Goal: Transaction & Acquisition: Purchase product/service

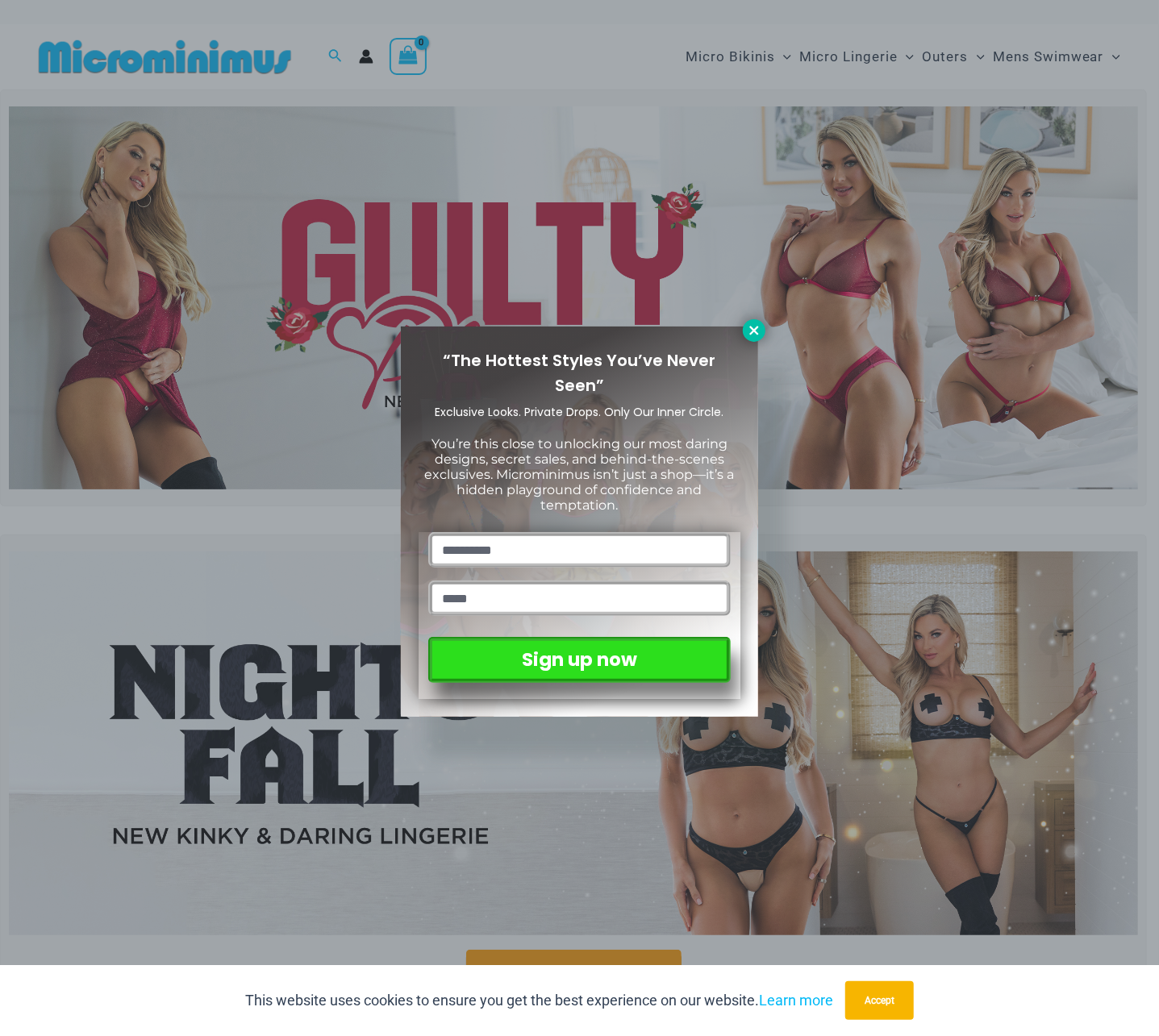
click at [757, 326] on icon at bounding box center [753, 330] width 9 height 9
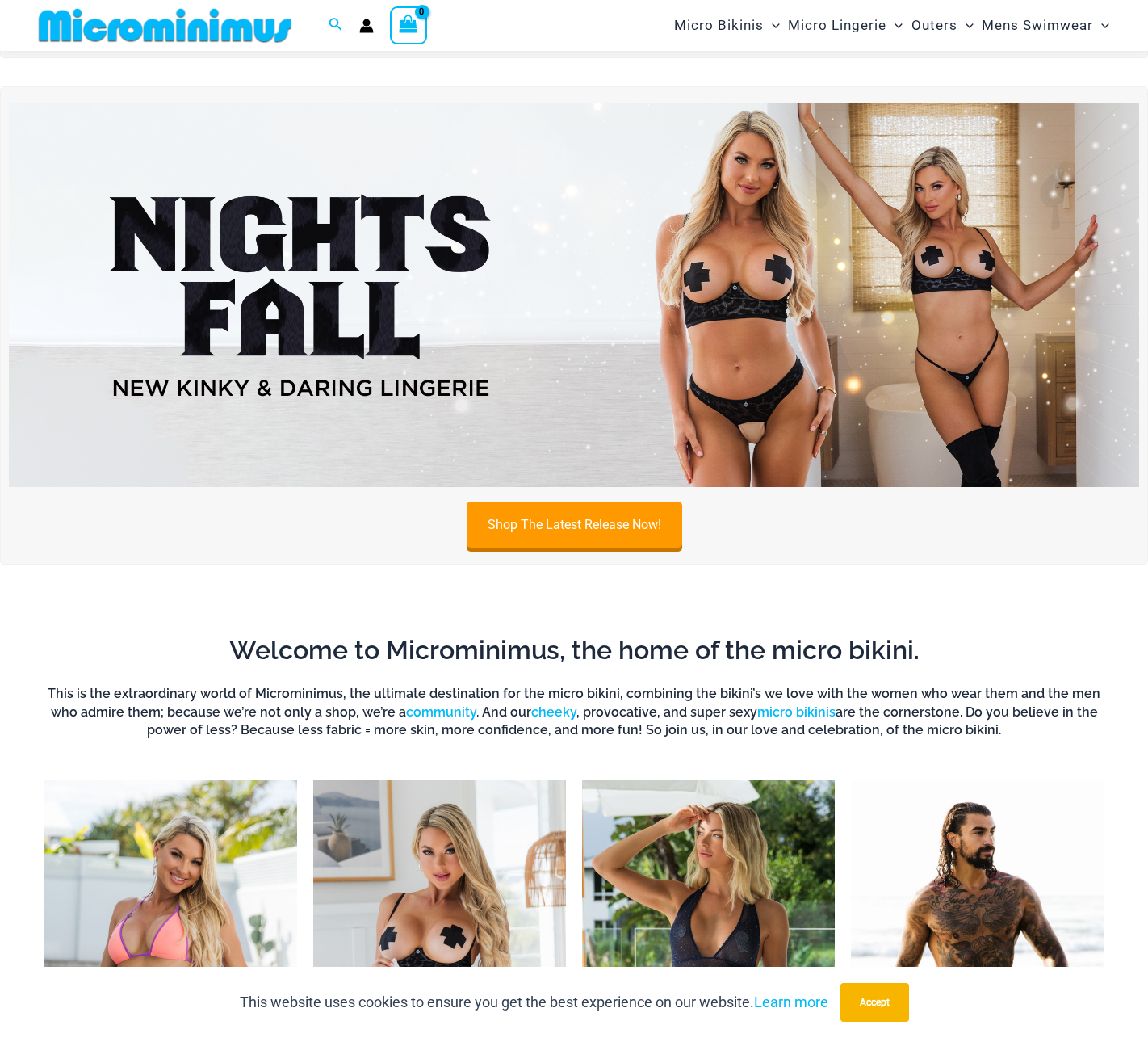
scroll to position [794, 0]
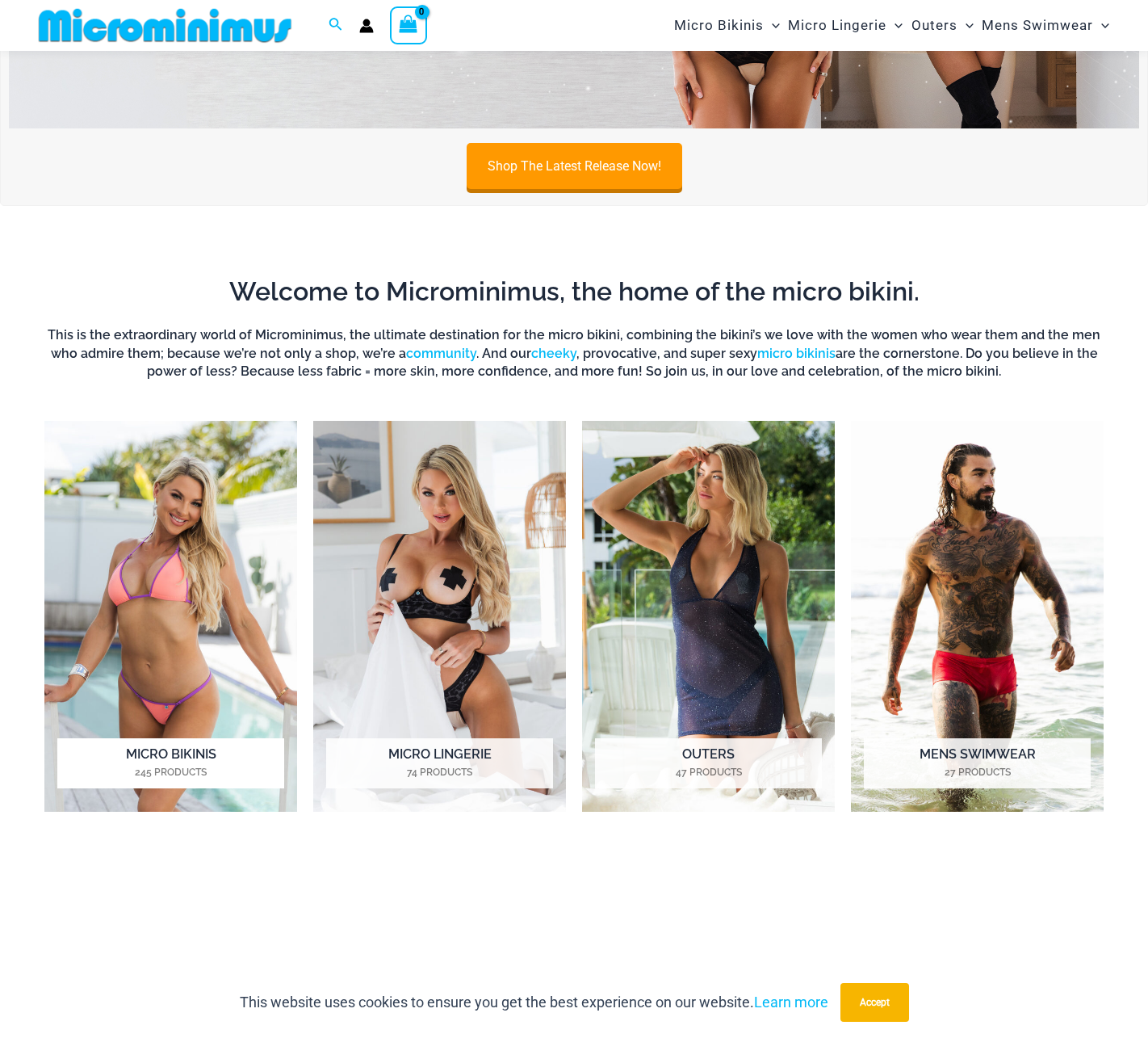
click at [184, 749] on h2 "Micro Bikinis 245 Products" at bounding box center [170, 763] width 227 height 50
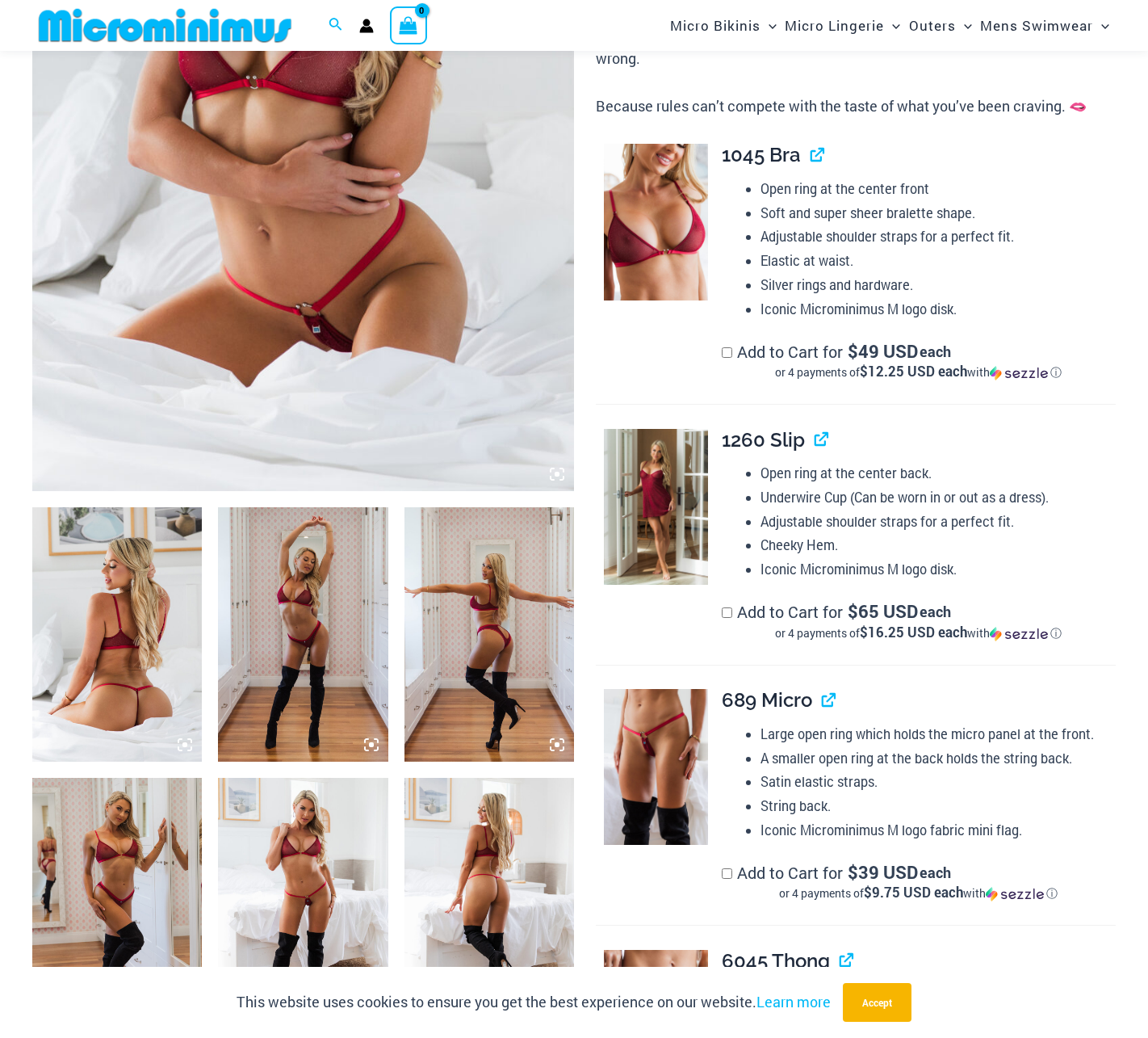
scroll to position [470, 0]
click at [163, 641] on img at bounding box center [117, 633] width 169 height 254
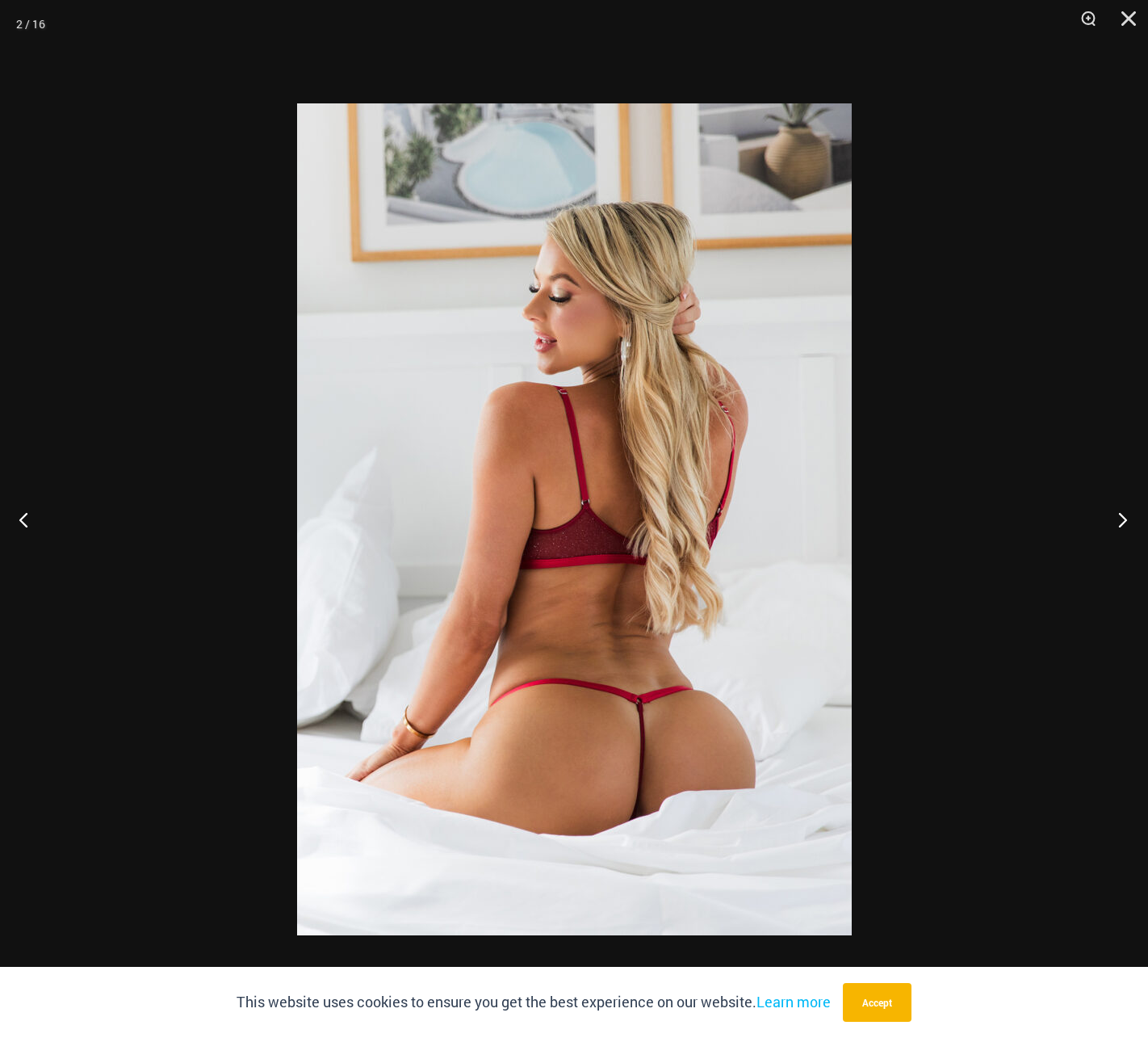
click at [1112, 518] on button "Next" at bounding box center [1118, 519] width 61 height 81
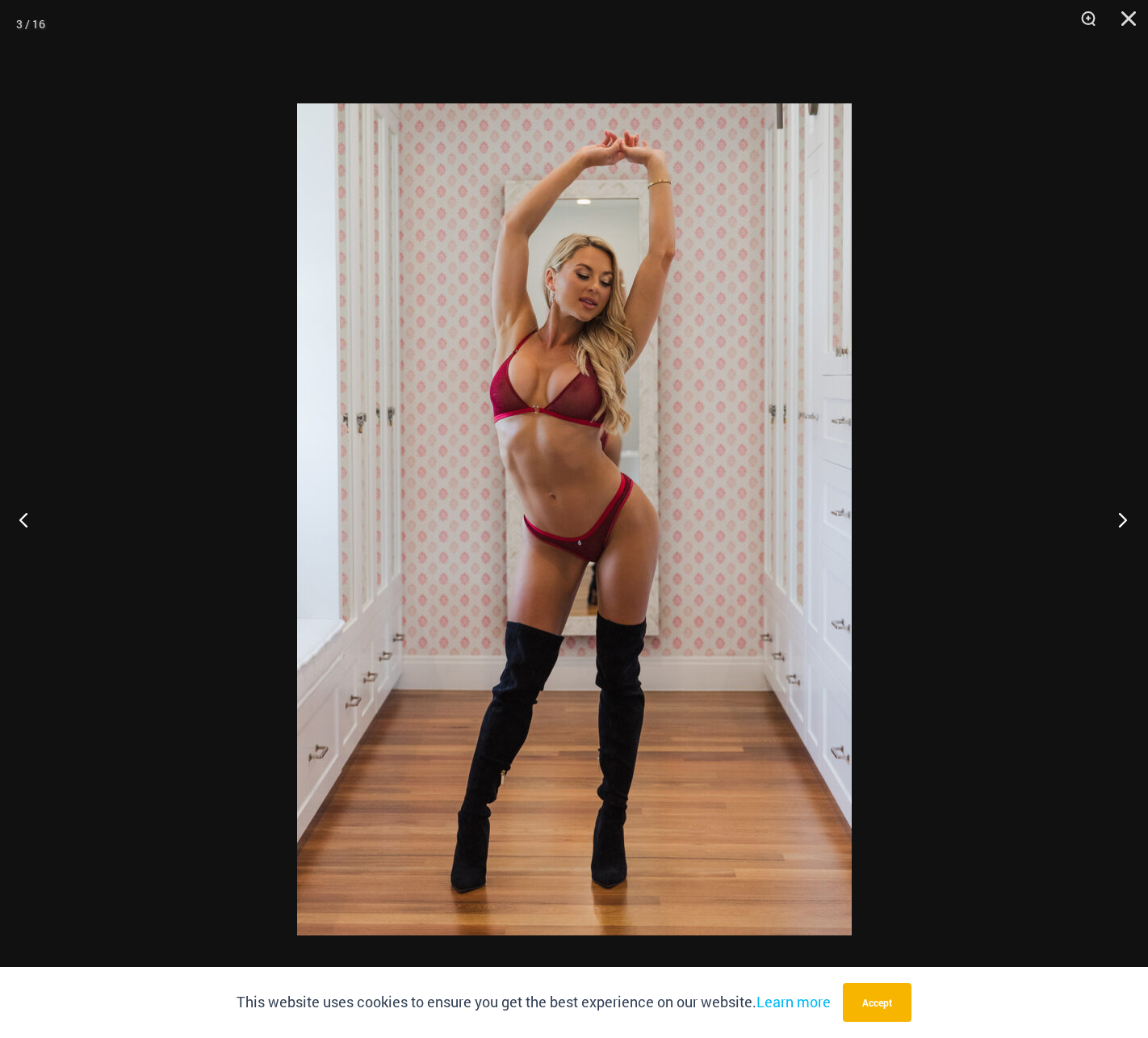
click at [1112, 518] on button "Next" at bounding box center [1118, 519] width 61 height 81
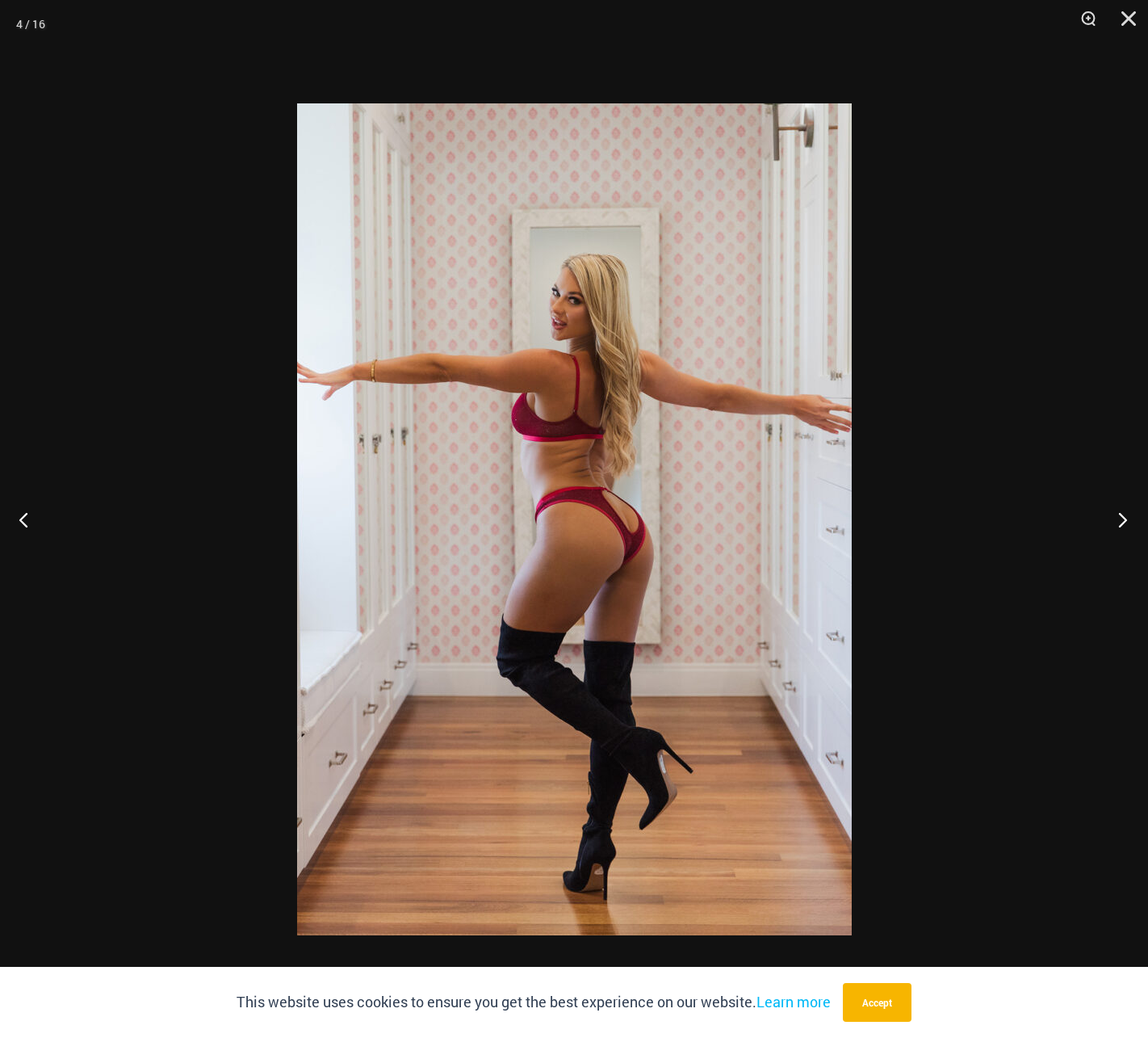
click at [1112, 518] on button "Next" at bounding box center [1118, 519] width 61 height 81
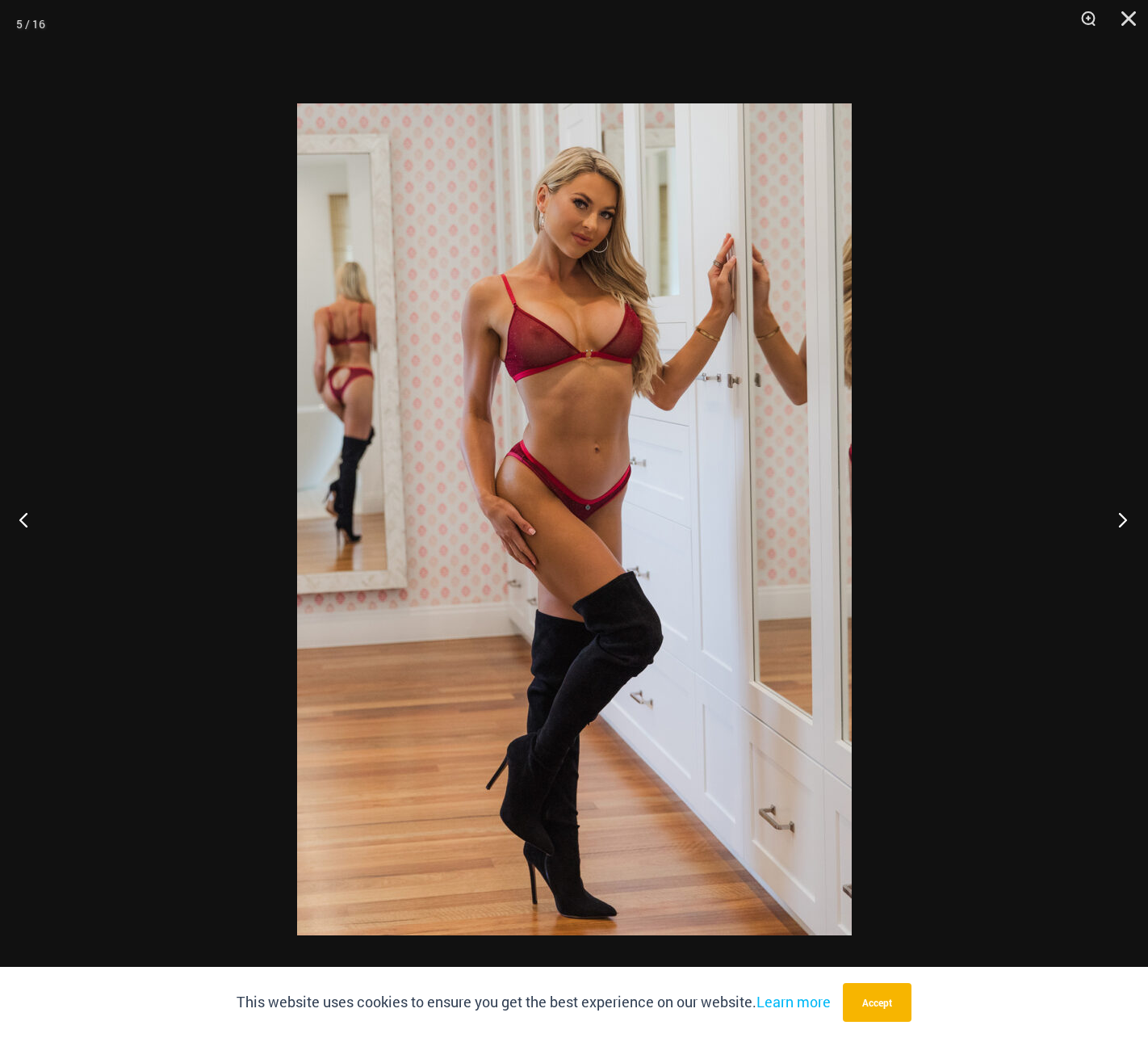
click at [1112, 518] on button "Next" at bounding box center [1118, 519] width 61 height 81
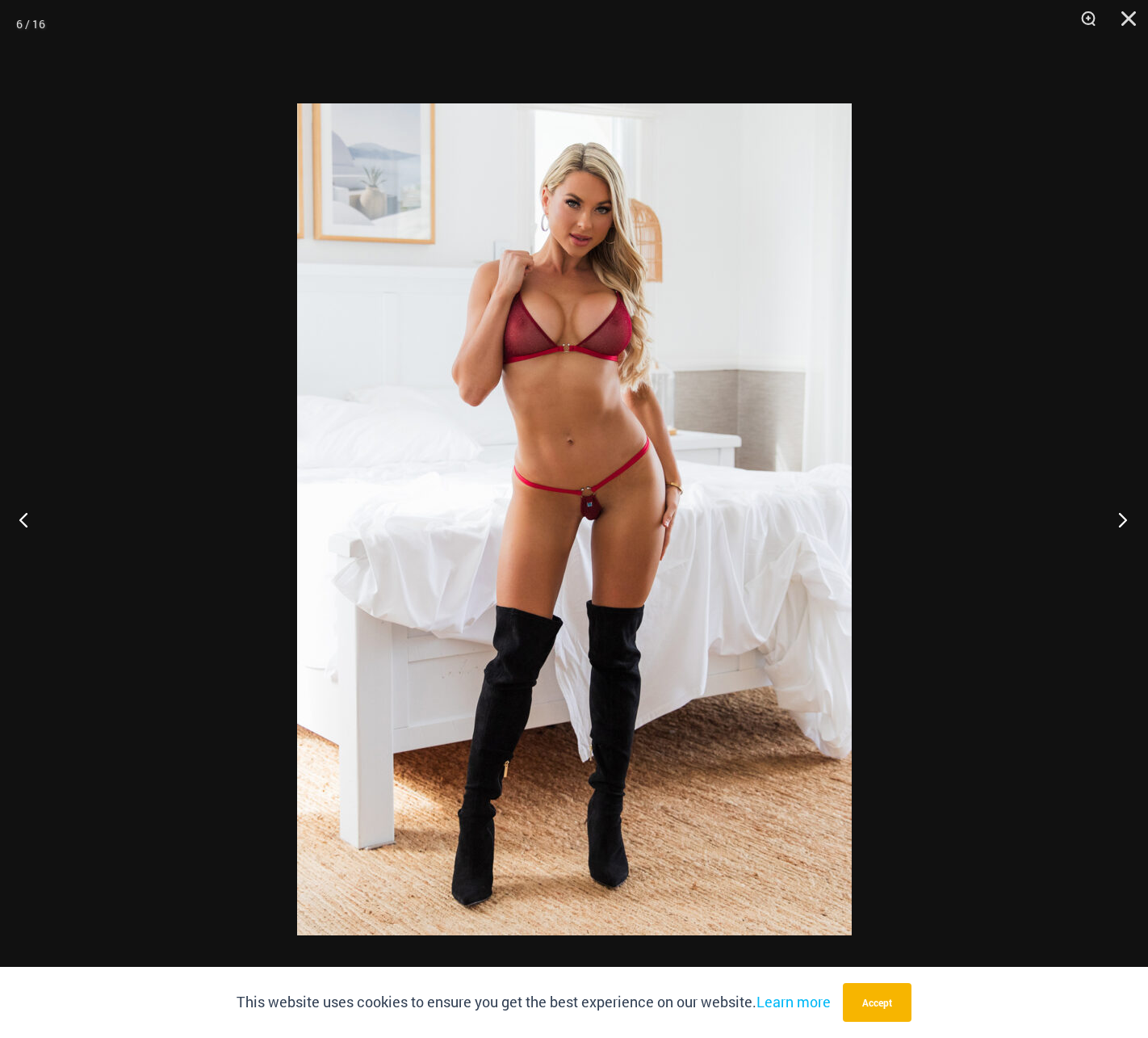
click at [1112, 518] on button "Next" at bounding box center [1118, 519] width 61 height 81
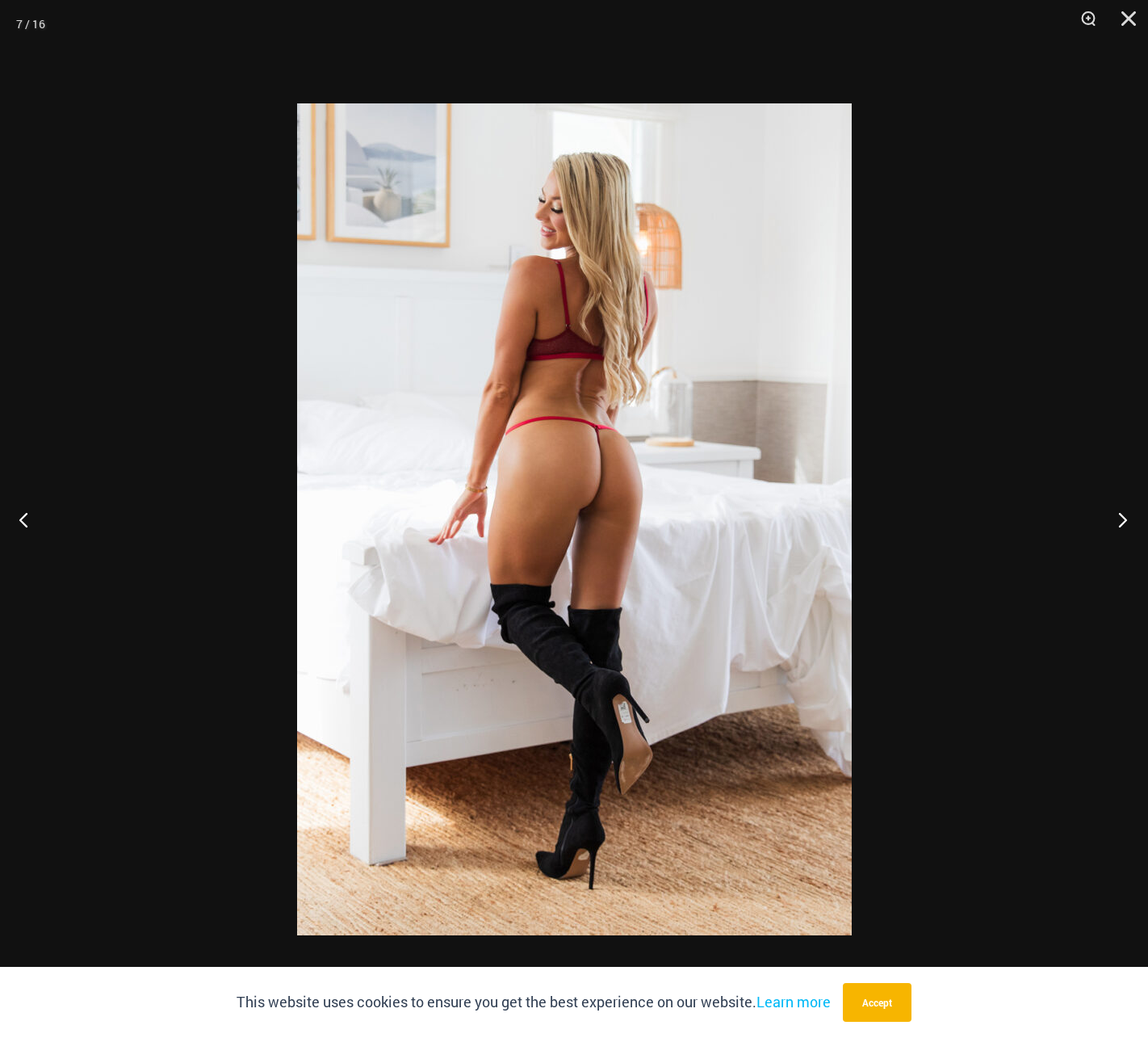
click at [1112, 518] on button "Next" at bounding box center [1118, 519] width 61 height 81
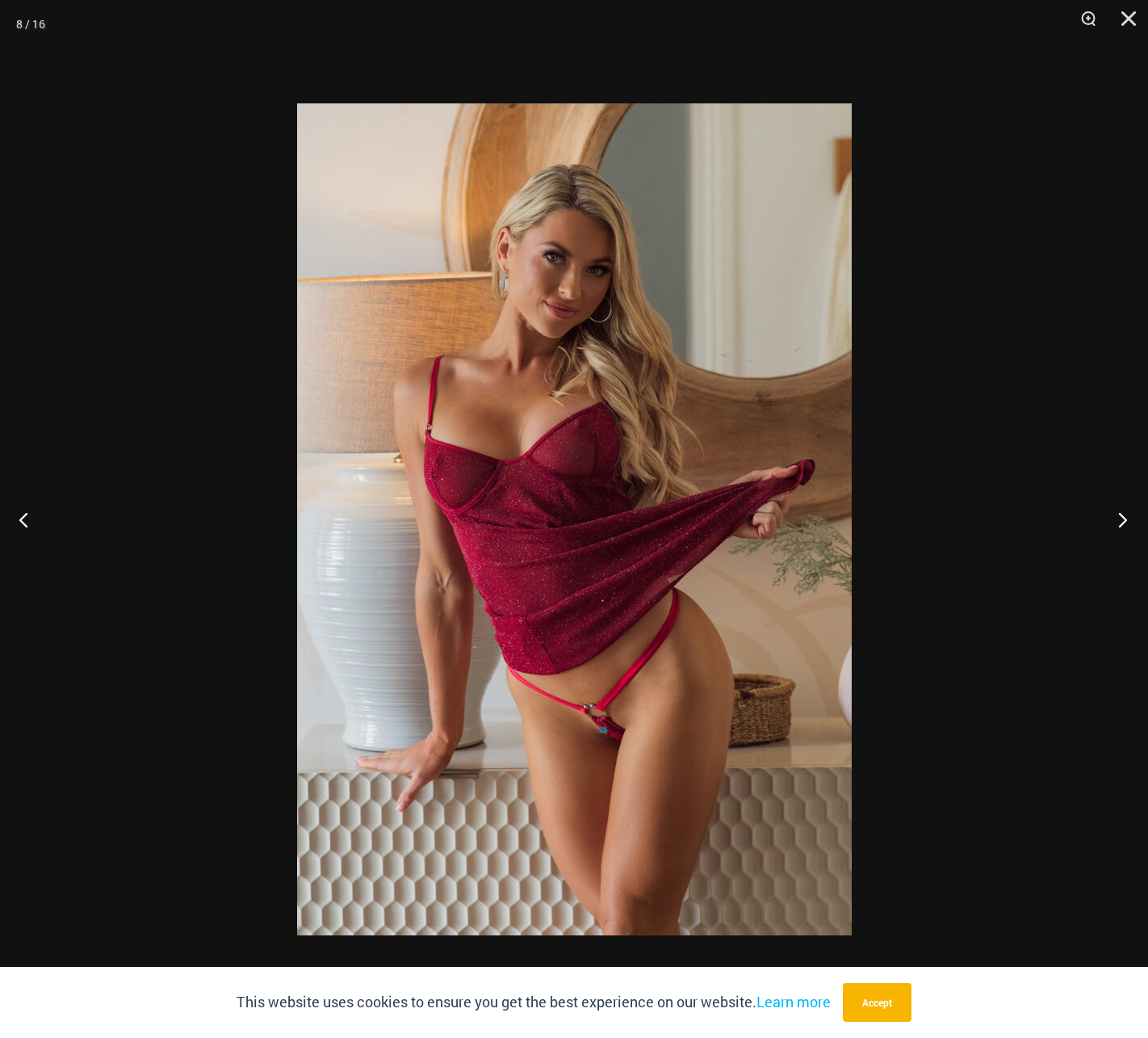
click at [1112, 518] on button "Next" at bounding box center [1118, 519] width 61 height 81
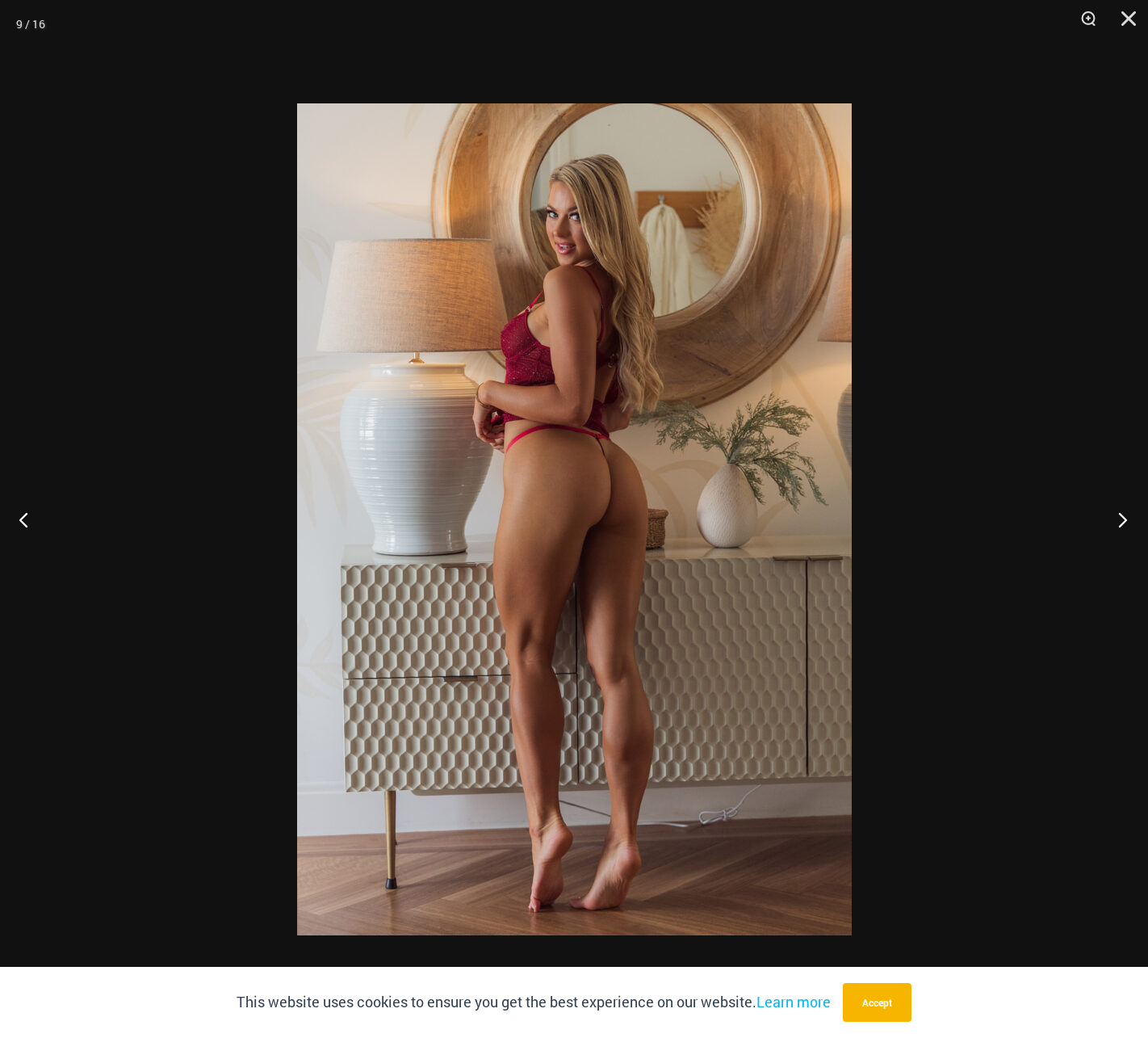
click at [1112, 518] on button "Next" at bounding box center [1118, 519] width 61 height 81
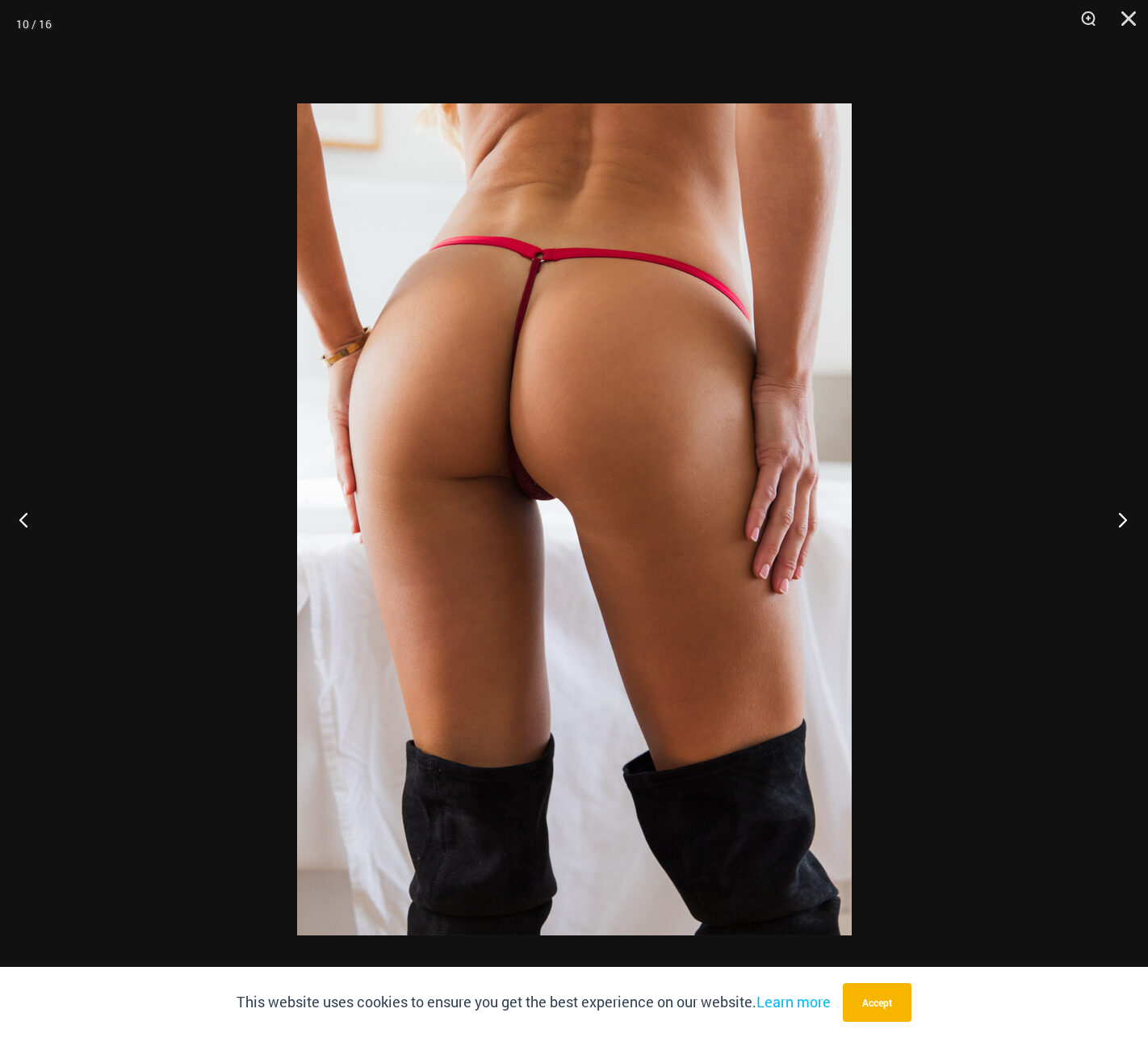
click at [1112, 518] on button "Next" at bounding box center [1118, 519] width 61 height 81
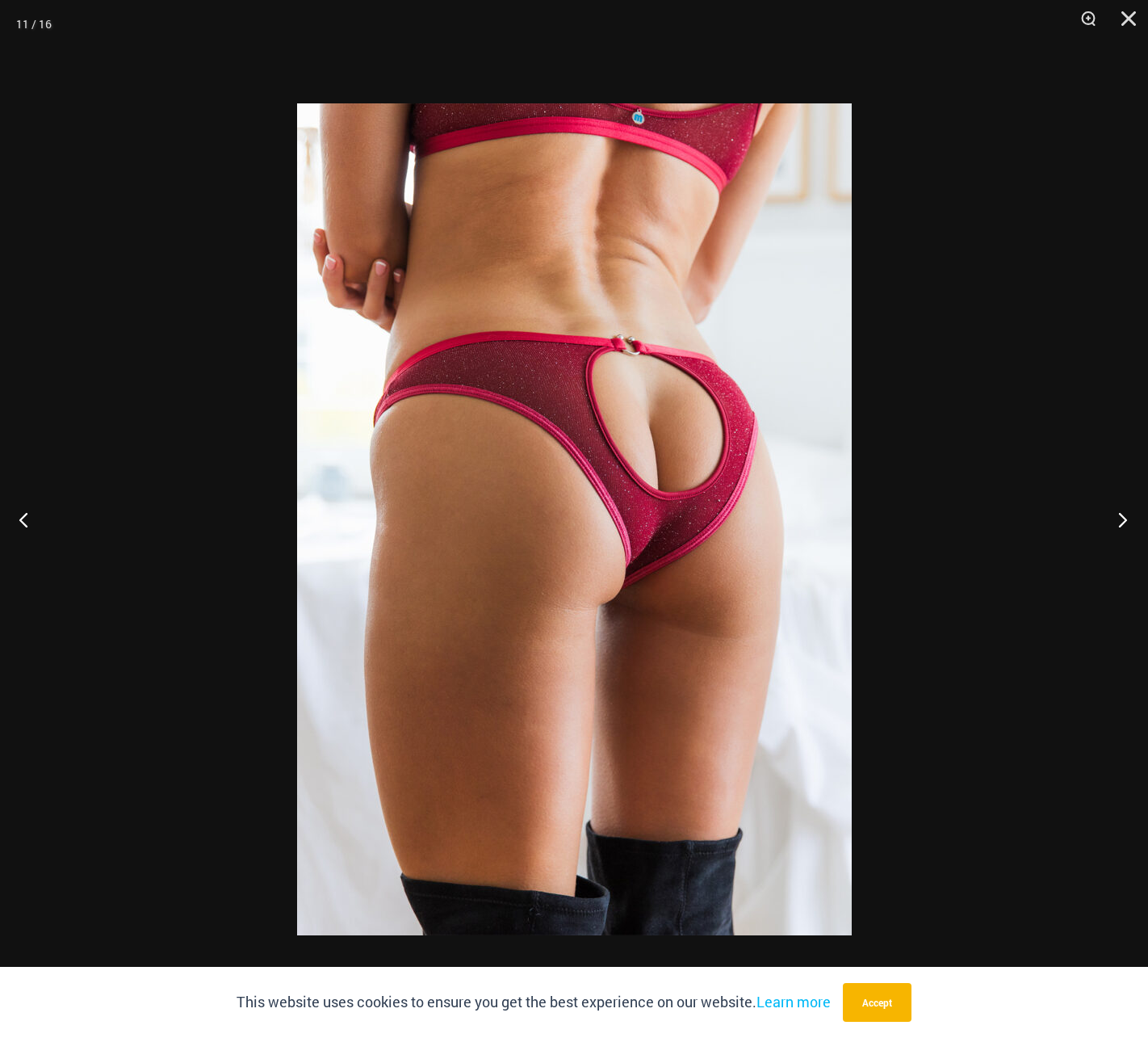
click at [1112, 518] on button "Next" at bounding box center [1118, 519] width 61 height 81
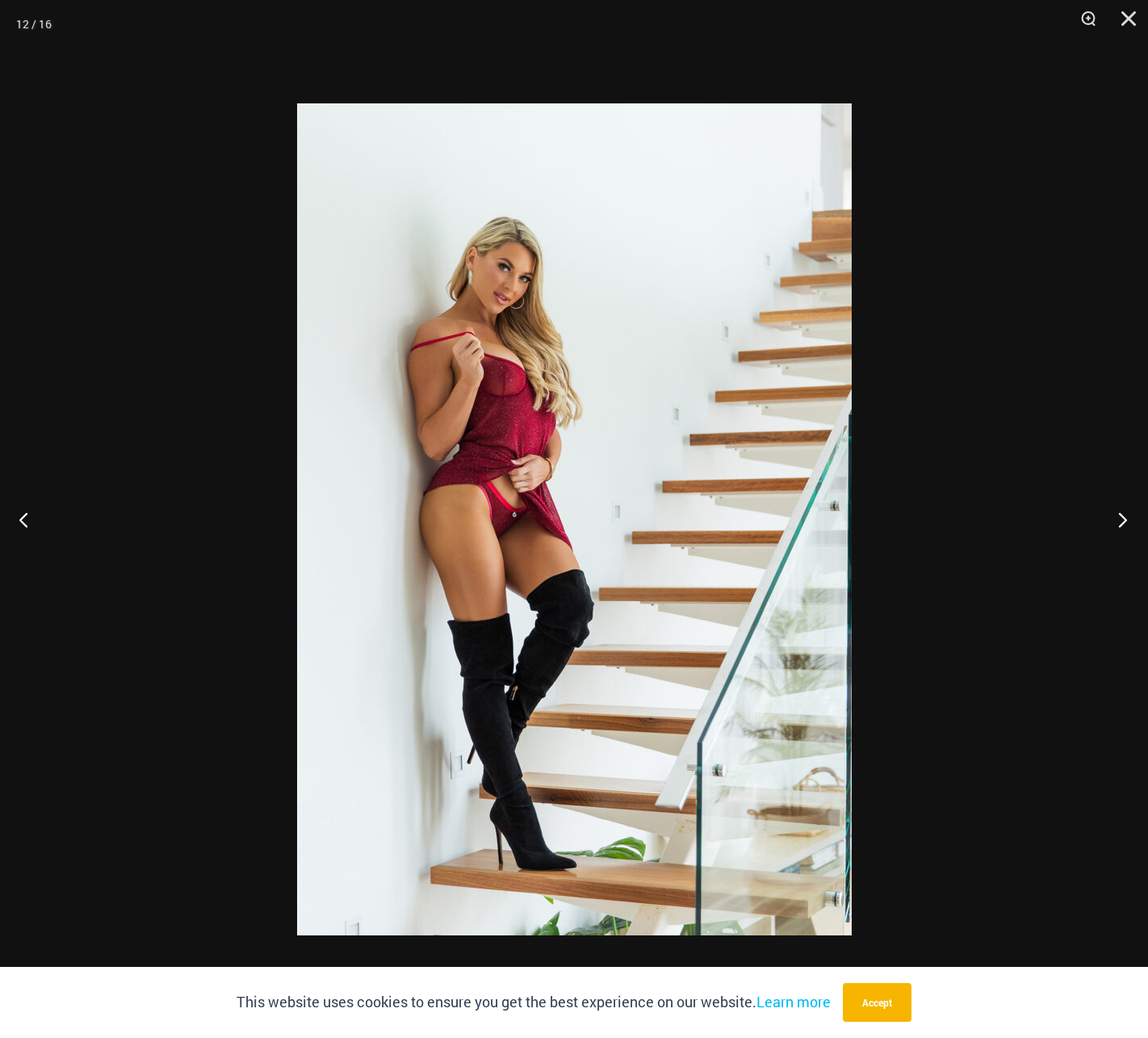
click at [1112, 518] on button "Next" at bounding box center [1118, 519] width 61 height 81
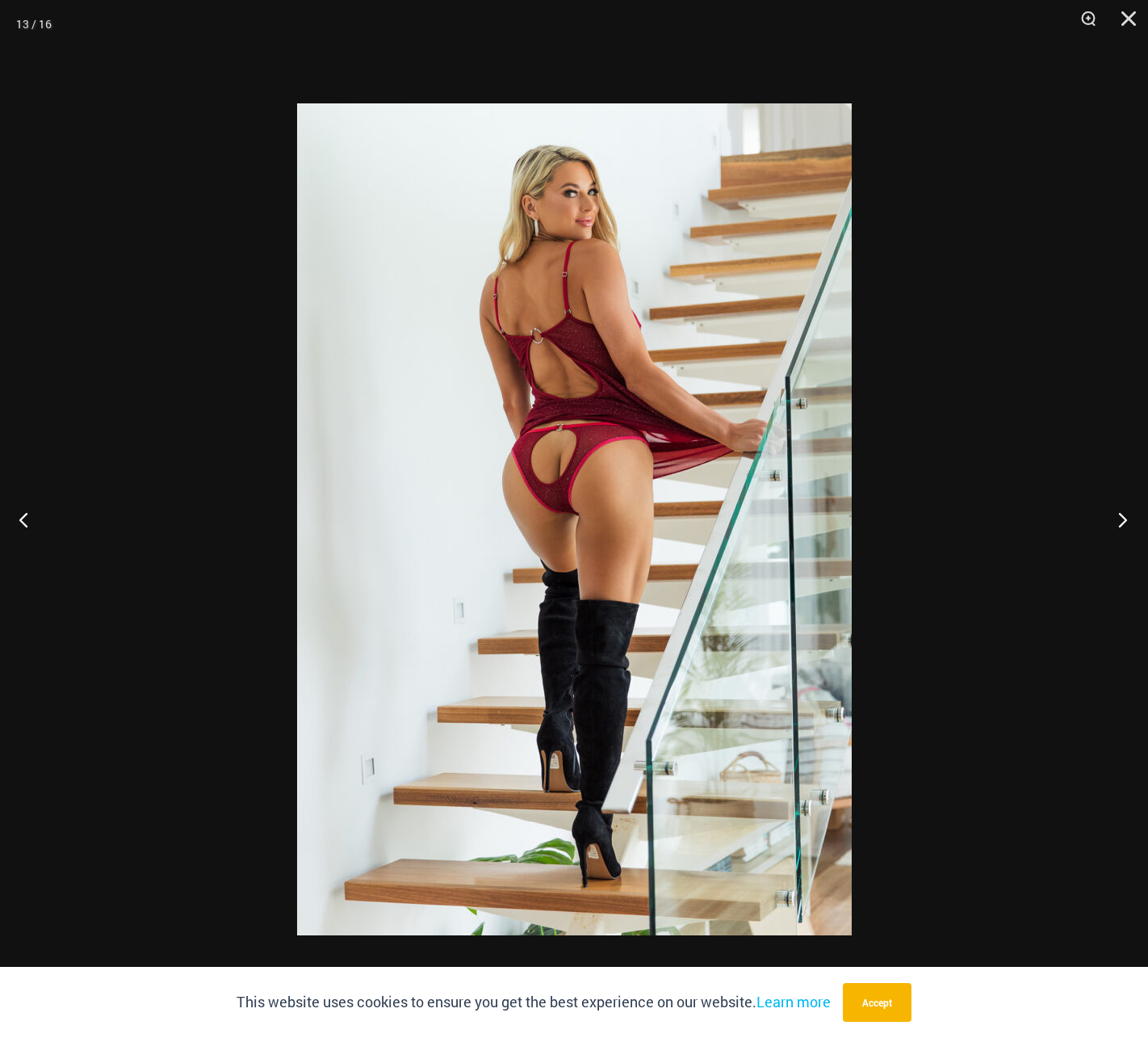
click at [1112, 518] on button "Next" at bounding box center [1118, 519] width 61 height 81
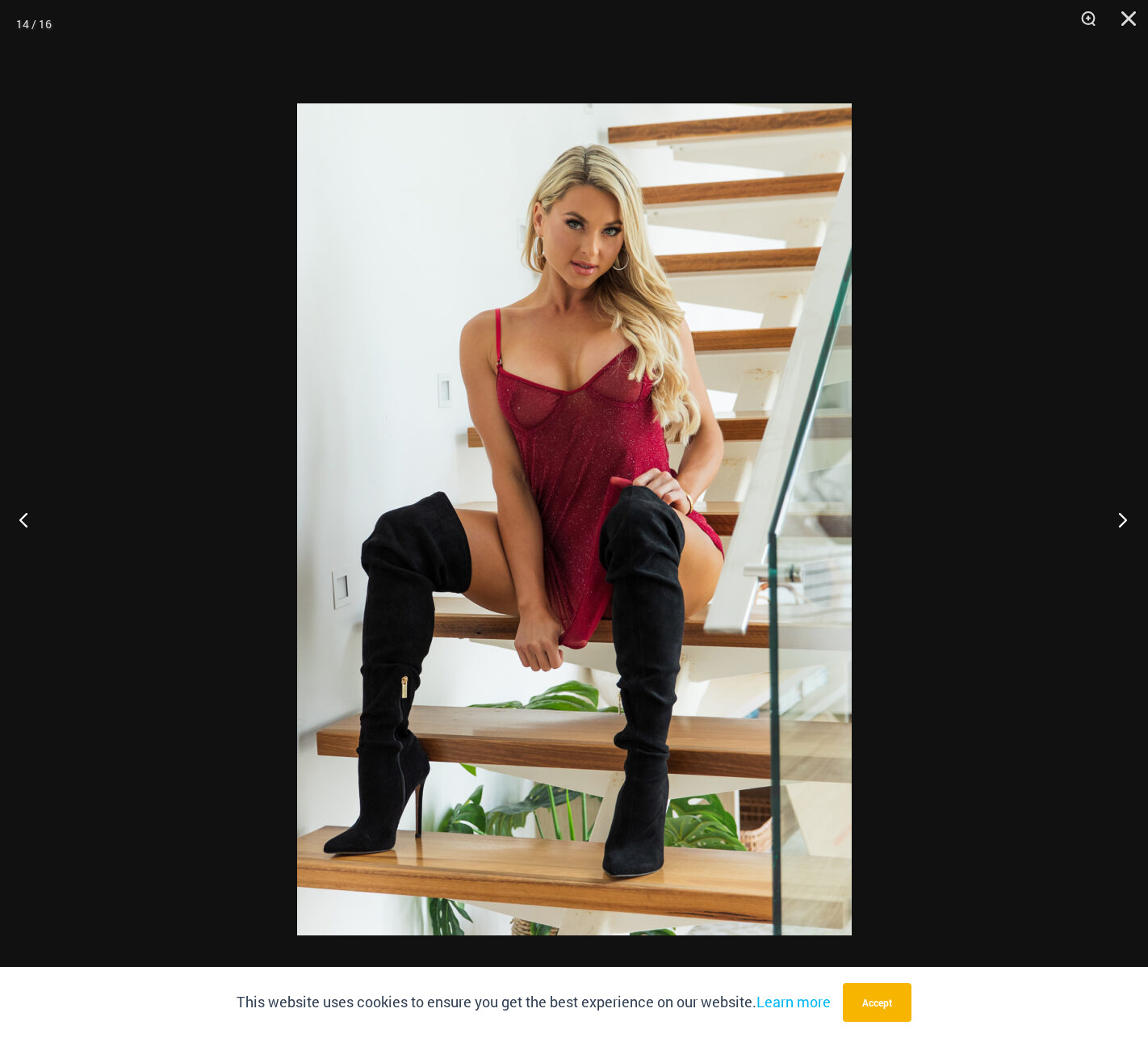
click at [1112, 518] on button "Next" at bounding box center [1118, 519] width 61 height 81
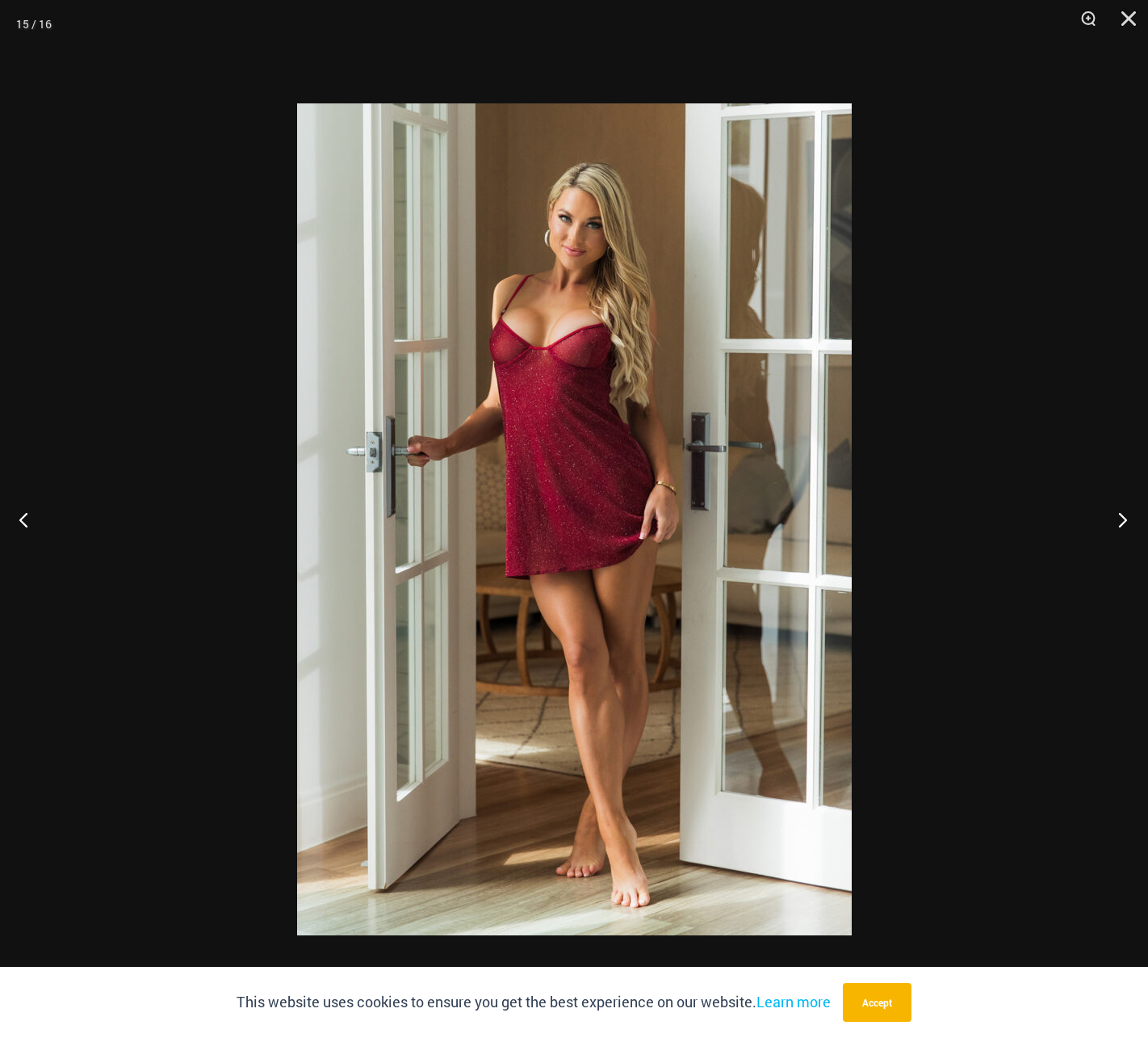
click at [1112, 518] on button "Next" at bounding box center [1118, 519] width 61 height 81
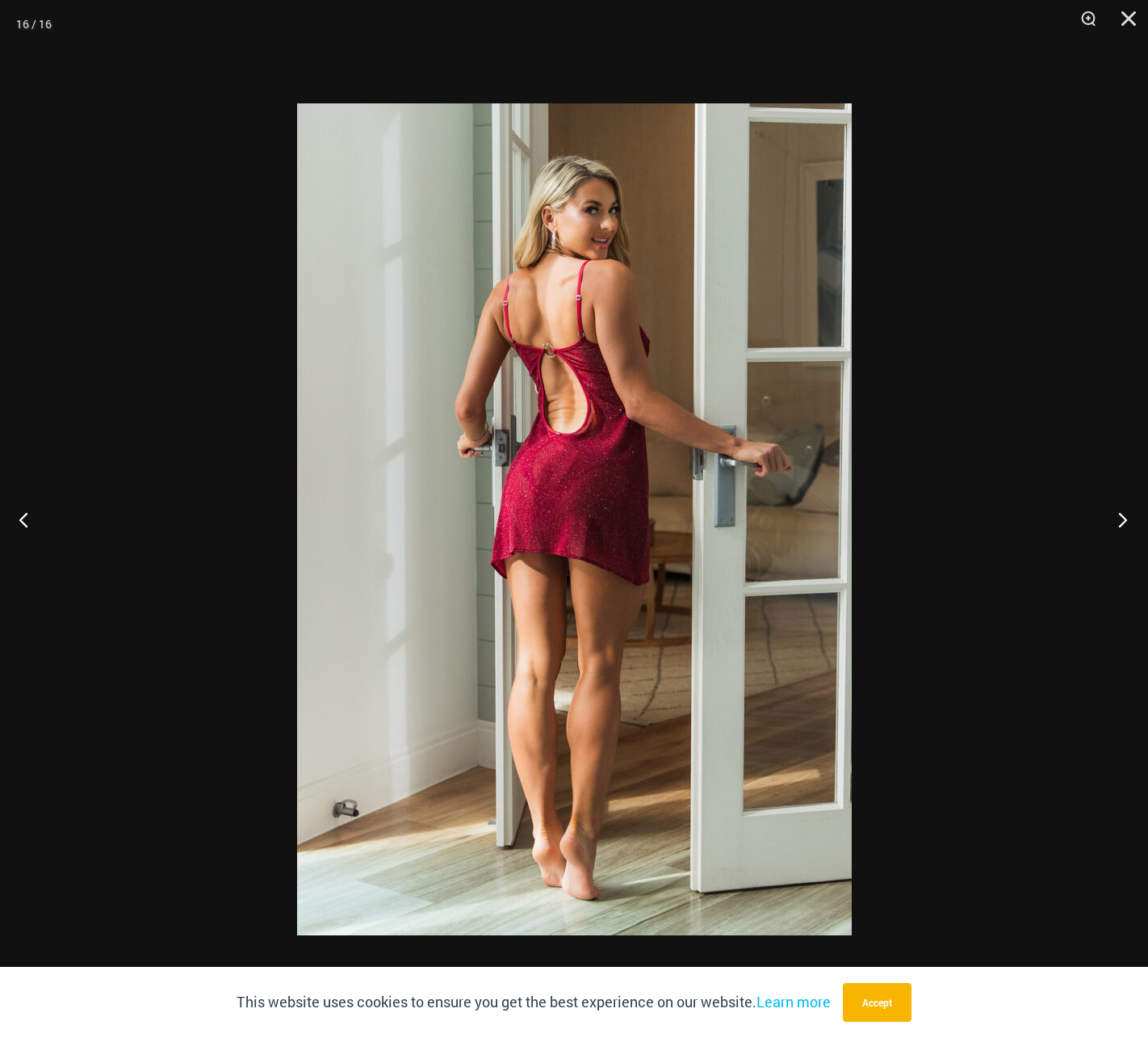
click at [1112, 518] on button "Next" at bounding box center [1118, 519] width 61 height 81
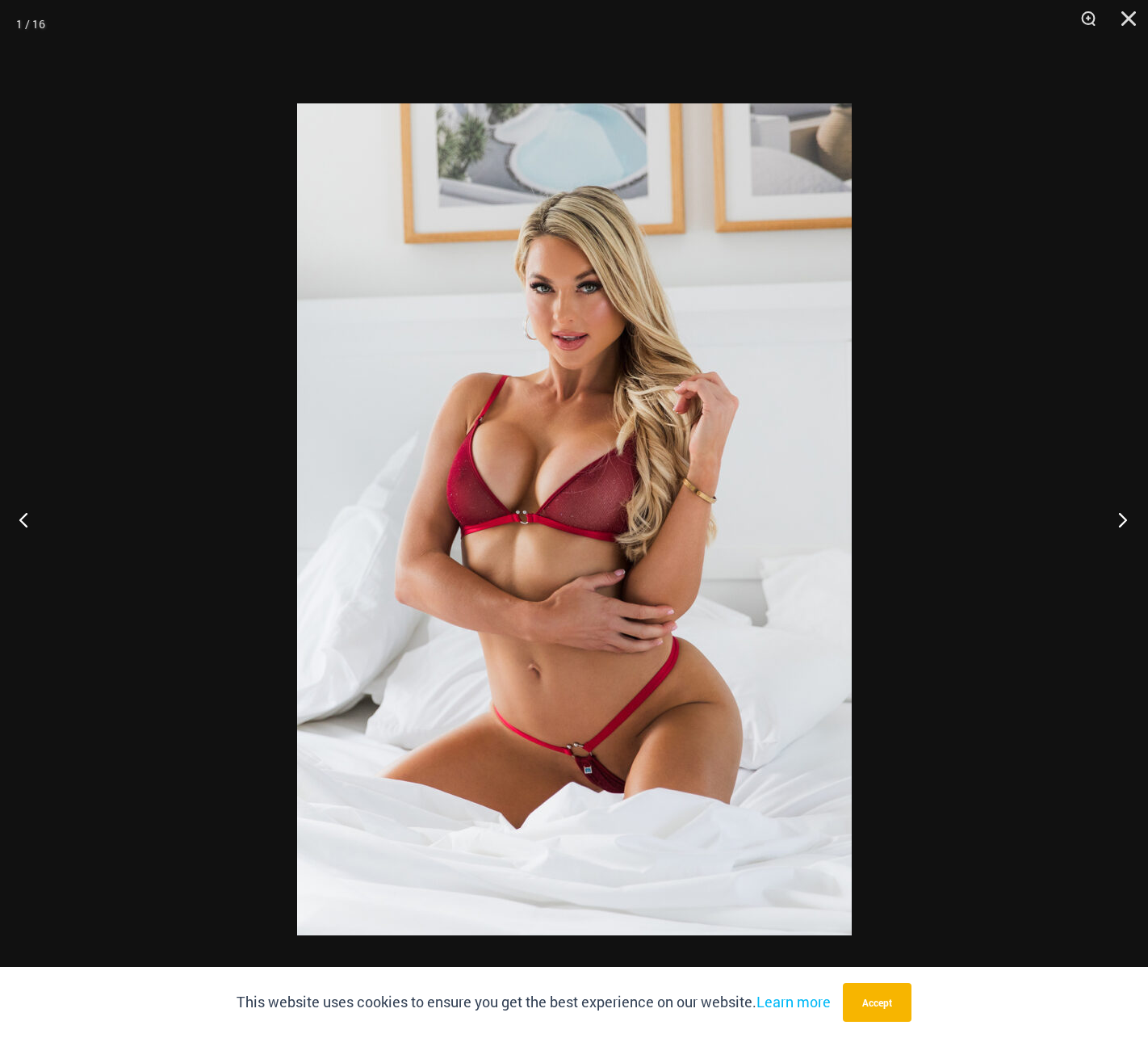
click at [1112, 518] on button "Next" at bounding box center [1118, 519] width 61 height 81
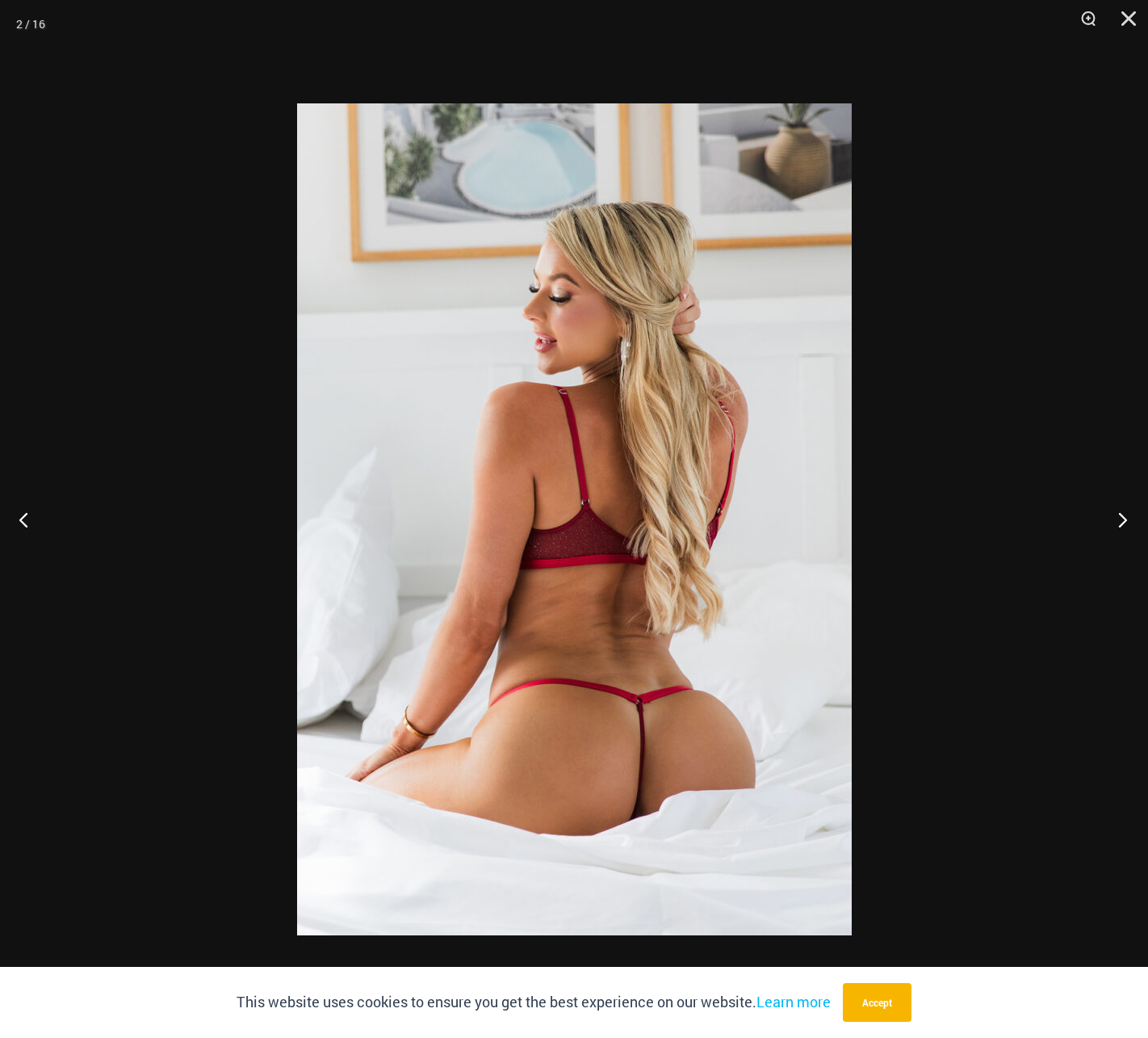
click at [1112, 518] on button "Next" at bounding box center [1118, 519] width 61 height 81
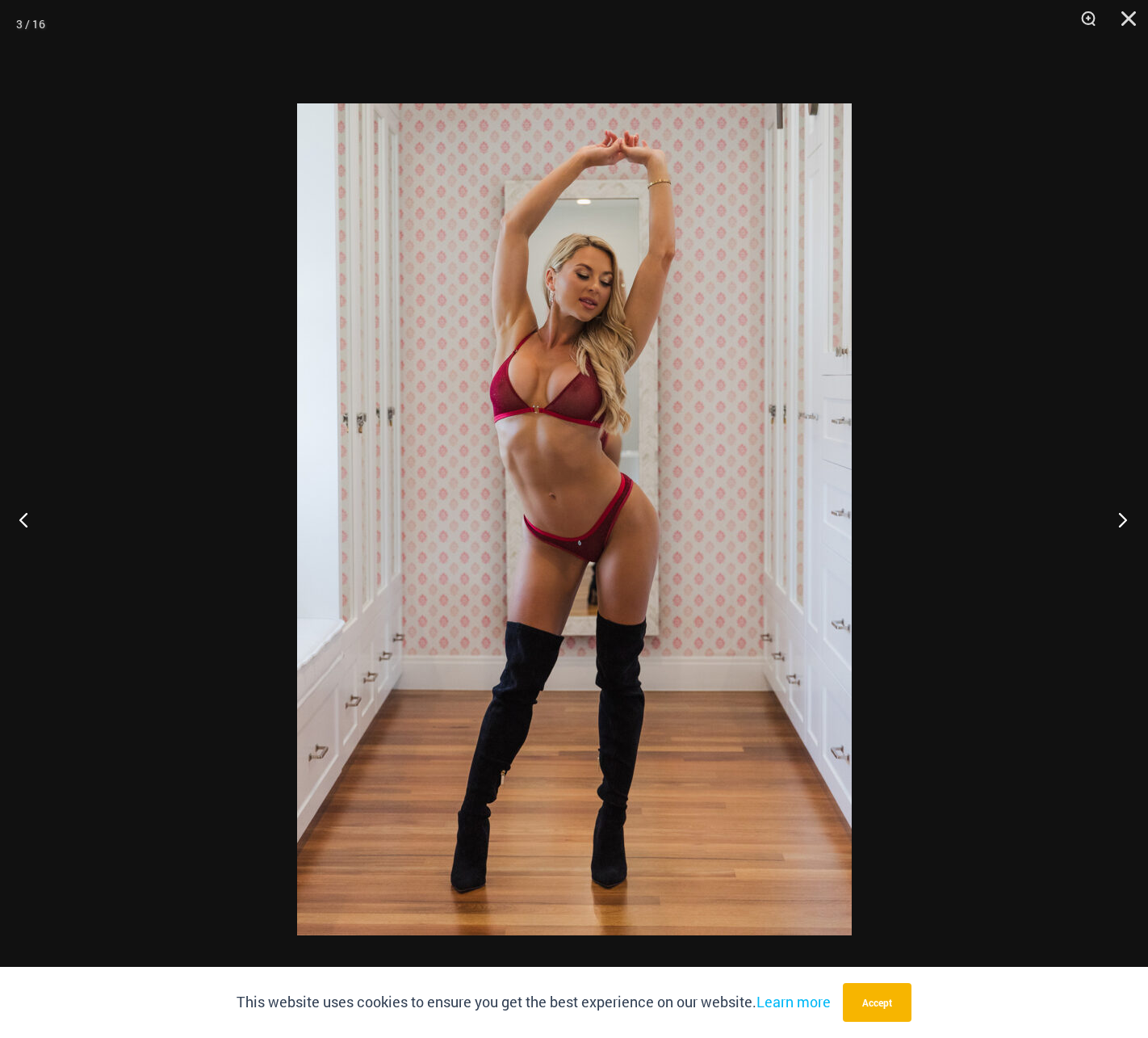
click at [1112, 518] on button "Next" at bounding box center [1118, 519] width 61 height 81
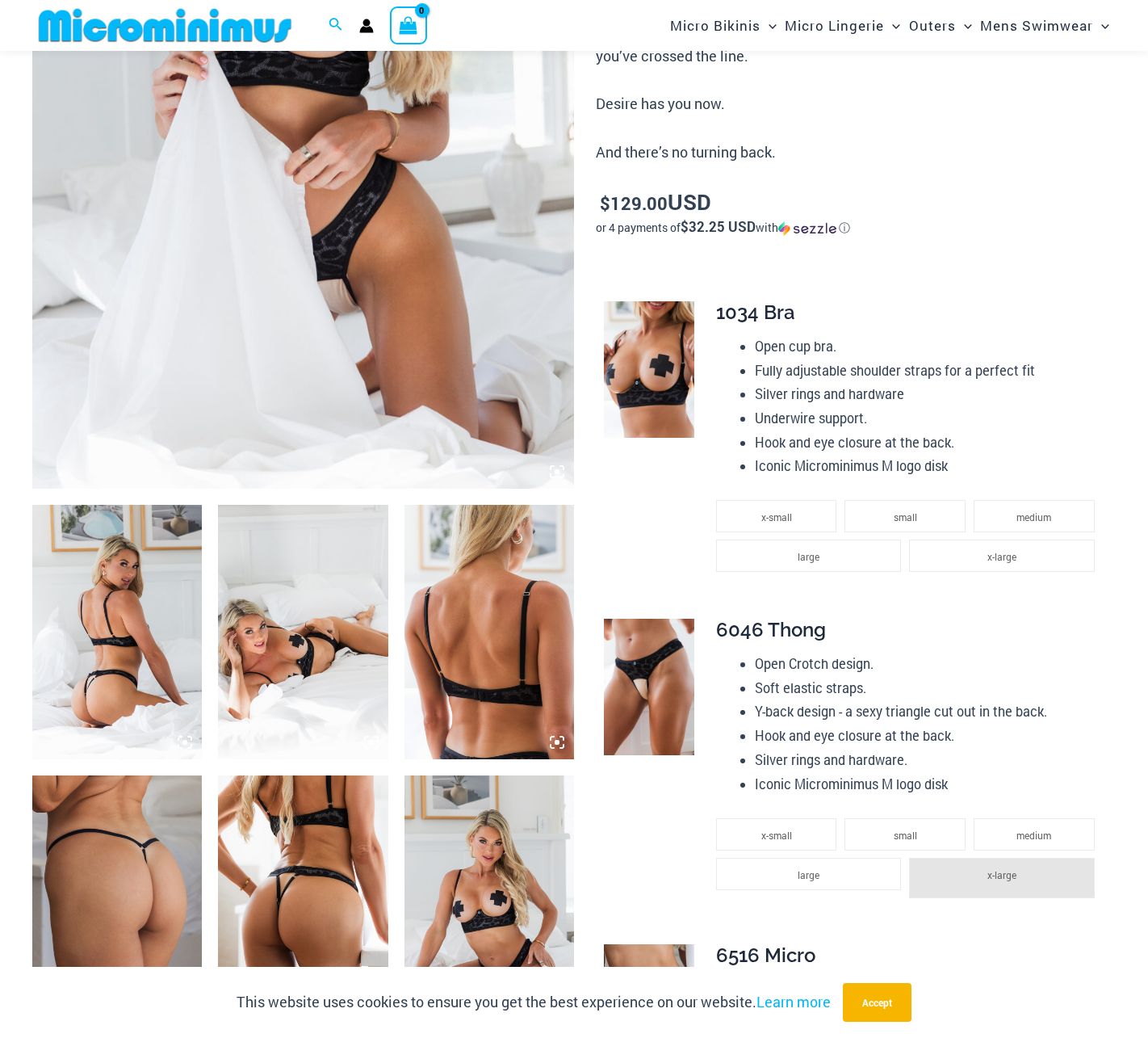
scroll to position [470, 0]
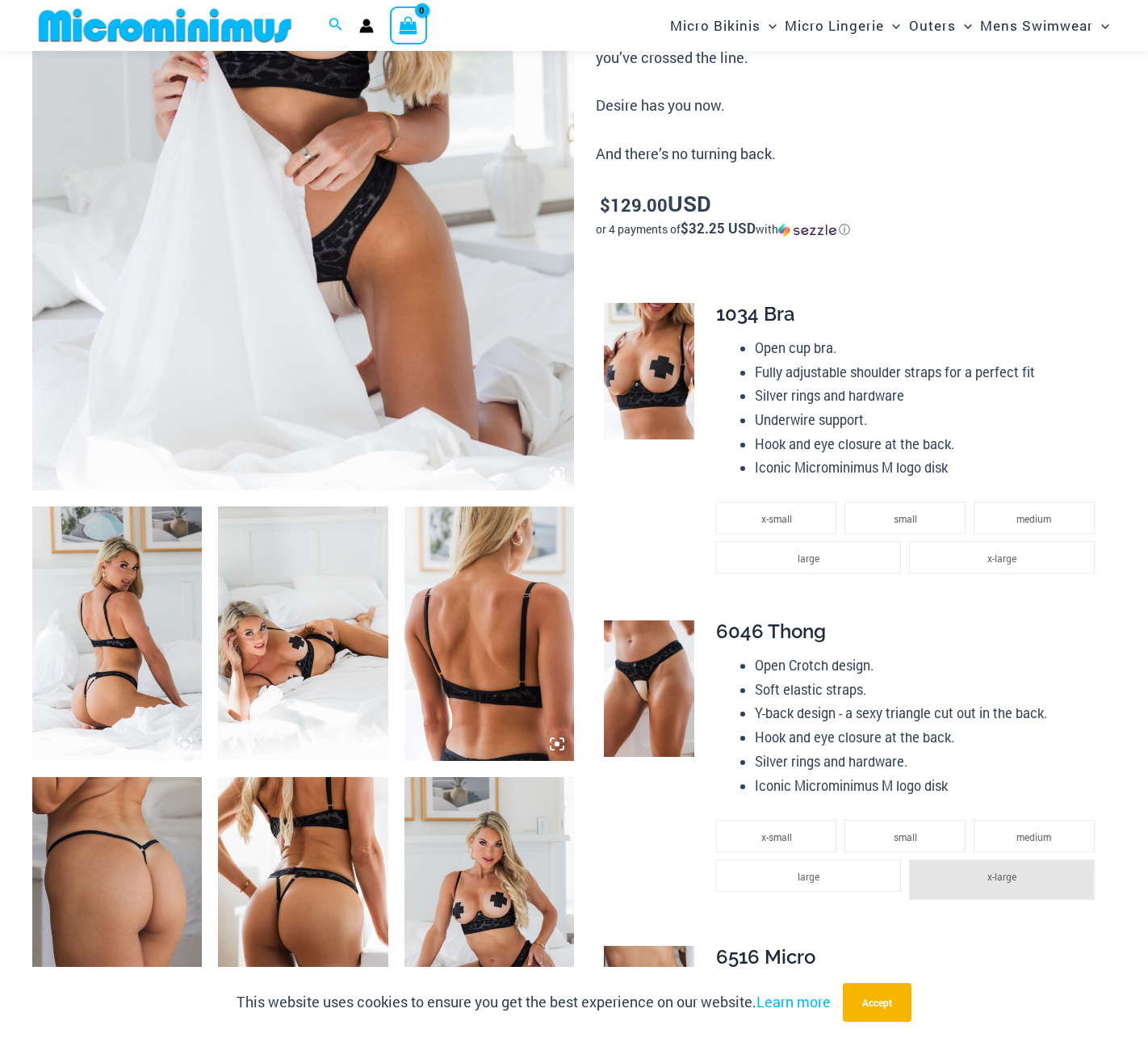
click at [139, 586] on img at bounding box center [117, 633] width 169 height 254
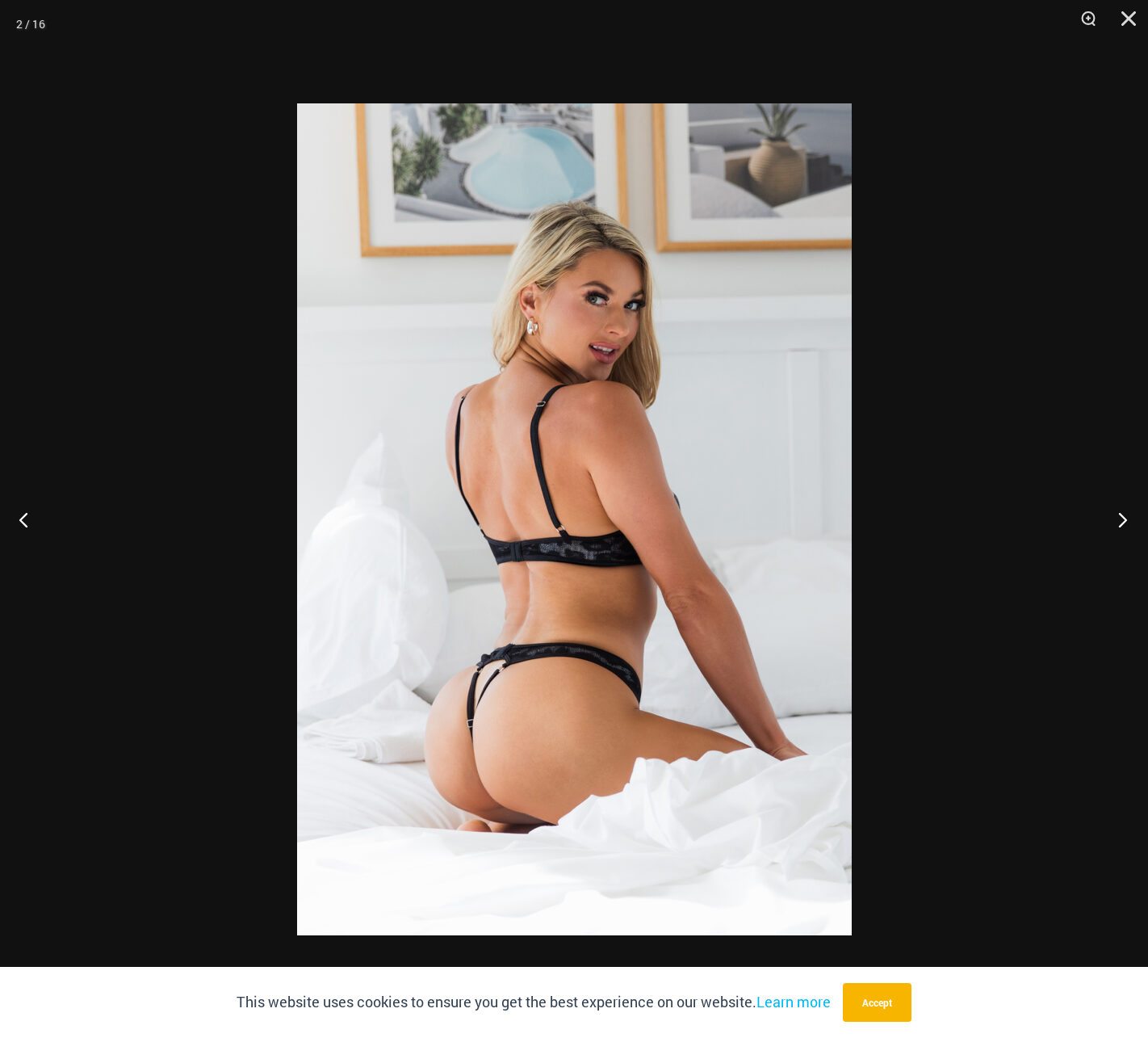
click at [1116, 523] on button "Next" at bounding box center [1118, 519] width 61 height 81
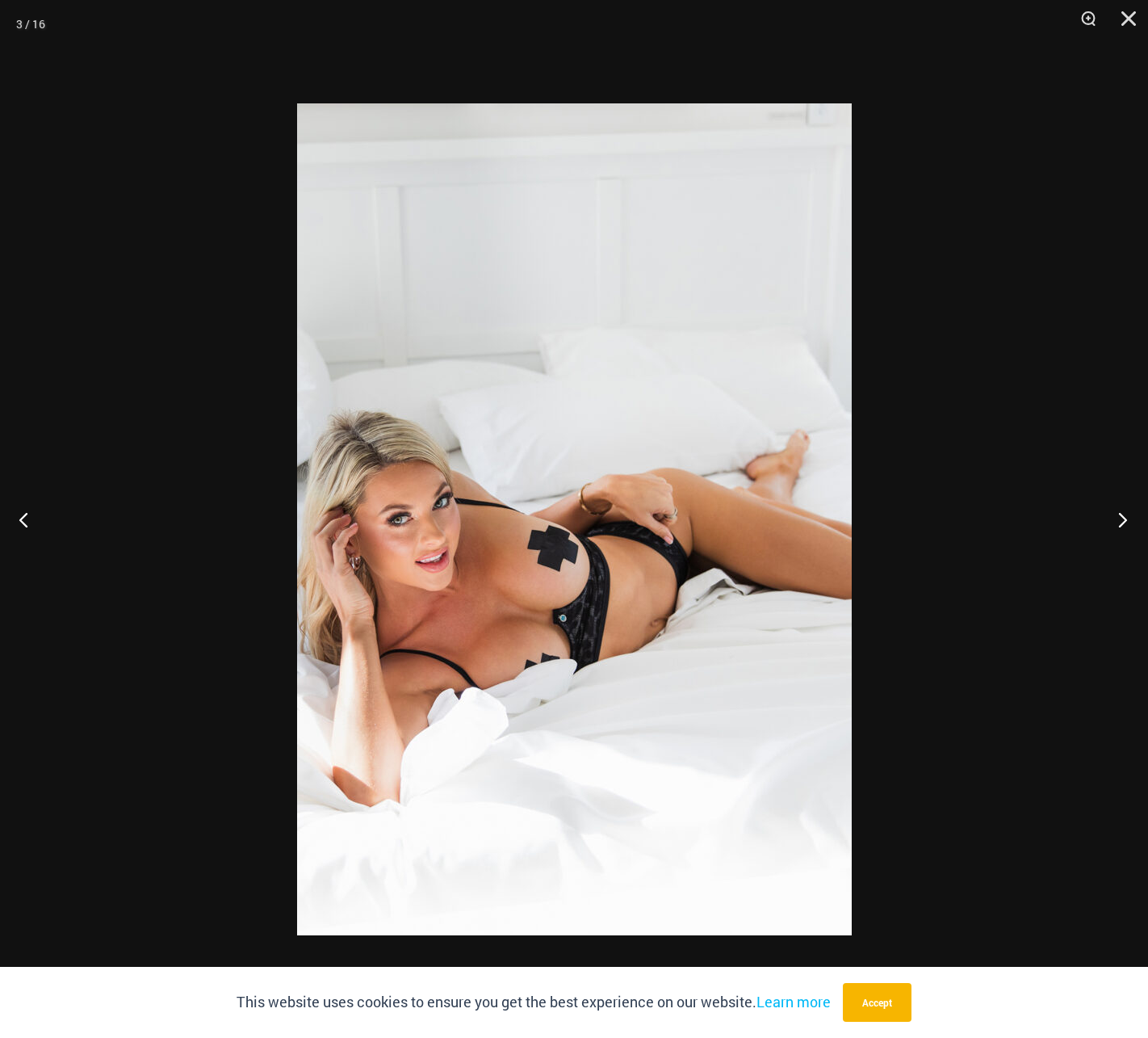
click at [1116, 523] on button "Next" at bounding box center [1118, 519] width 61 height 81
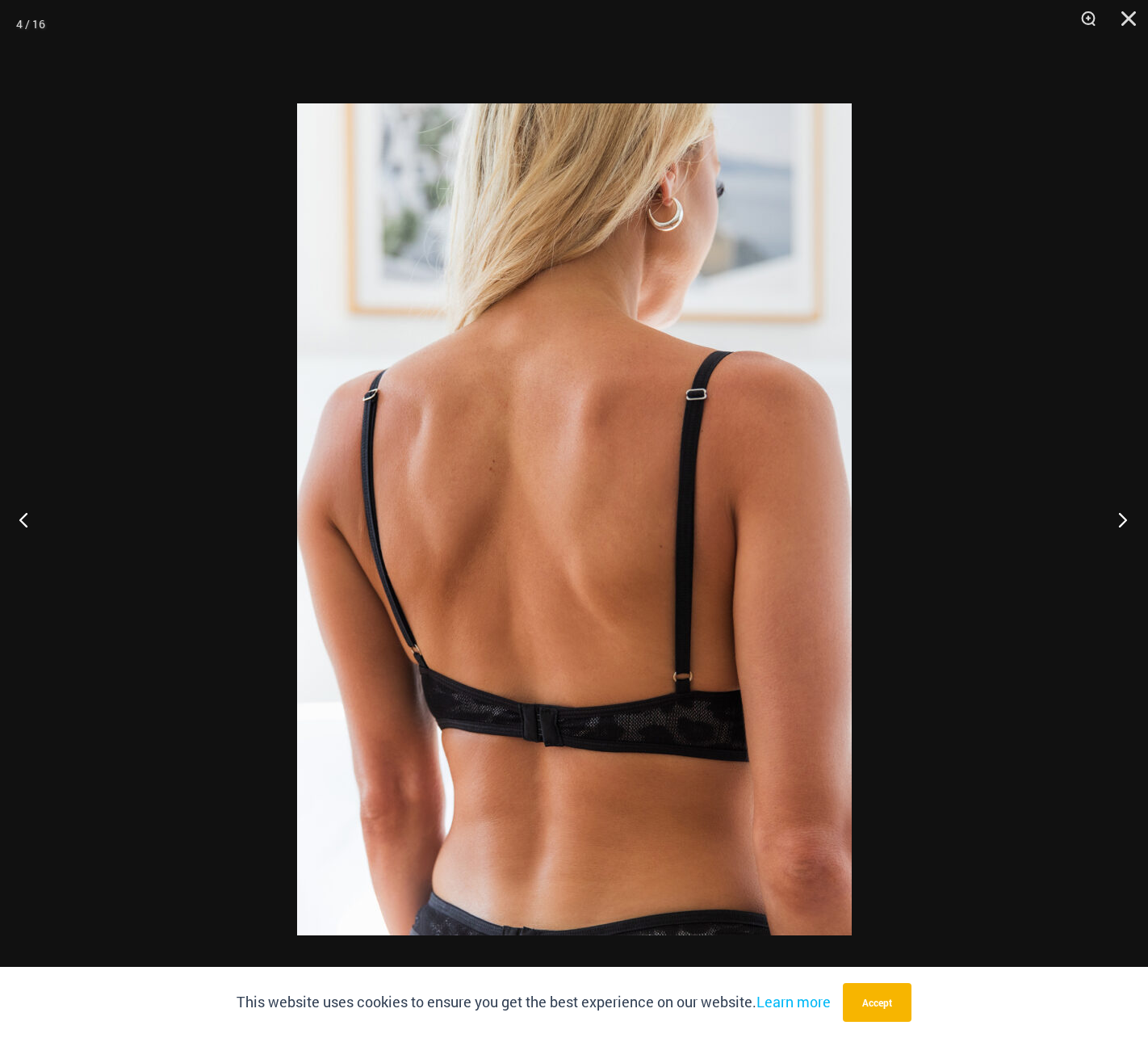
click at [1116, 523] on button "Next" at bounding box center [1118, 519] width 61 height 81
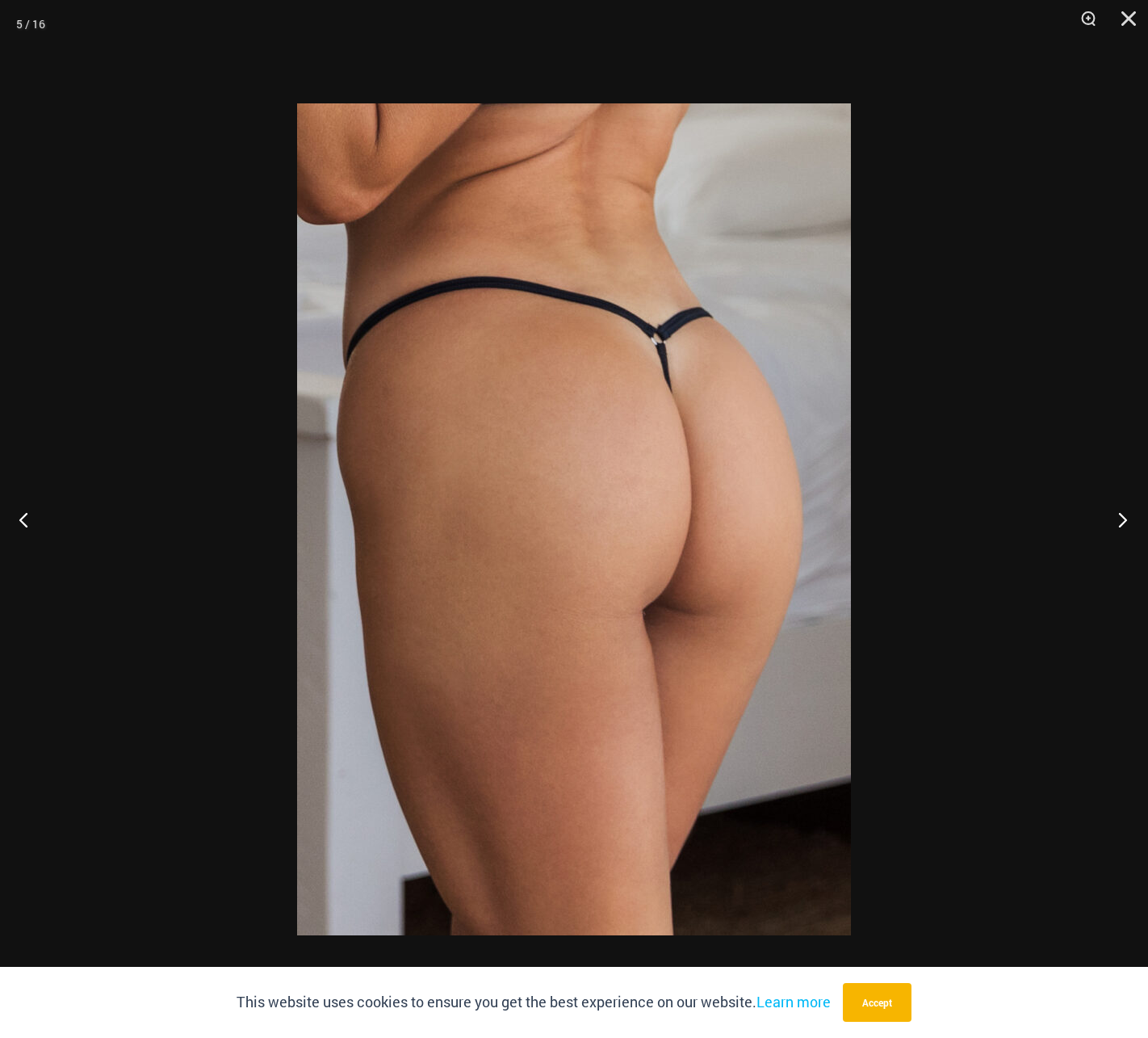
click at [1116, 523] on button "Next" at bounding box center [1118, 519] width 61 height 81
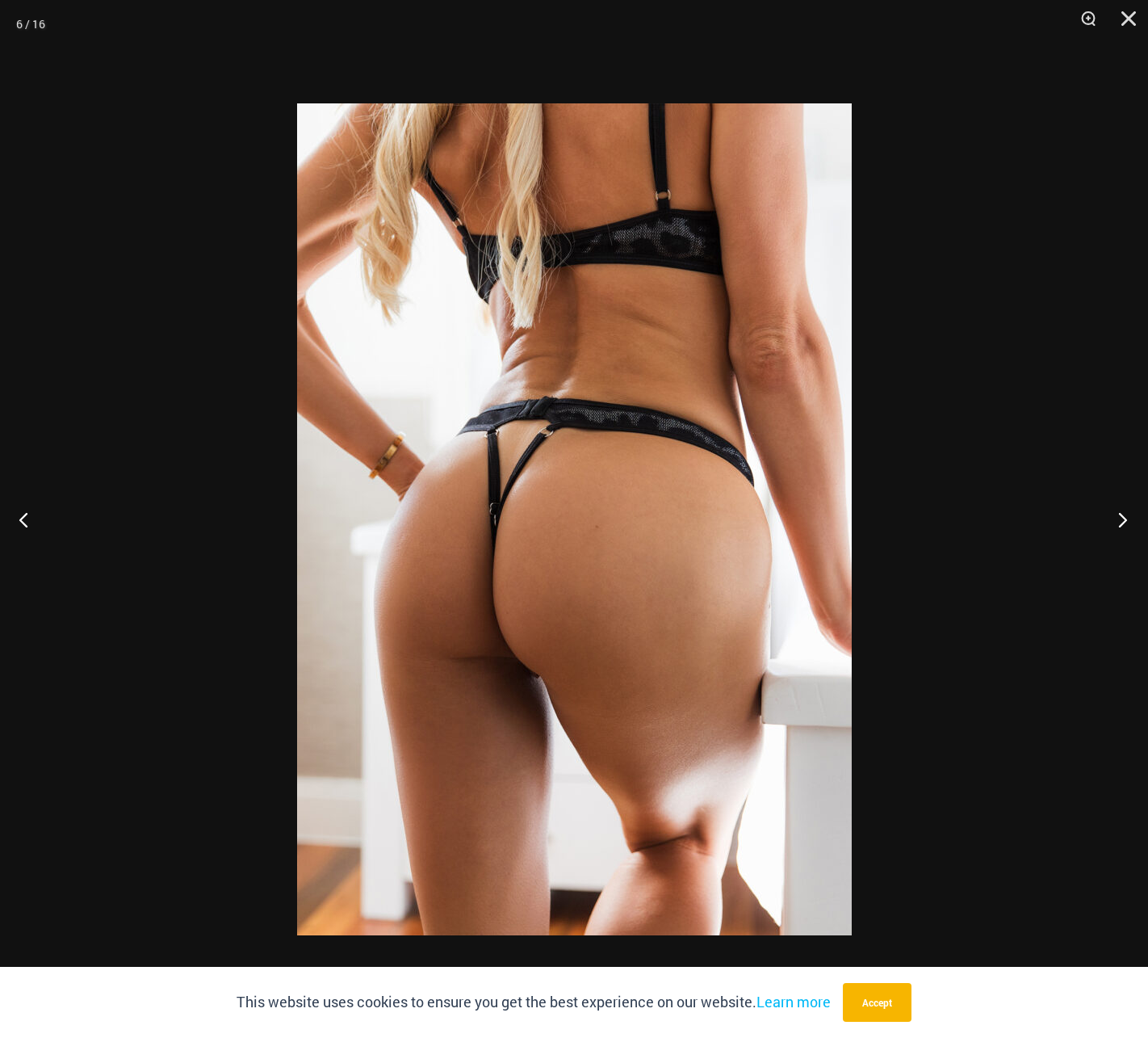
click at [1116, 523] on button "Next" at bounding box center [1118, 519] width 61 height 81
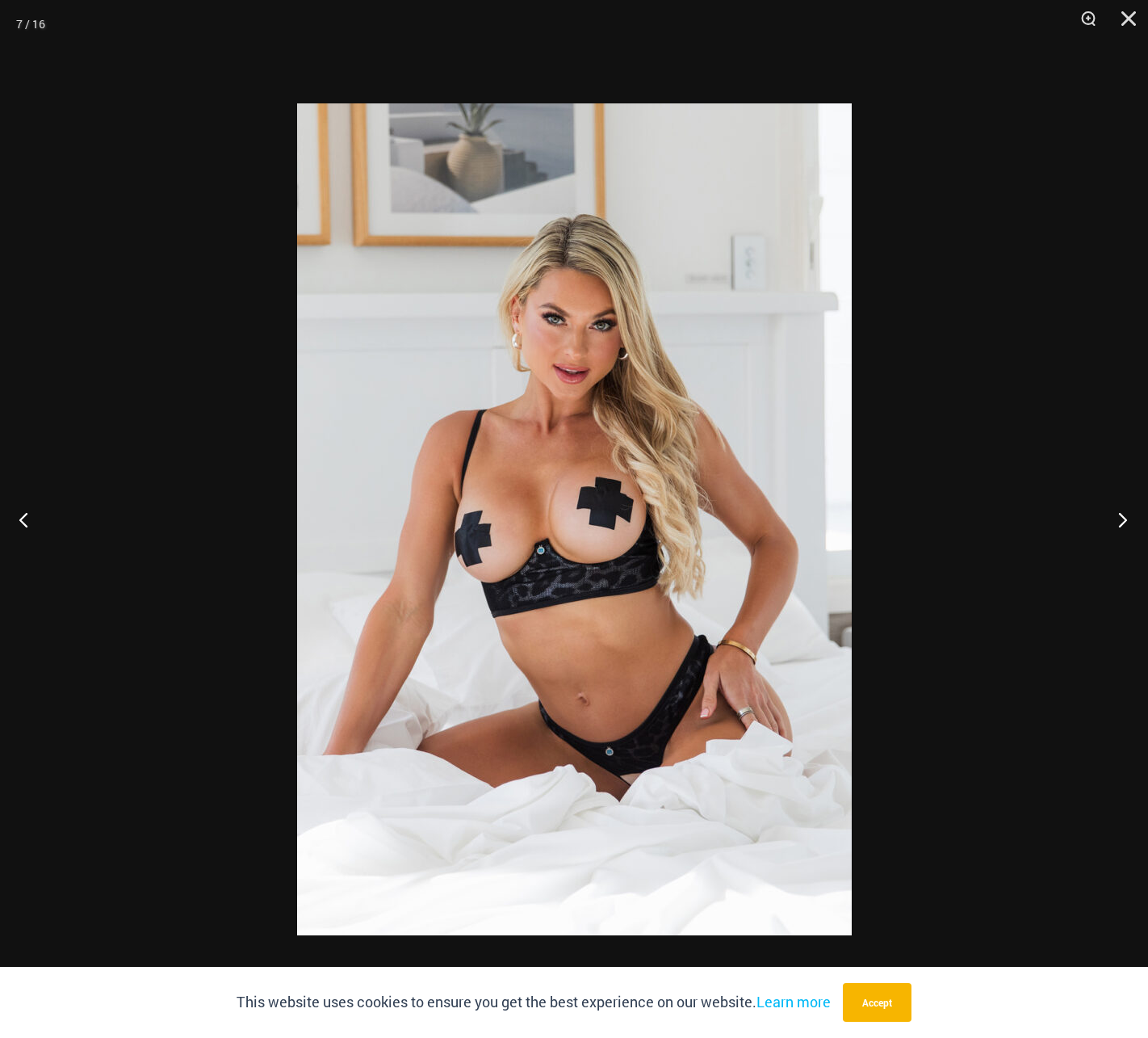
click at [1116, 523] on button "Next" at bounding box center [1118, 519] width 61 height 81
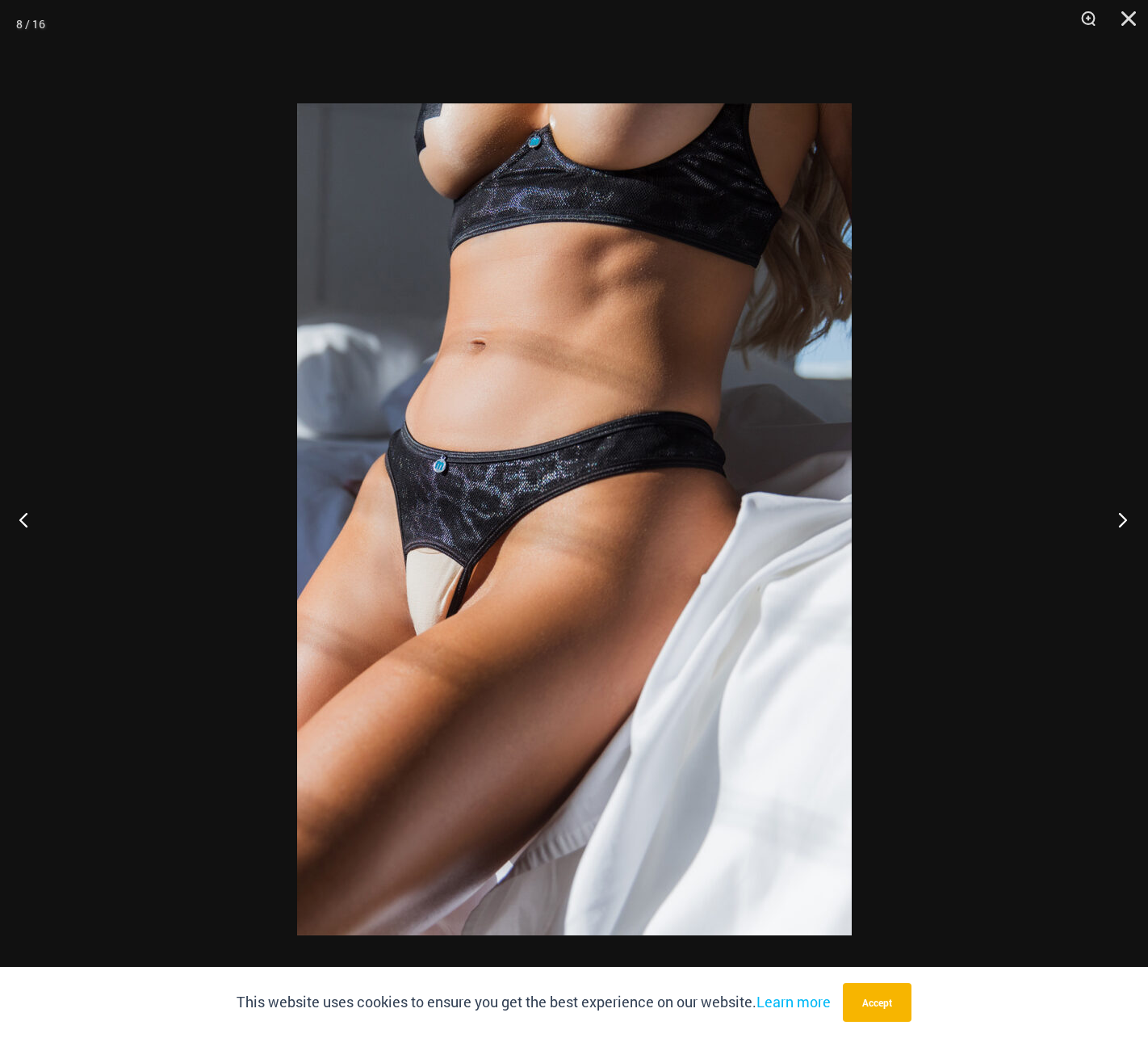
click at [1116, 523] on button "Next" at bounding box center [1118, 519] width 61 height 81
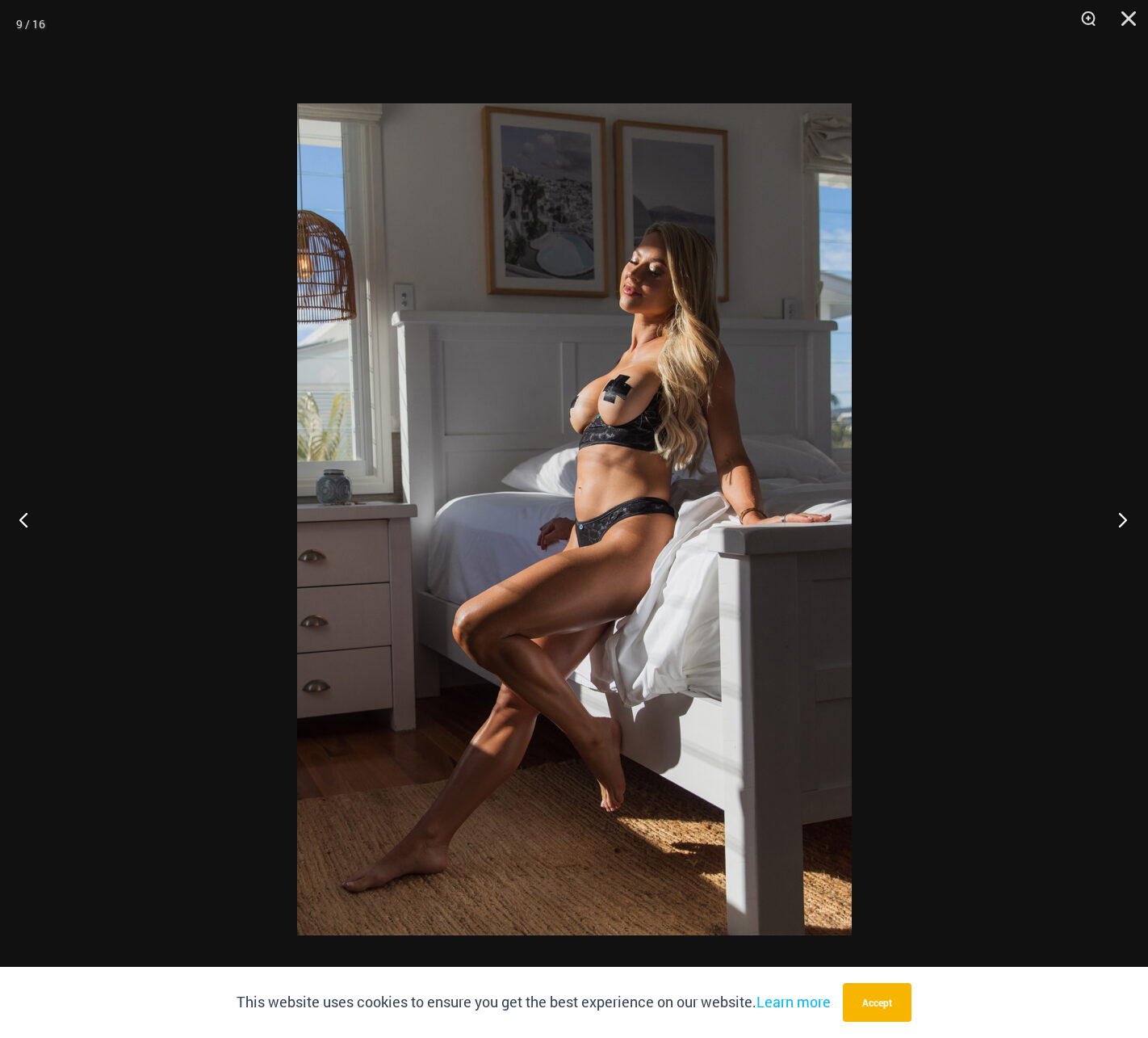
click at [1116, 523] on button "Next" at bounding box center [1118, 519] width 61 height 81
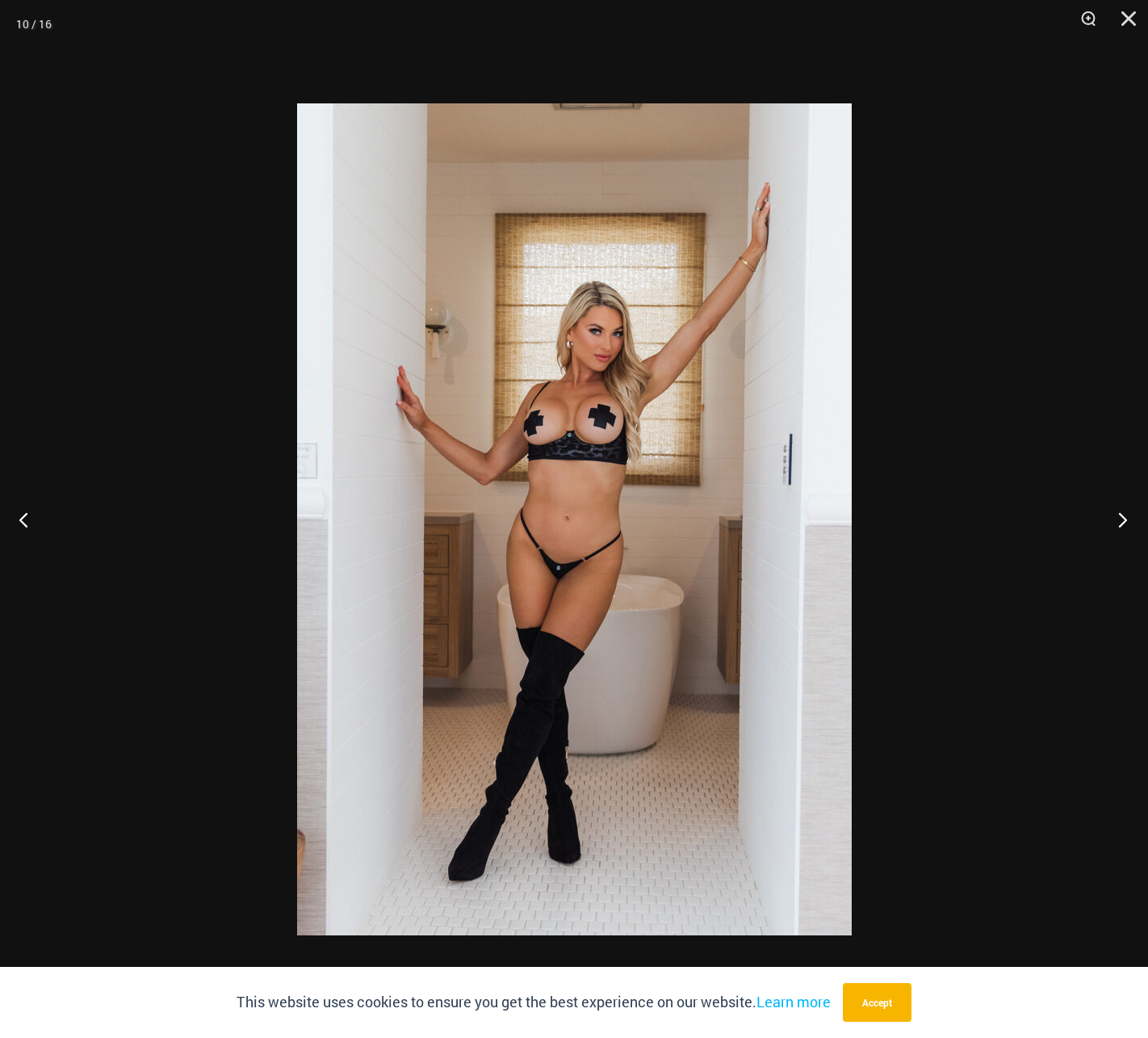
click at [1116, 523] on button "Next" at bounding box center [1118, 519] width 61 height 81
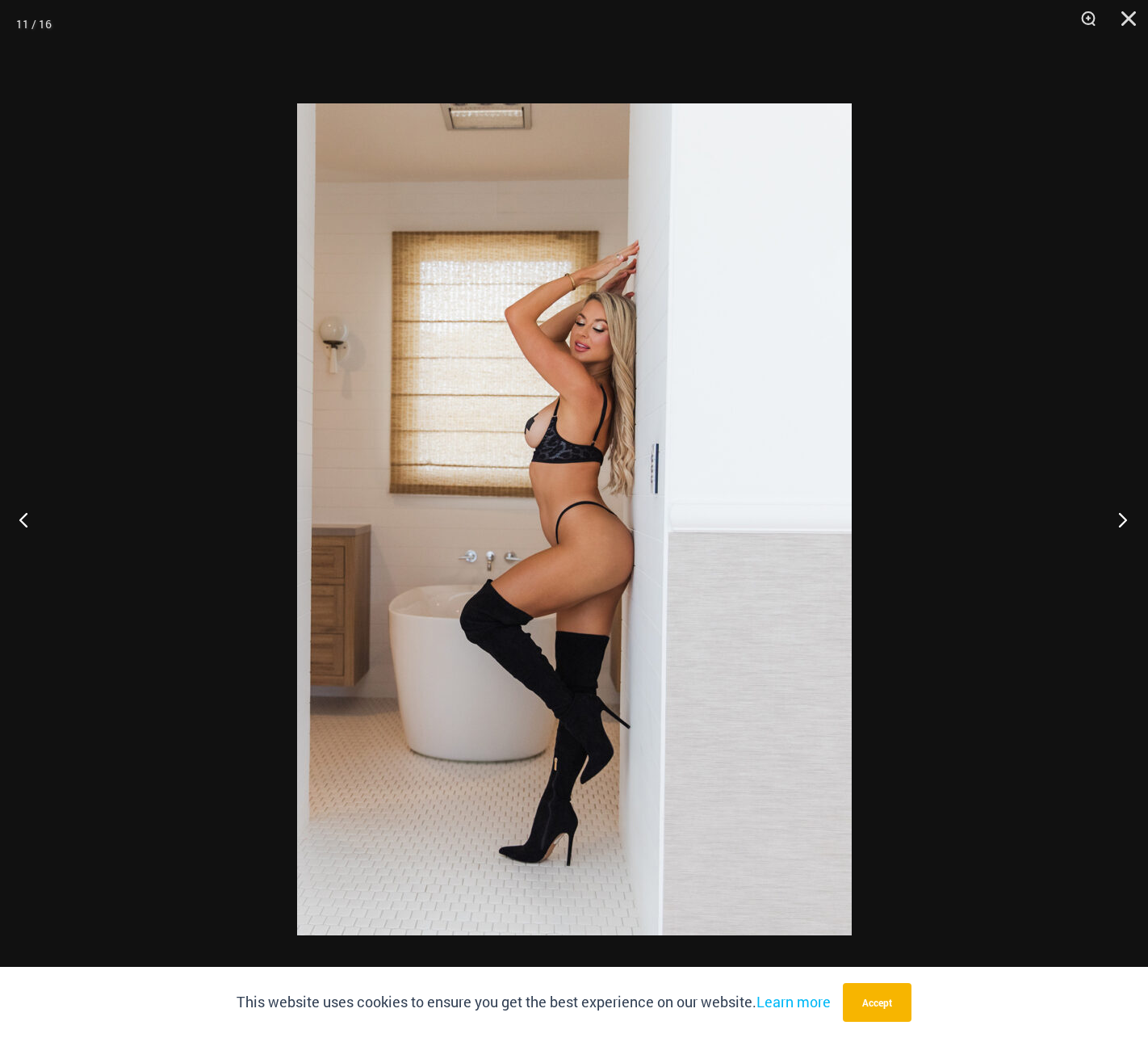
click at [1116, 523] on button "Next" at bounding box center [1118, 519] width 61 height 81
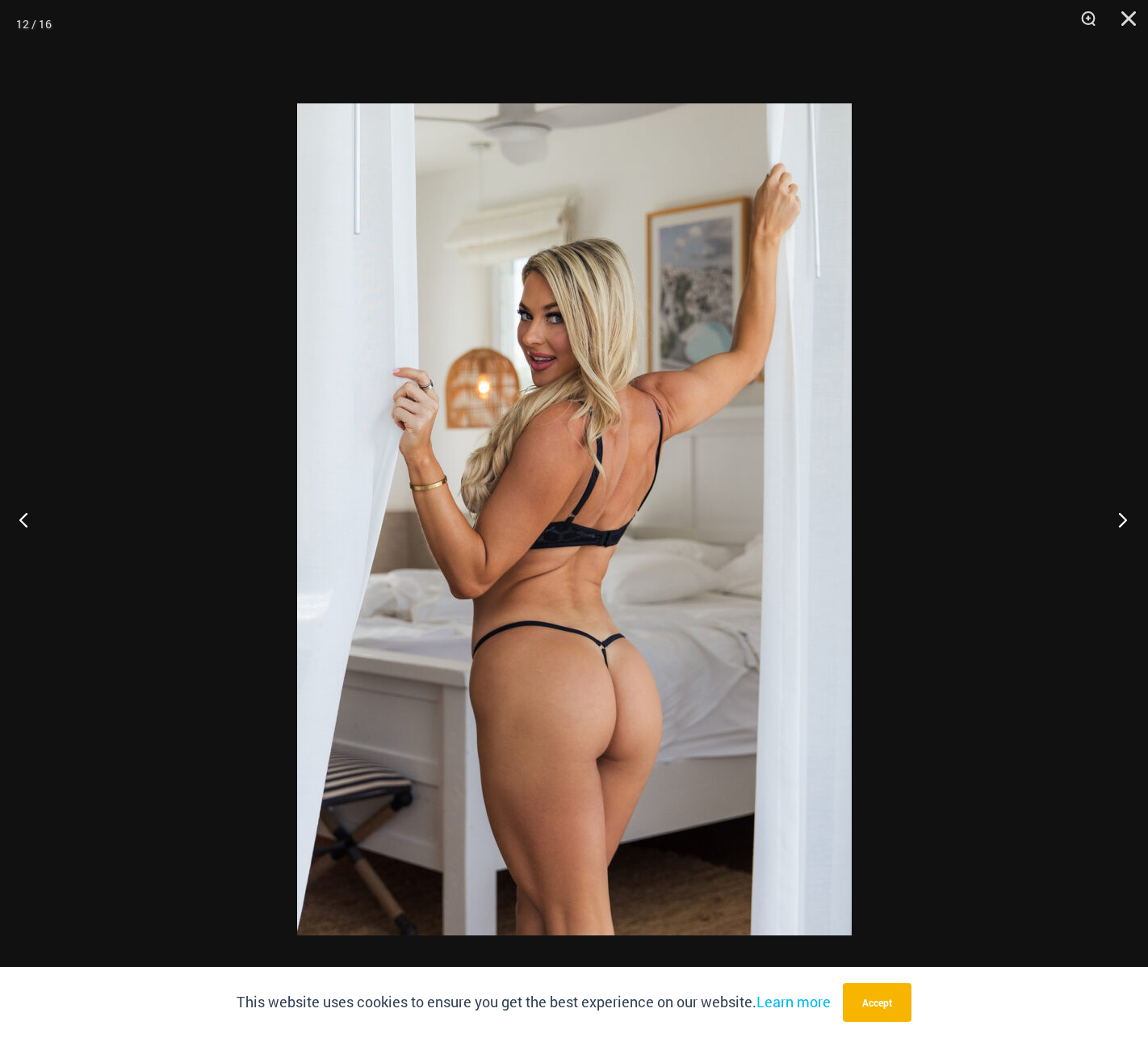
click at [1116, 523] on button "Next" at bounding box center [1118, 519] width 61 height 81
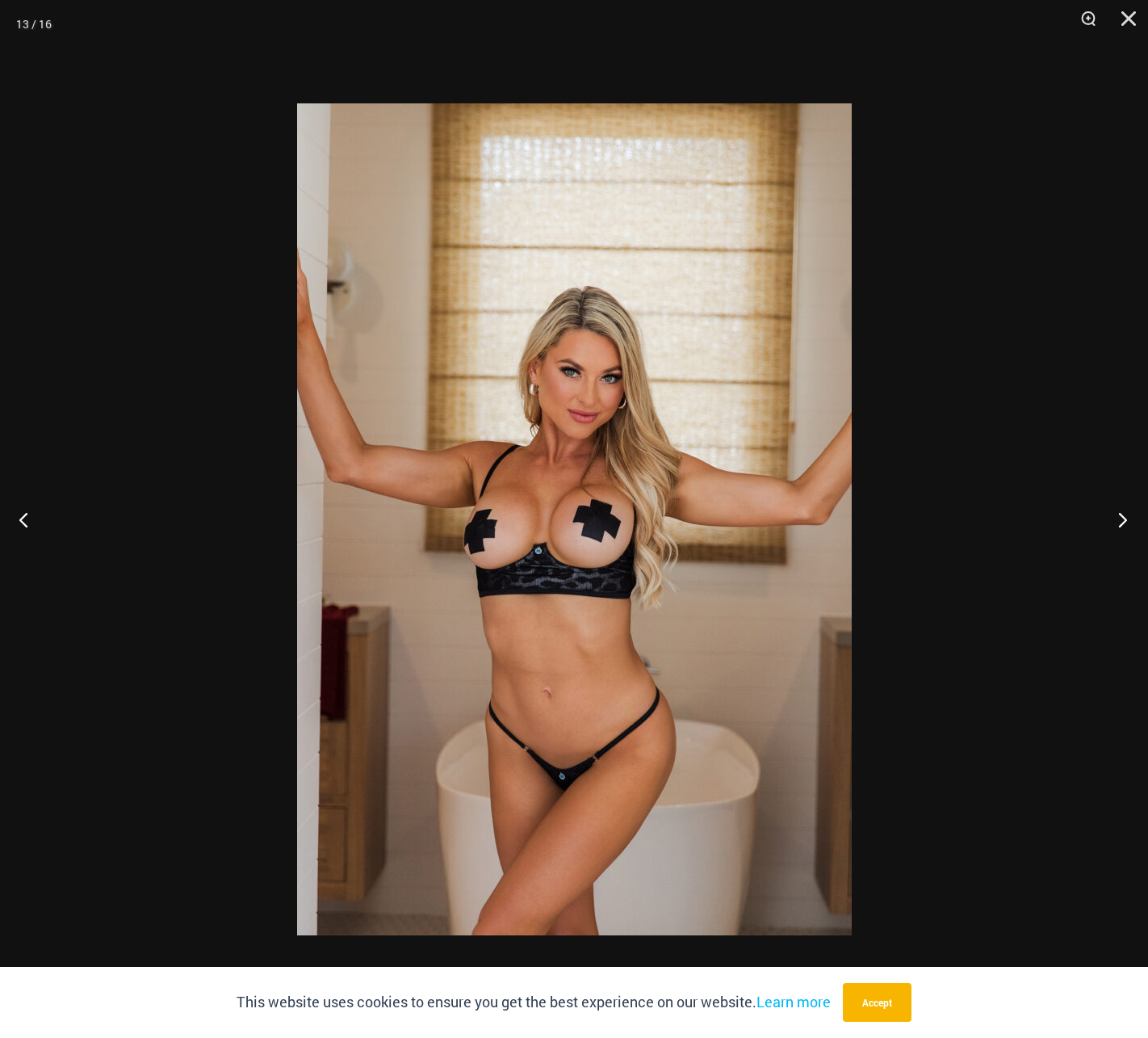
click at [1116, 523] on button "Next" at bounding box center [1118, 519] width 61 height 81
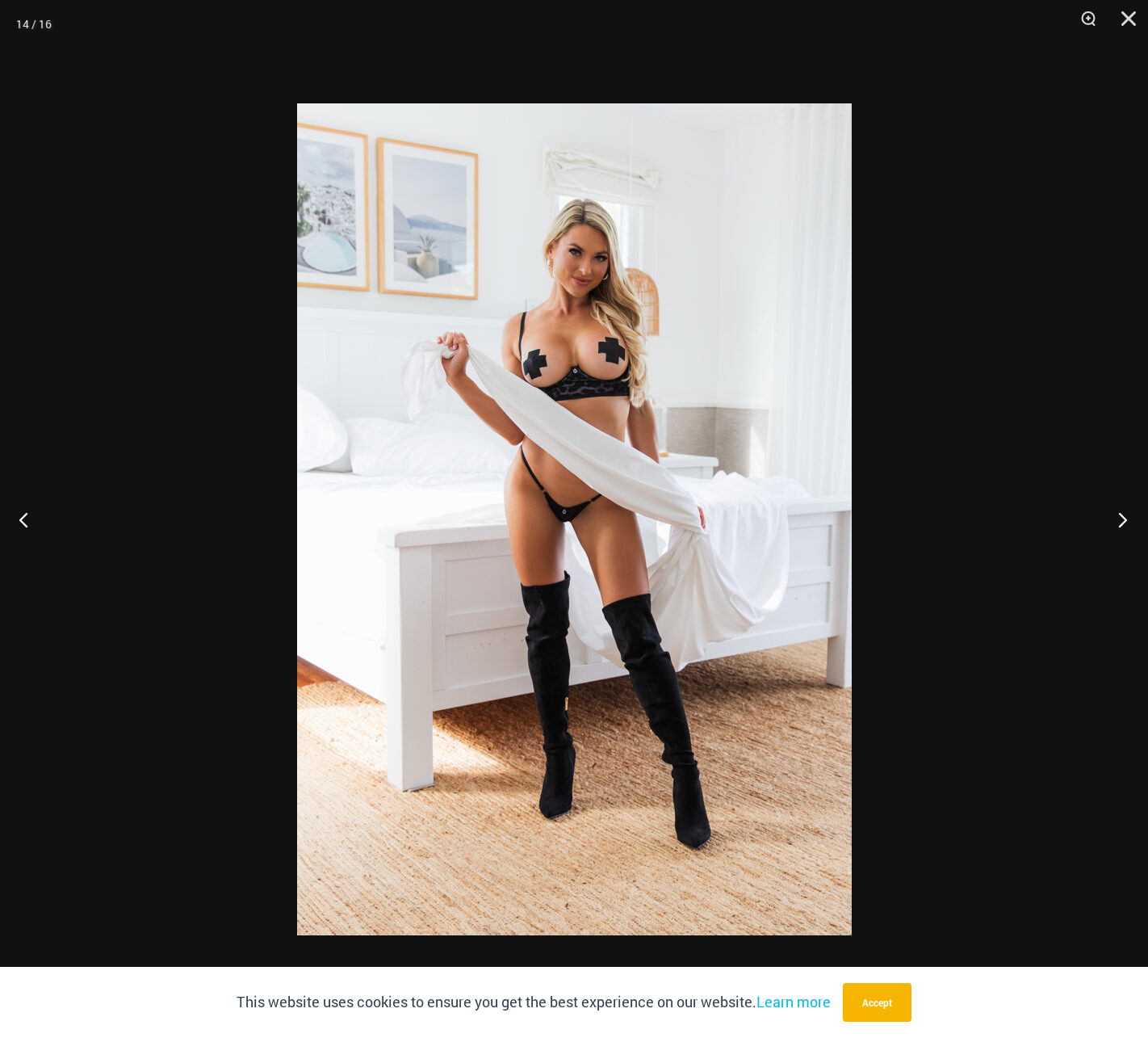
click at [1116, 523] on button "Next" at bounding box center [1118, 519] width 61 height 81
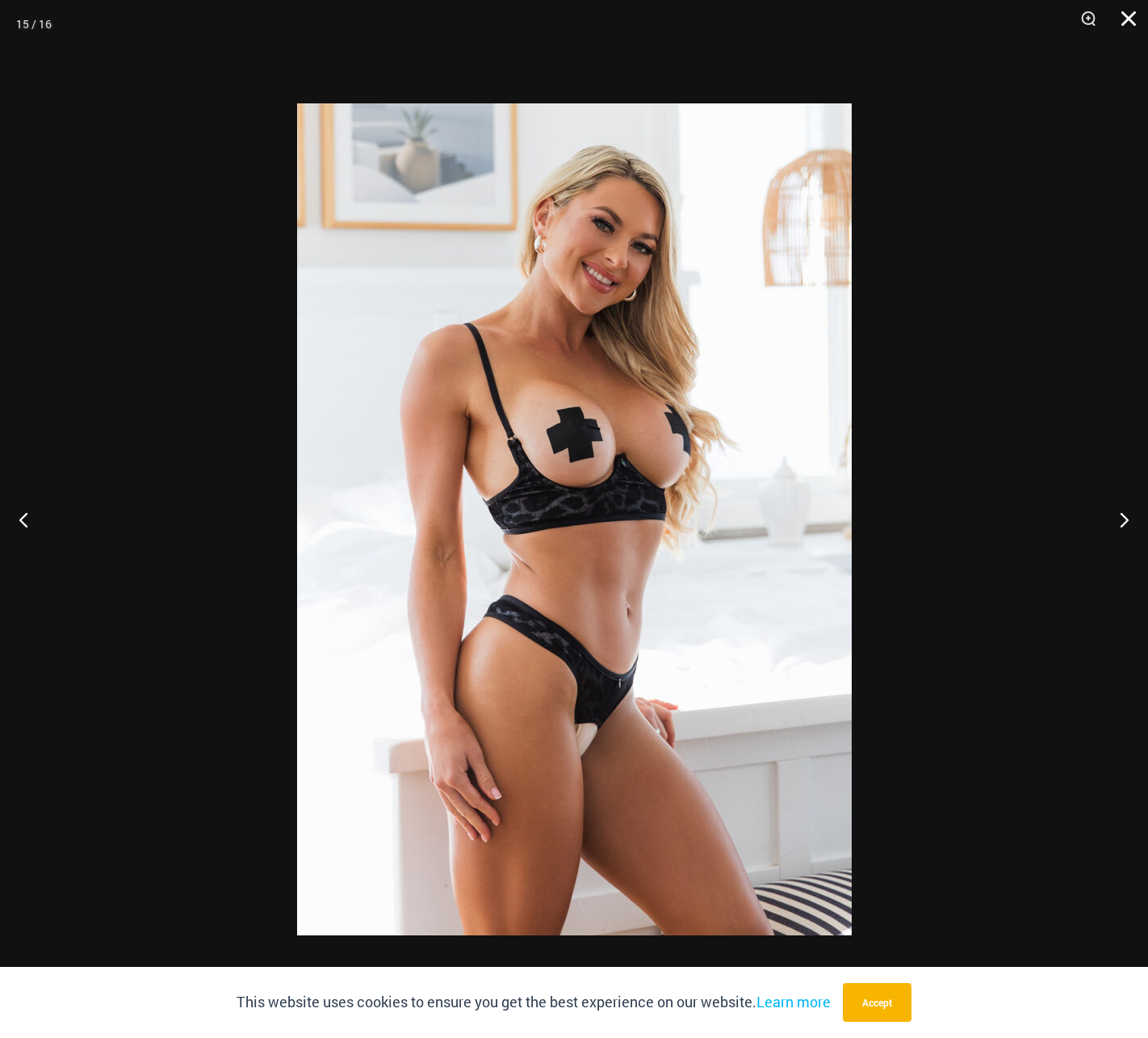
click at [1123, 15] on button "Close" at bounding box center [1122, 24] width 40 height 49
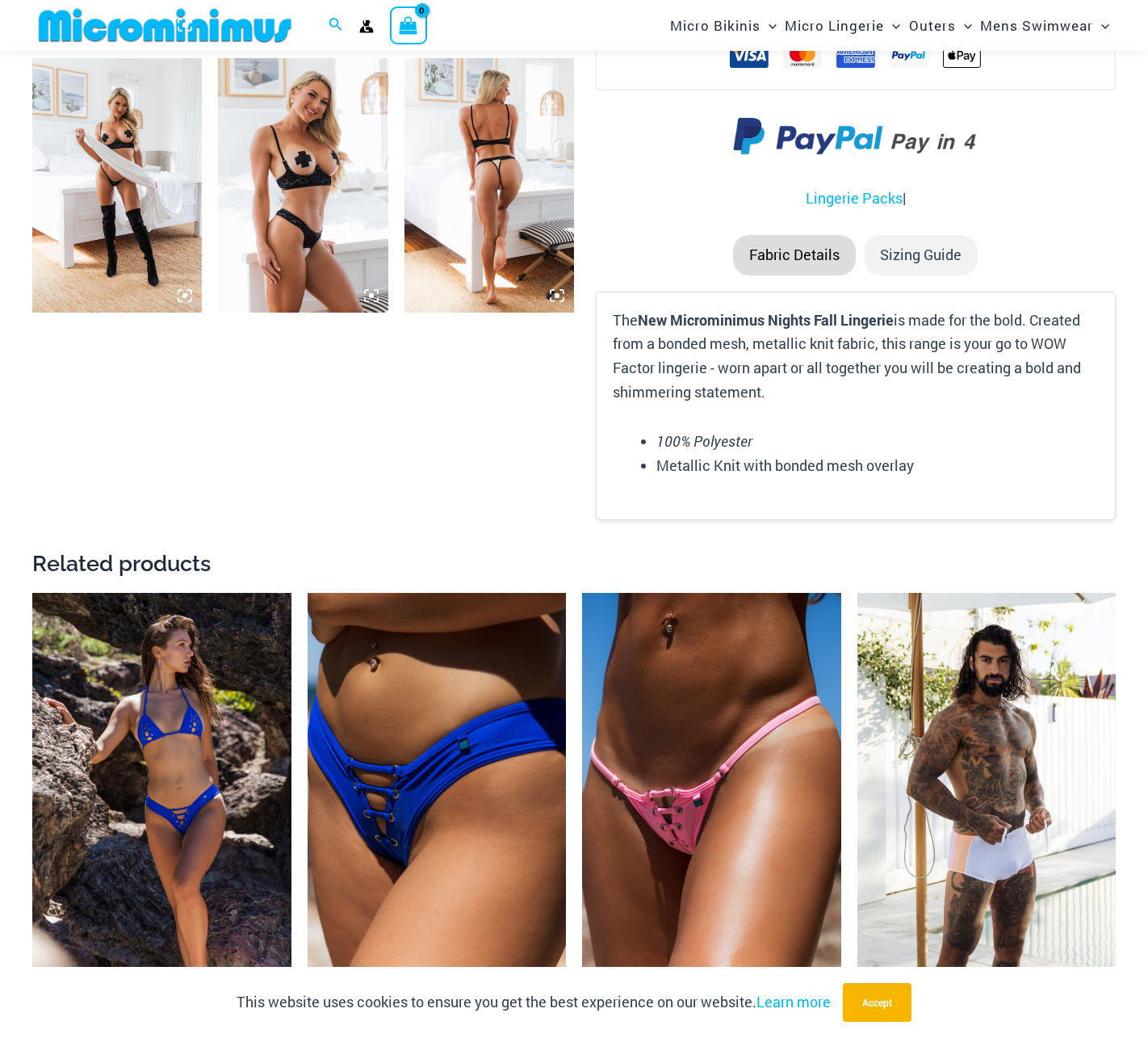
scroll to position [2005, 0]
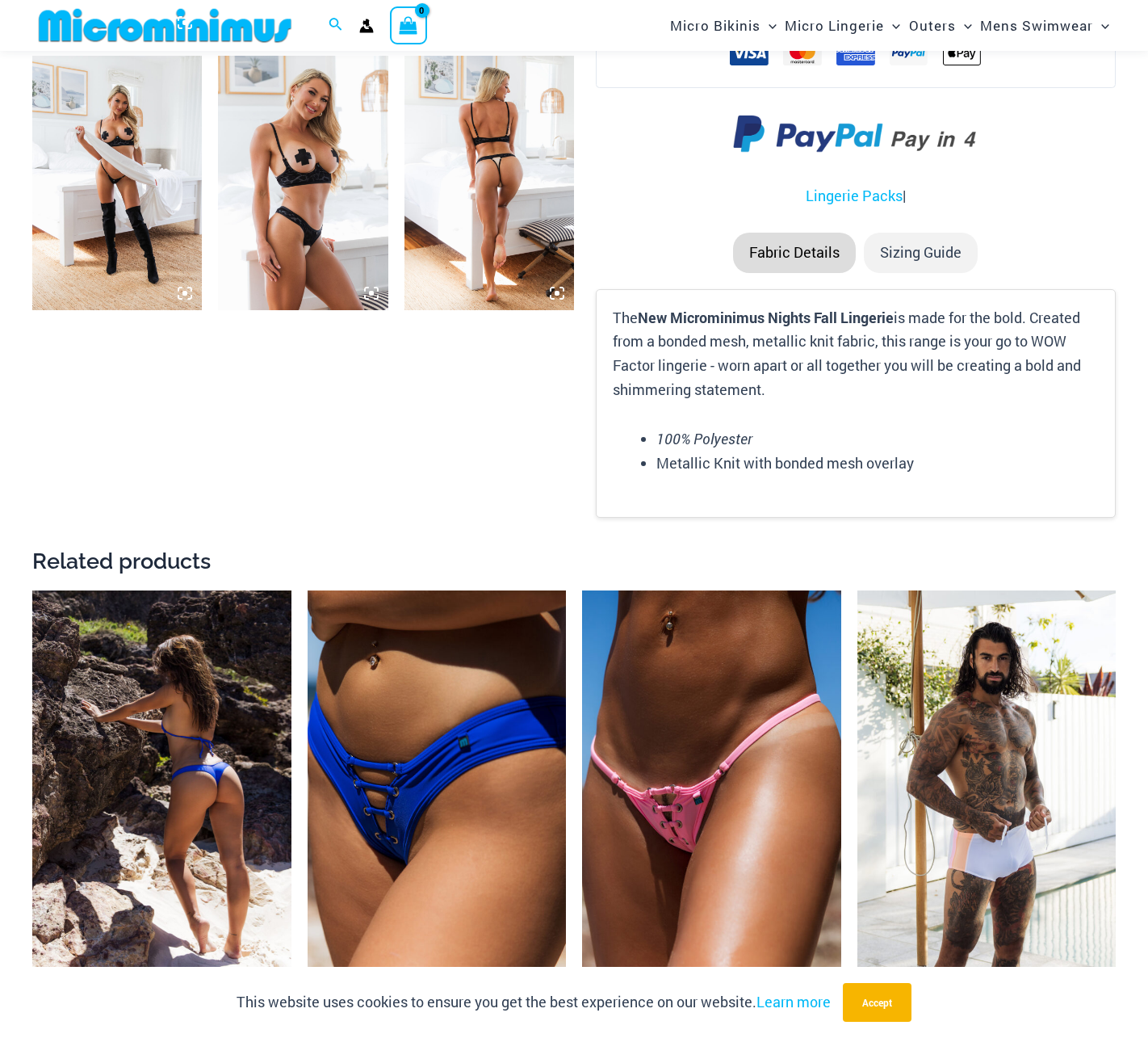
click at [190, 749] on img at bounding box center [162, 785] width 259 height 389
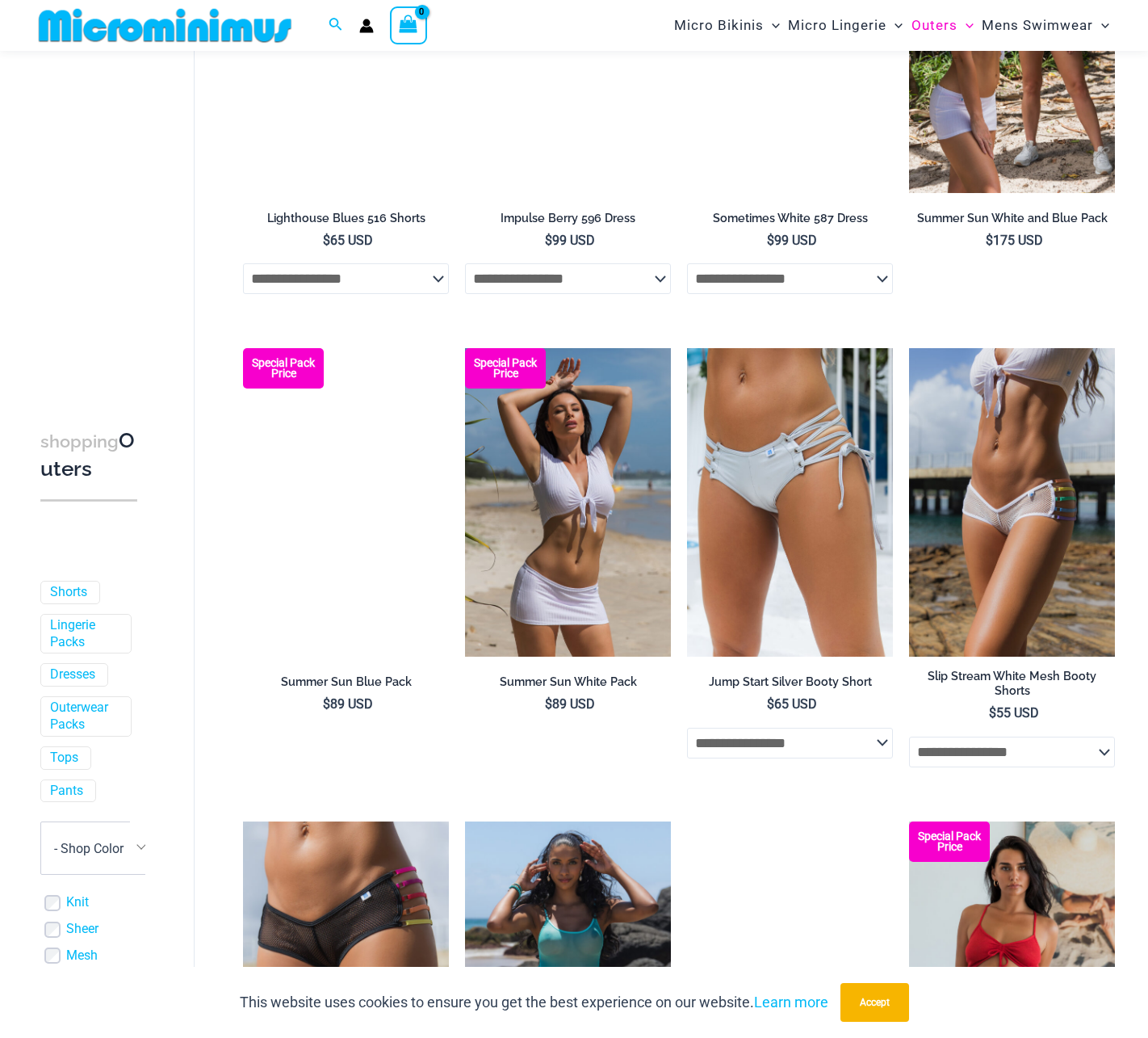
scroll to position [2655, 0]
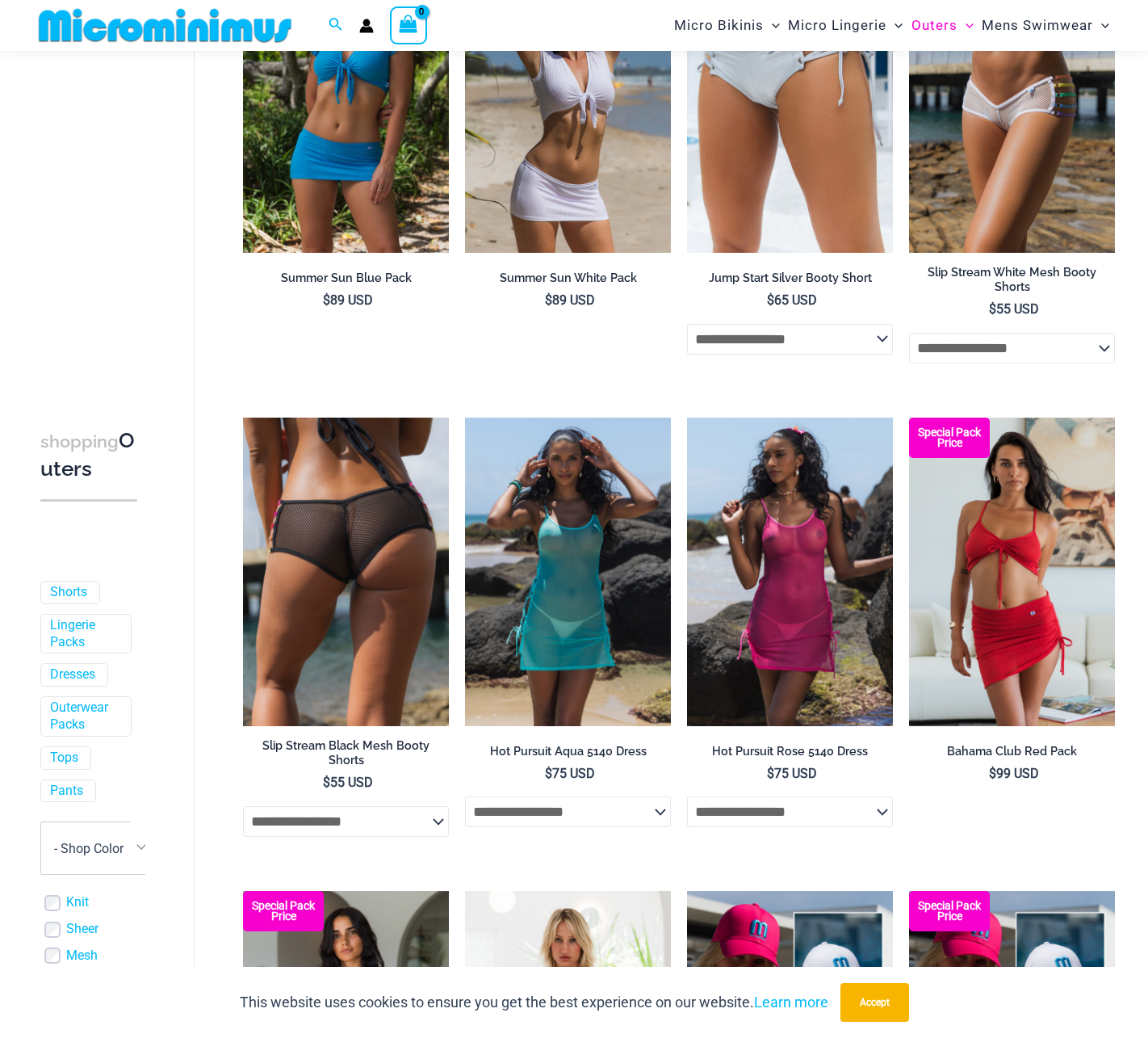
click at [377, 532] on img at bounding box center [346, 571] width 206 height 309
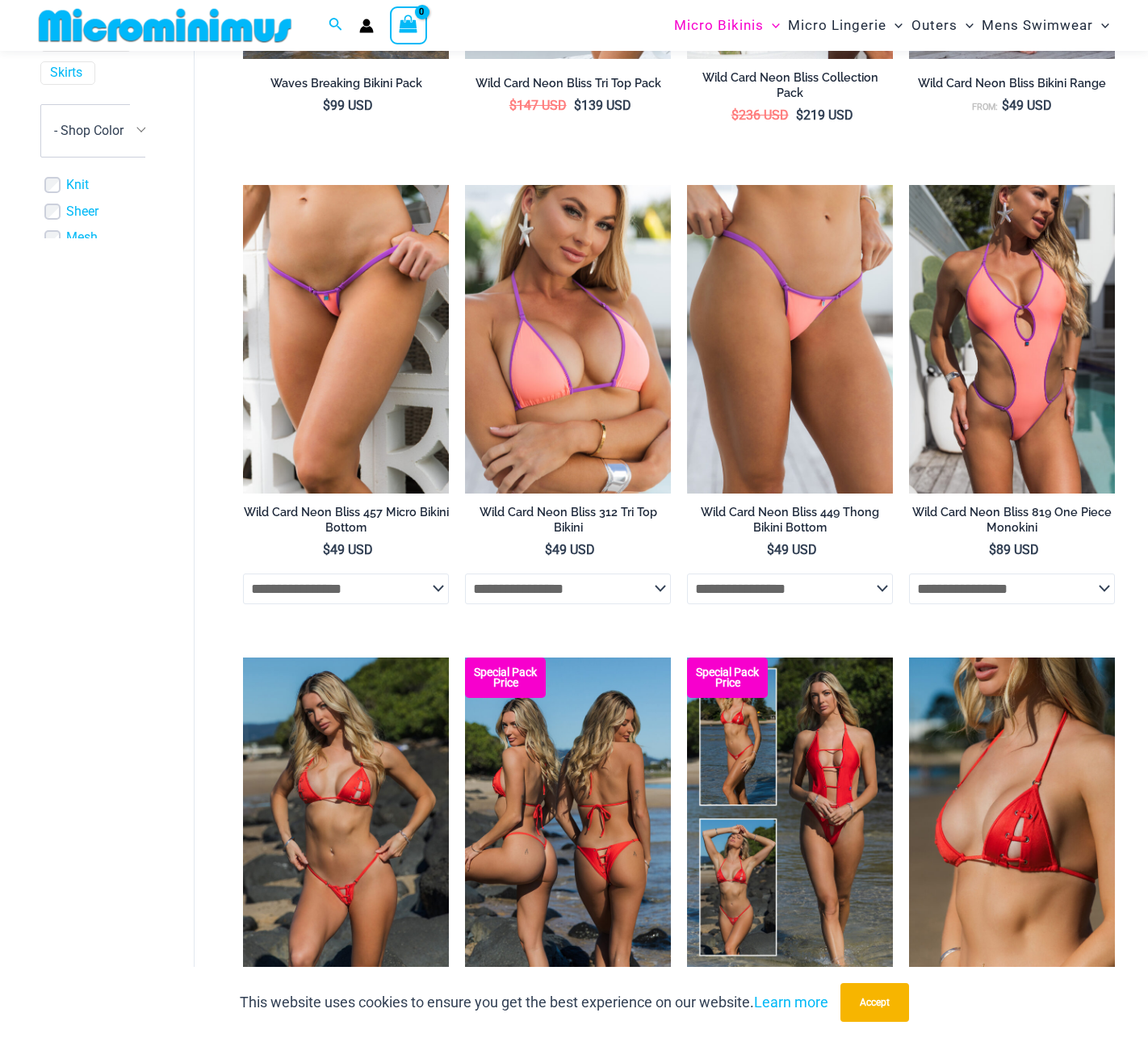
scroll to position [1128, 0]
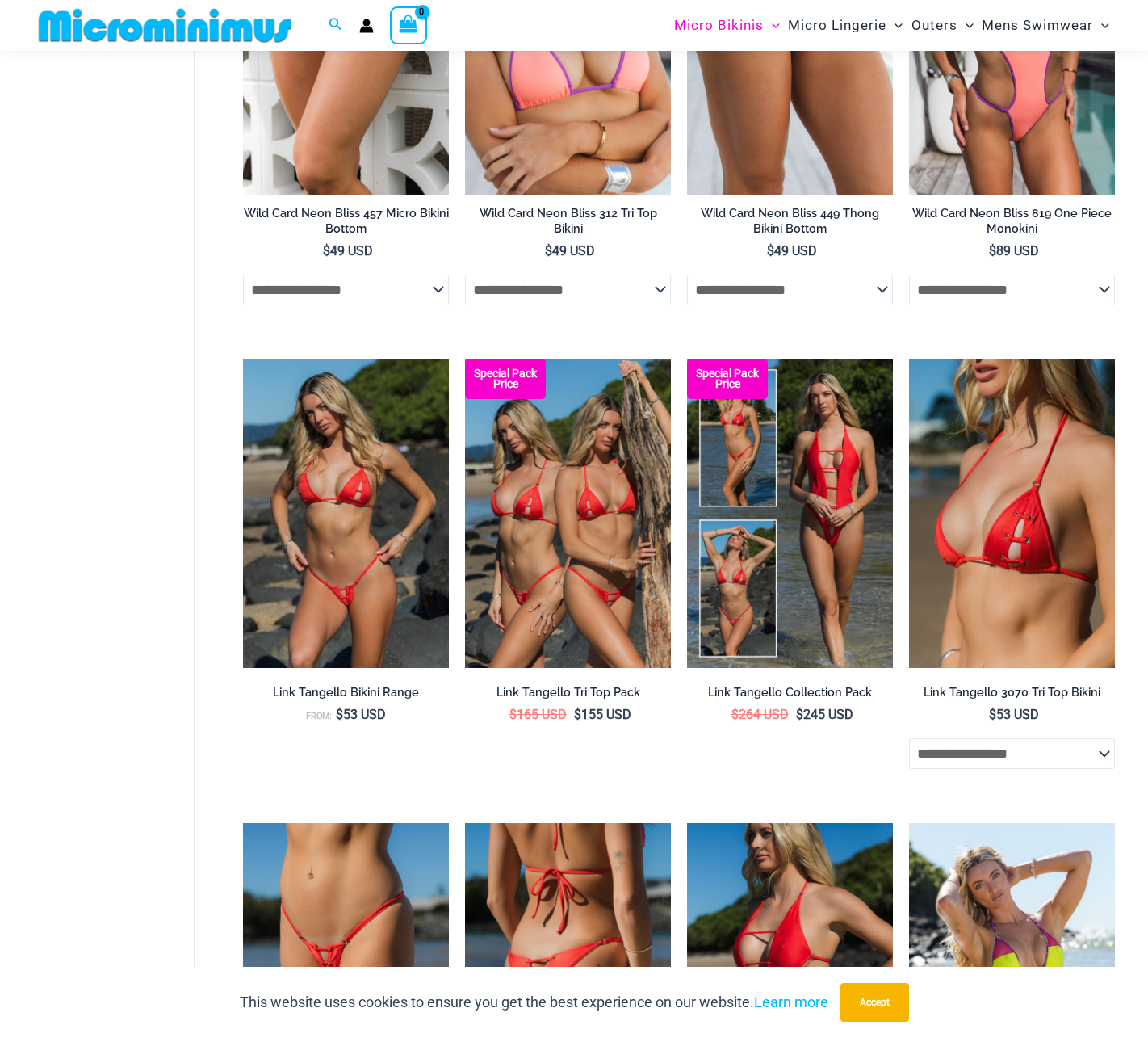
click at [577, 843] on img at bounding box center [567, 977] width 206 height 309
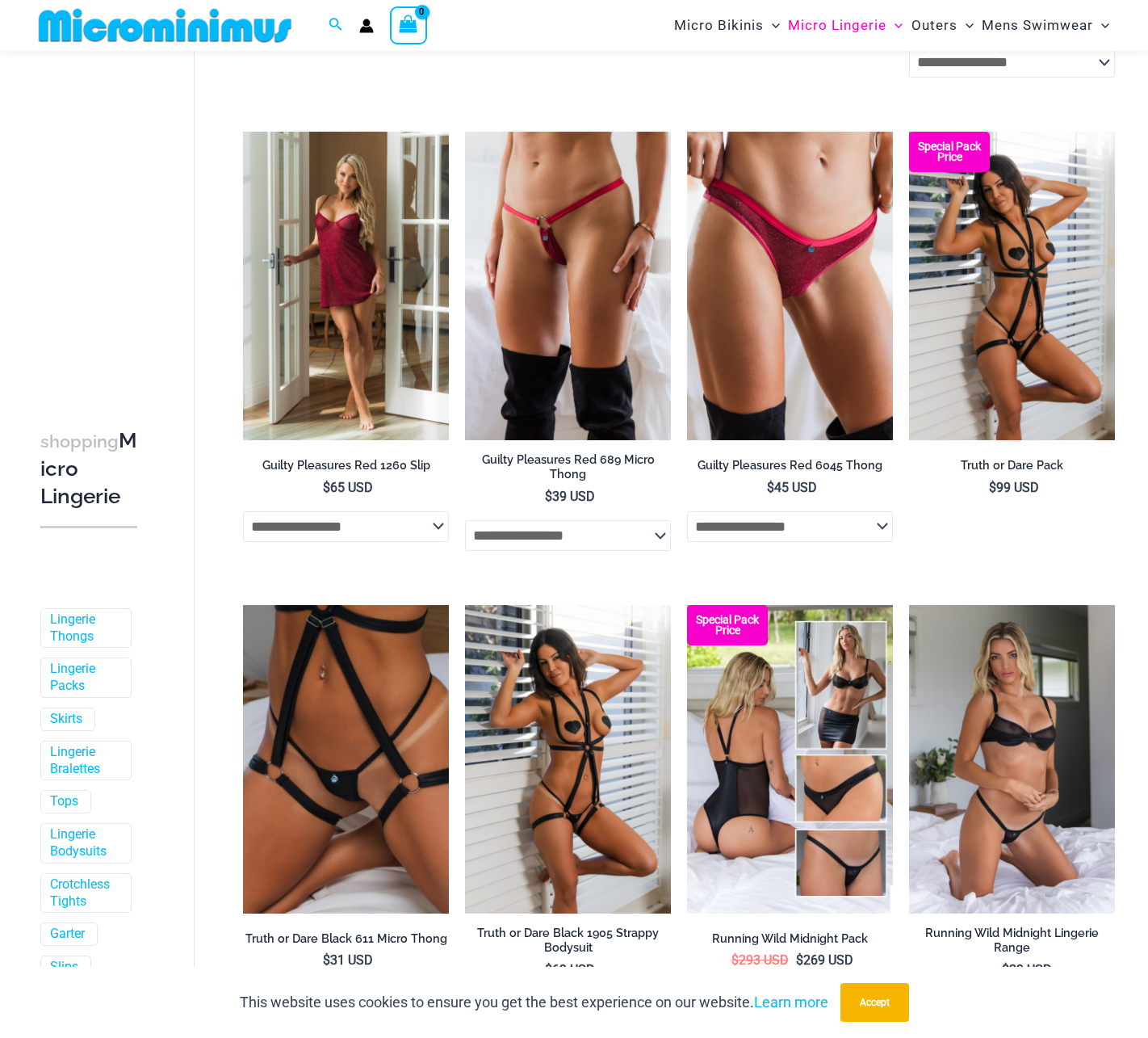
scroll to position [633, 0]
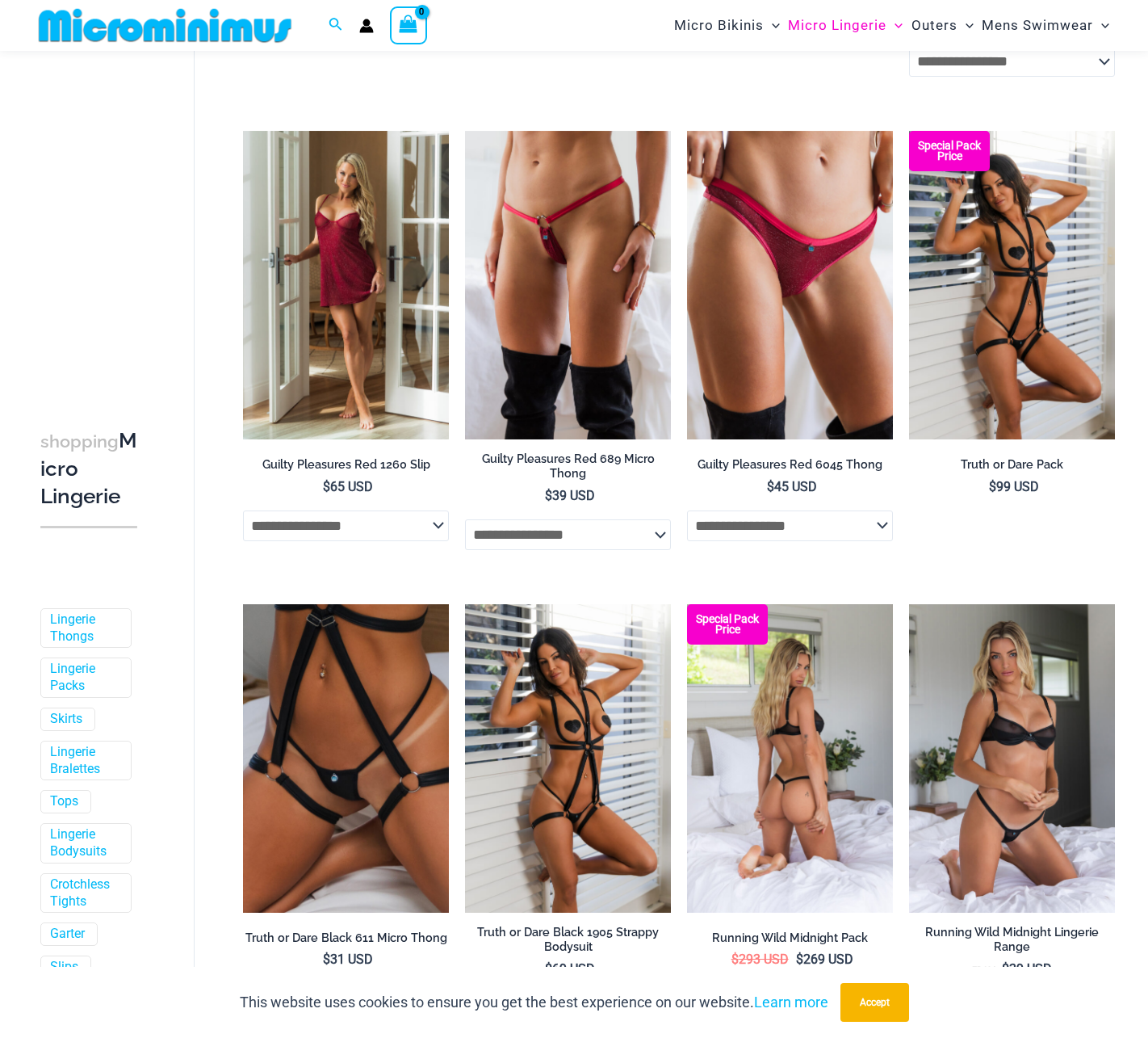
click at [789, 709] on img at bounding box center [790, 758] width 206 height 309
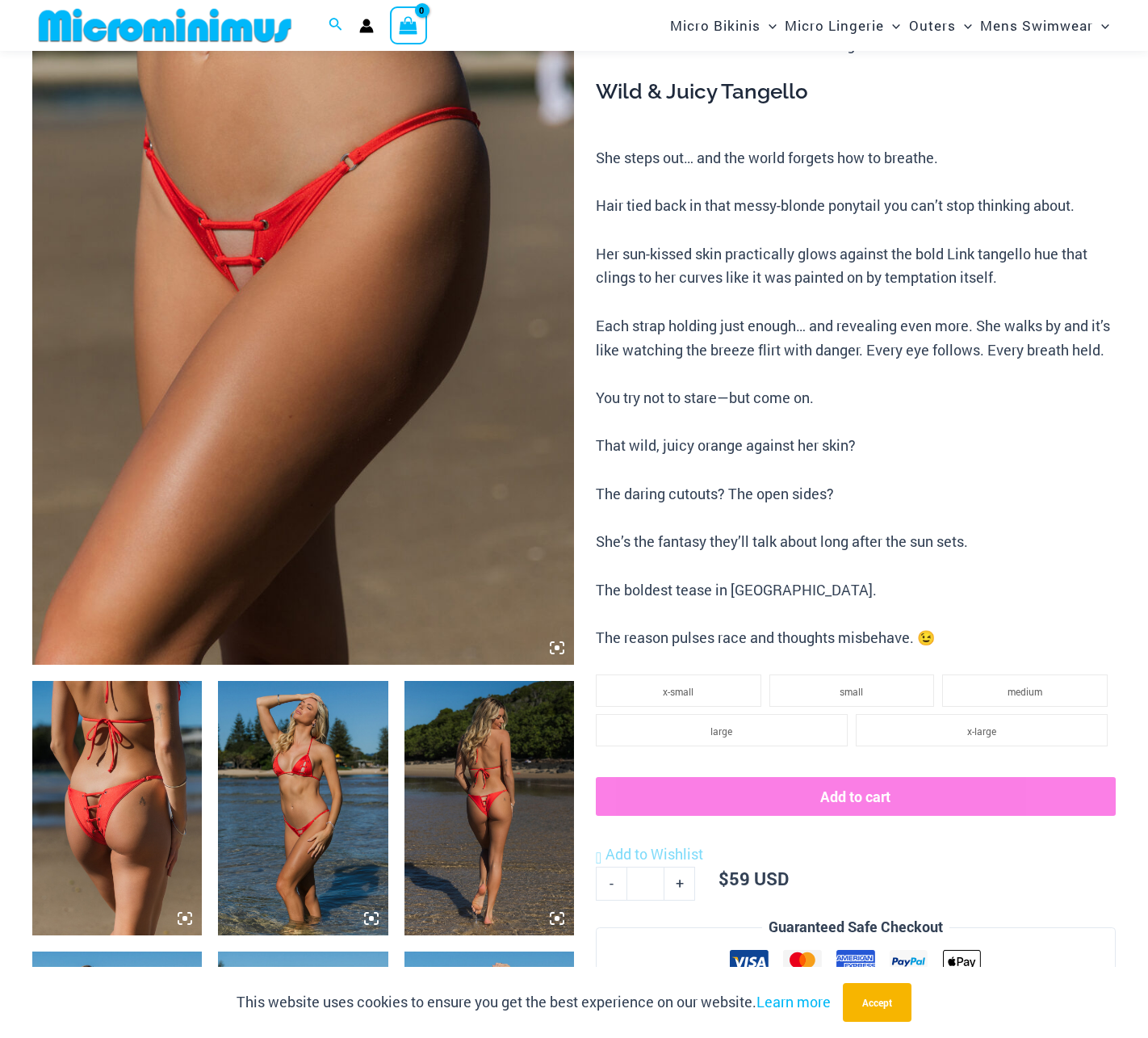
scroll to position [310, 0]
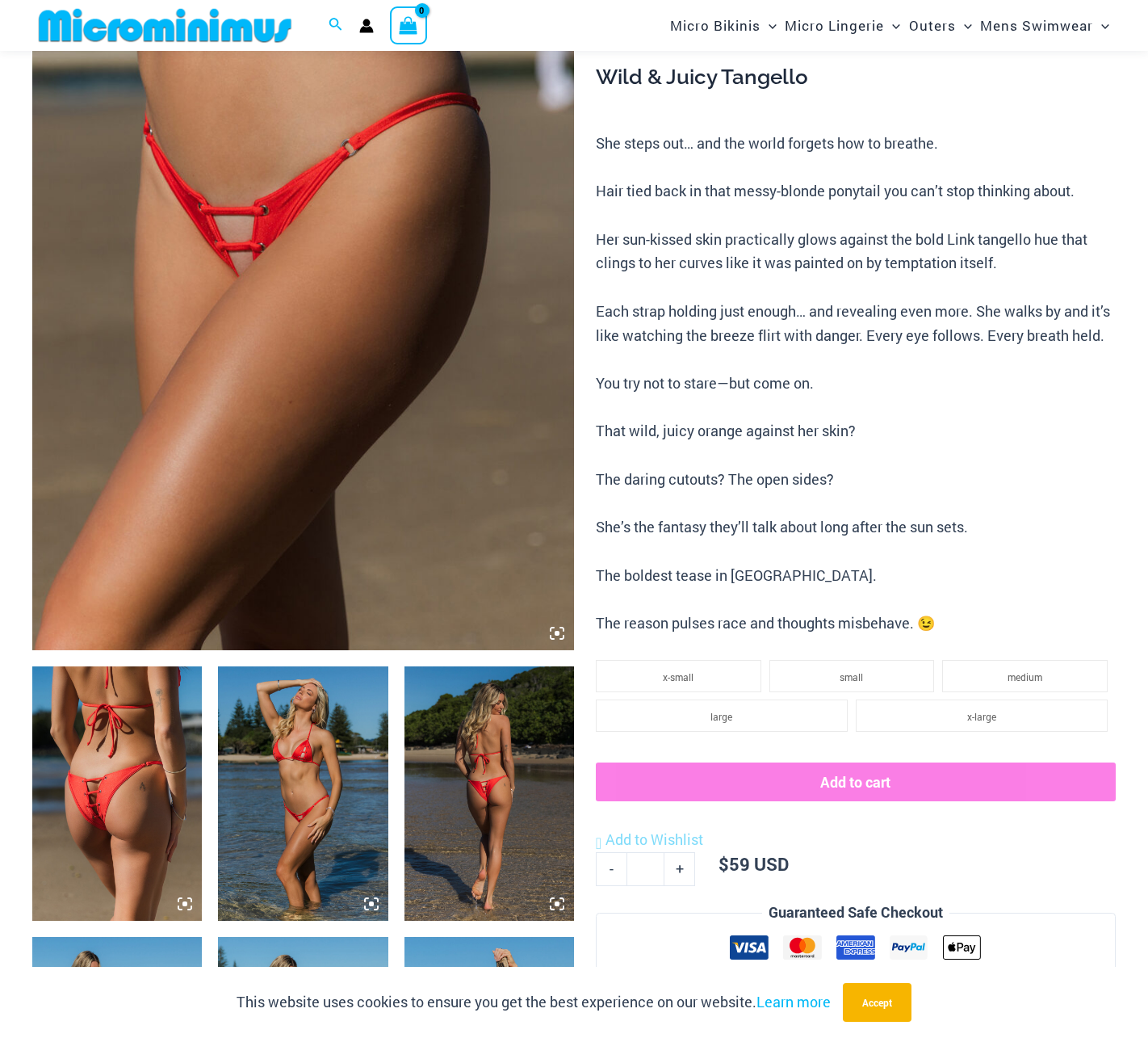
click at [139, 790] on img at bounding box center [117, 793] width 169 height 254
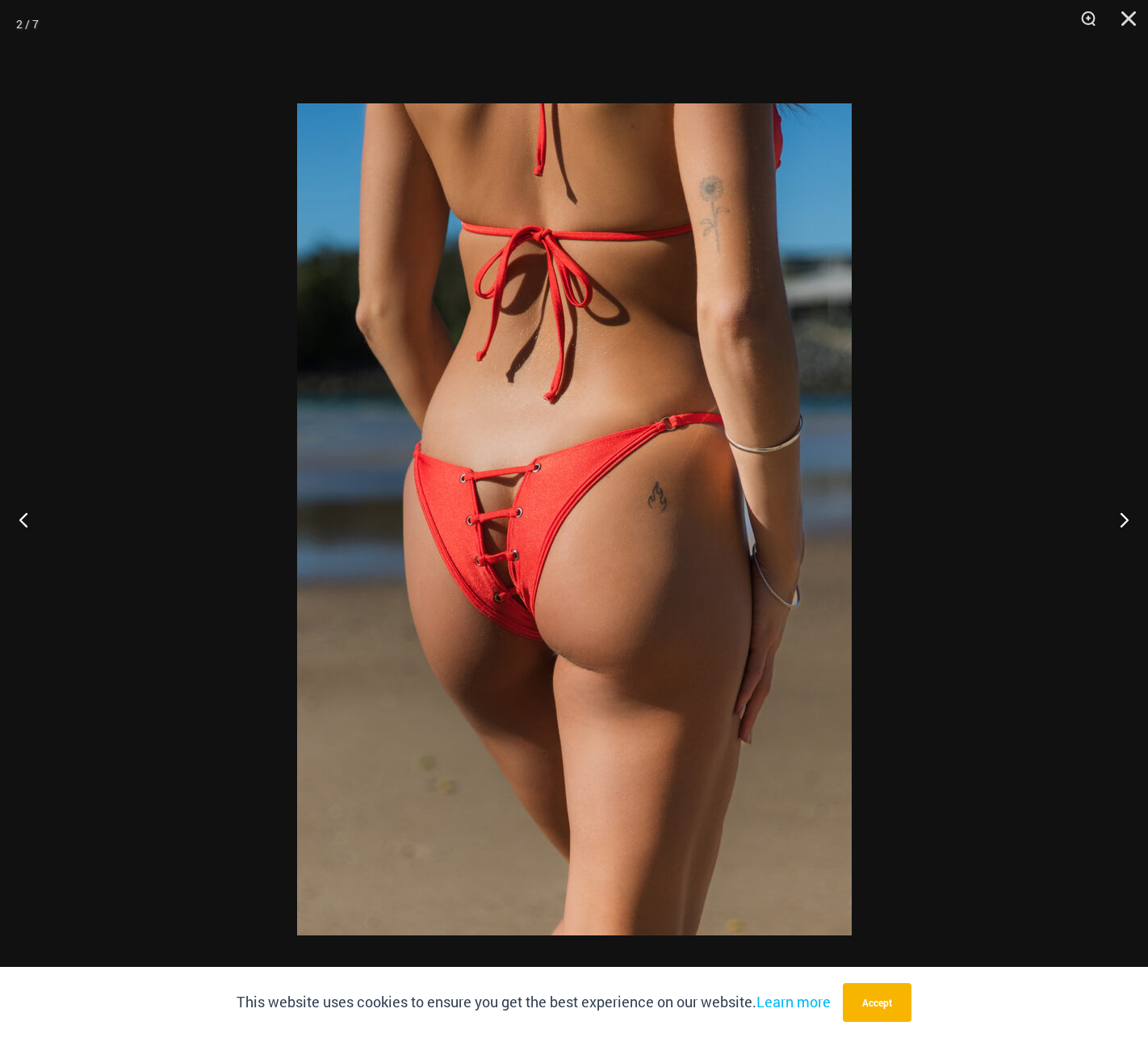
click at [755, 529] on img at bounding box center [574, 520] width 555 height 832
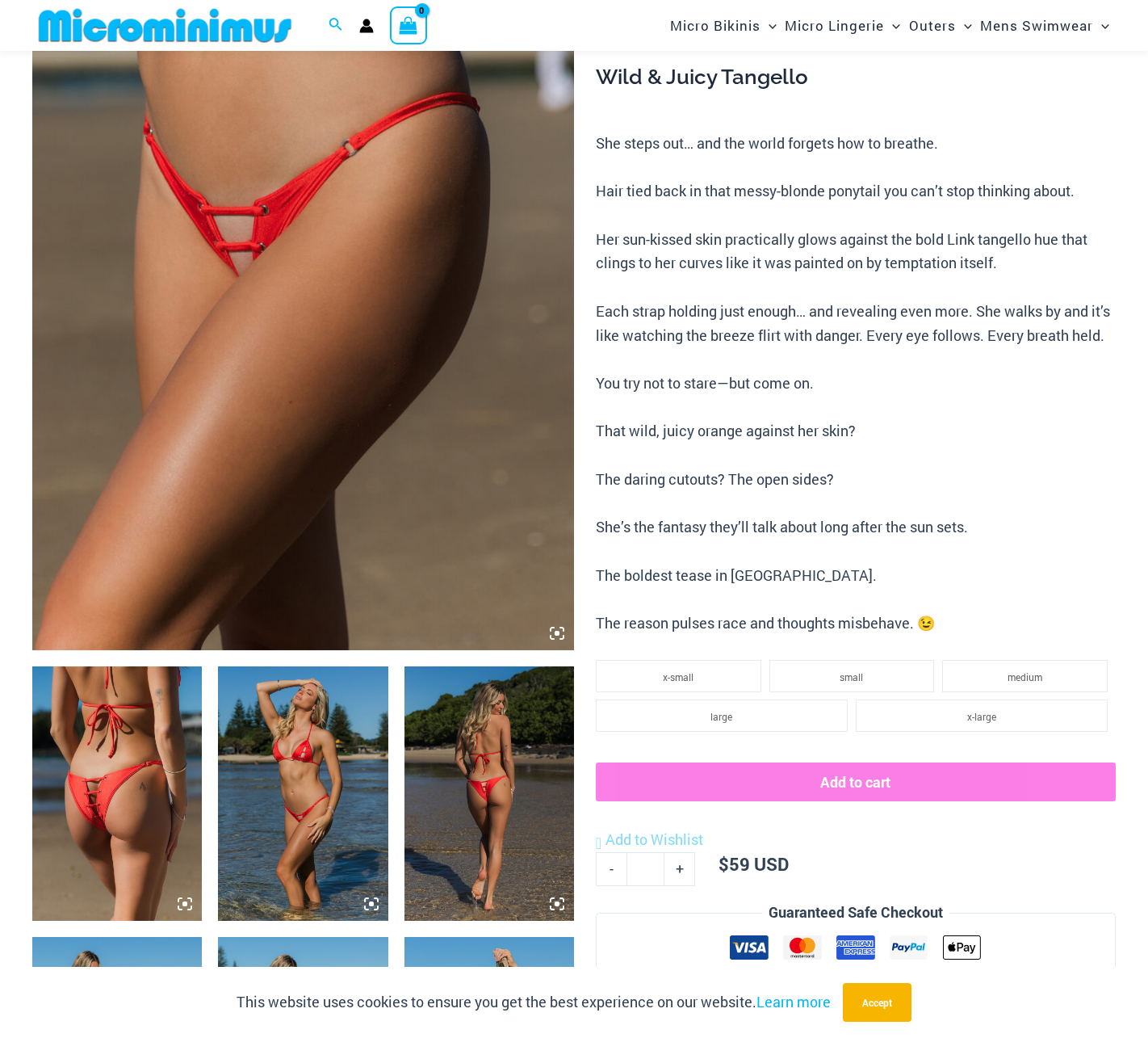
click at [307, 758] on img at bounding box center [303, 793] width 169 height 254
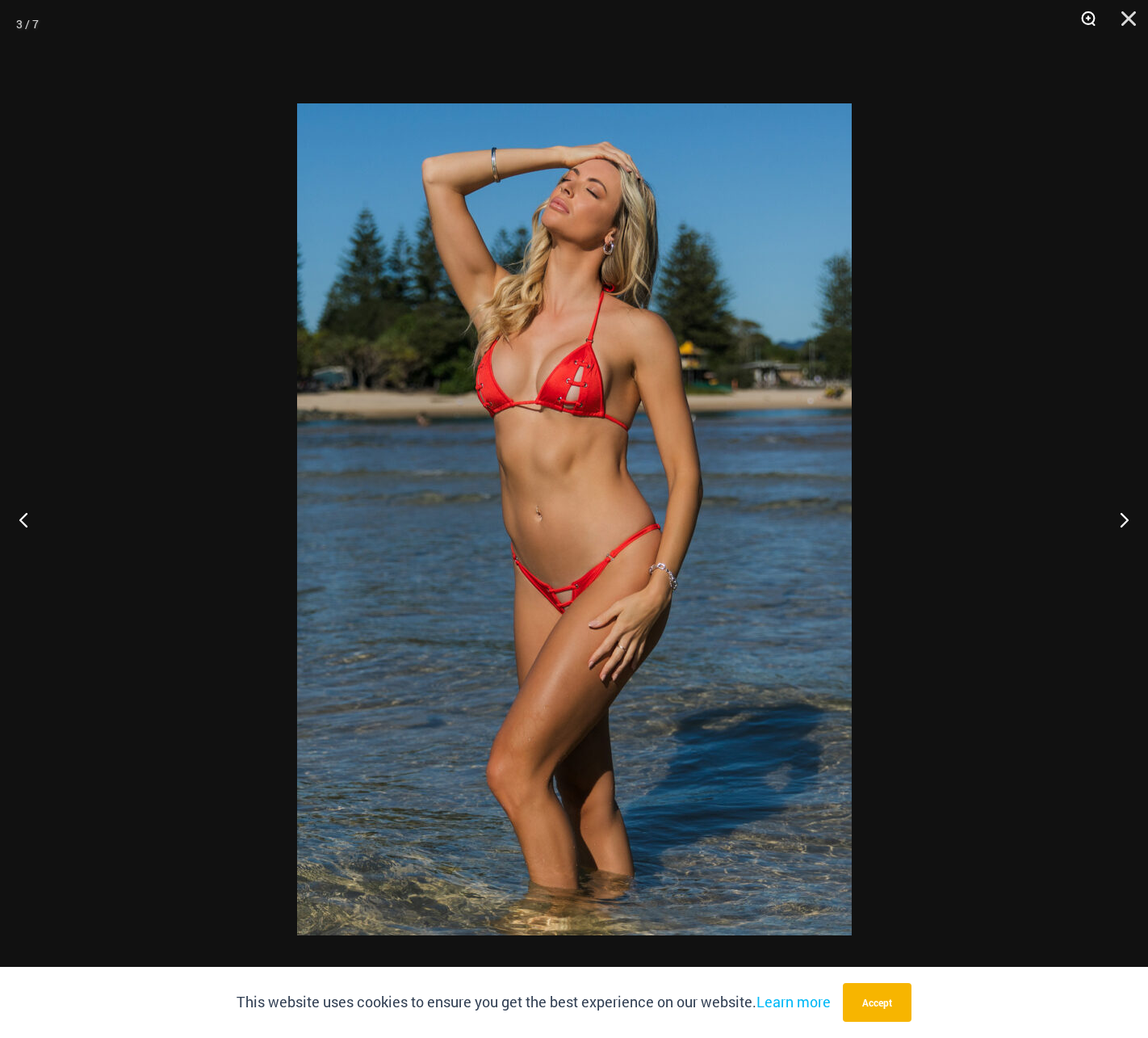
click at [1084, 17] on button "Zoom" at bounding box center [1082, 24] width 40 height 49
click at [1086, 27] on button "Zoom" at bounding box center [1082, 24] width 40 height 49
click at [1102, 523] on button "Next" at bounding box center [1118, 519] width 61 height 81
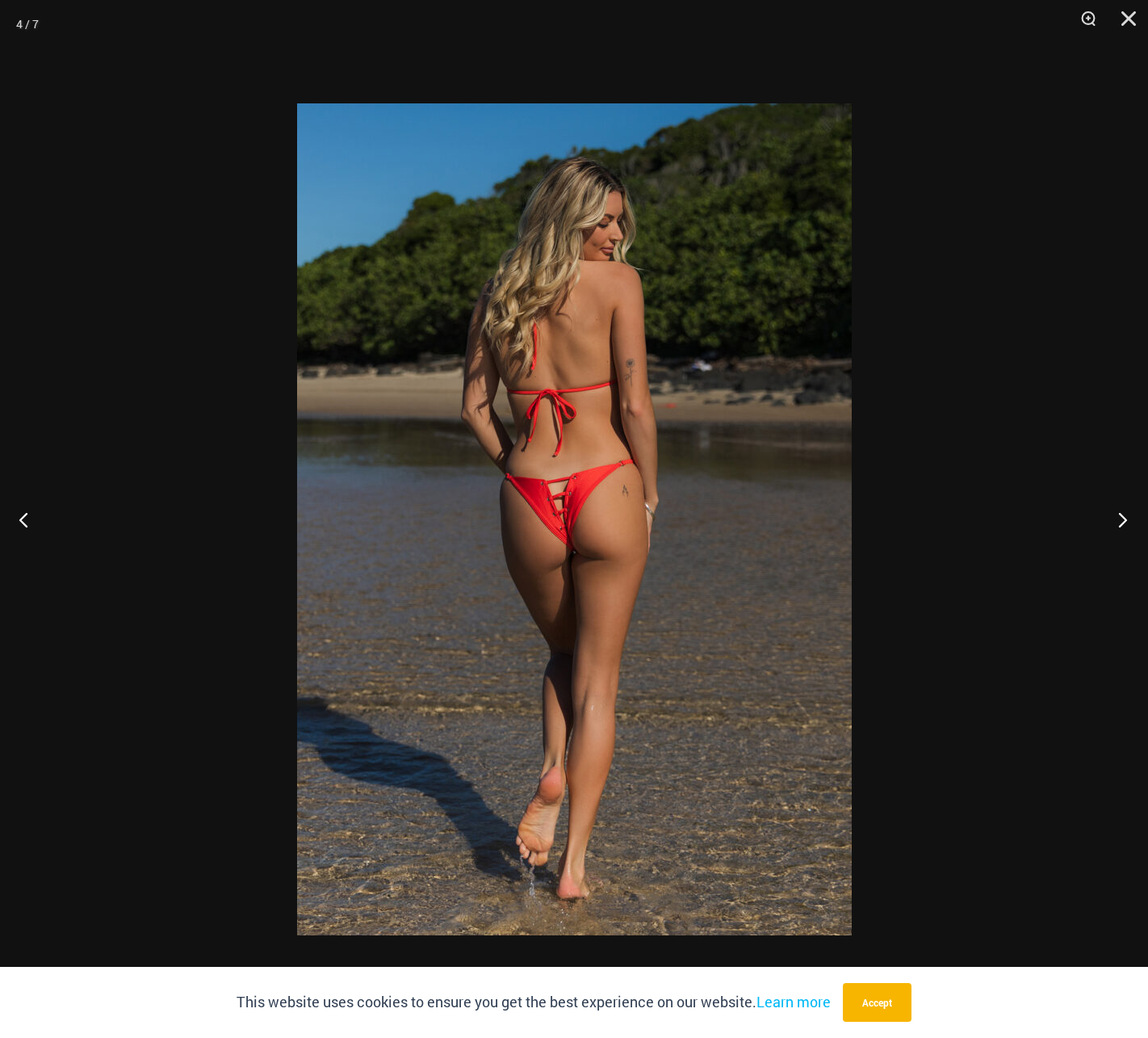
click at [1102, 523] on button "Next" at bounding box center [1118, 519] width 61 height 81
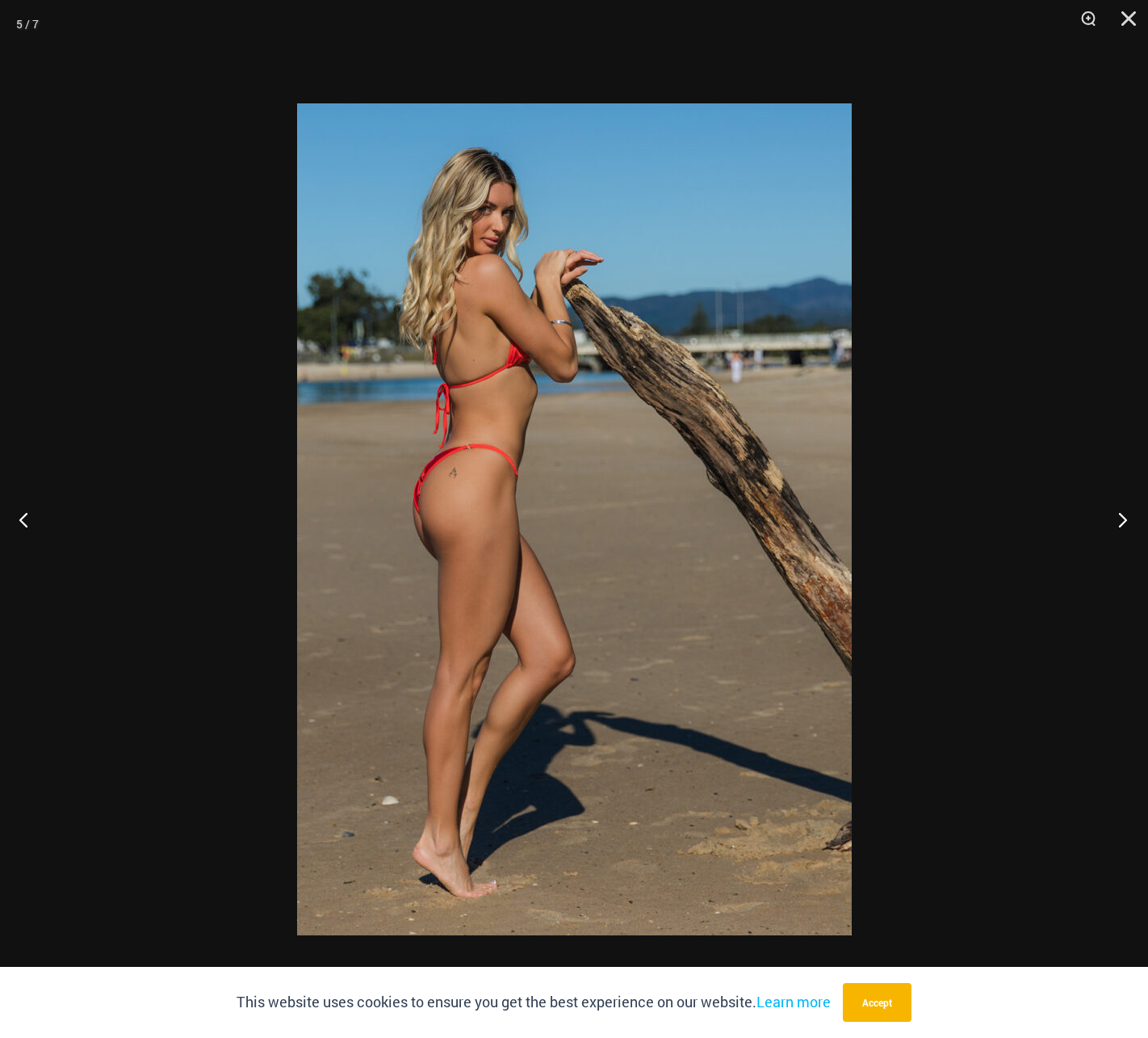
click at [1102, 523] on button "Next" at bounding box center [1118, 519] width 61 height 81
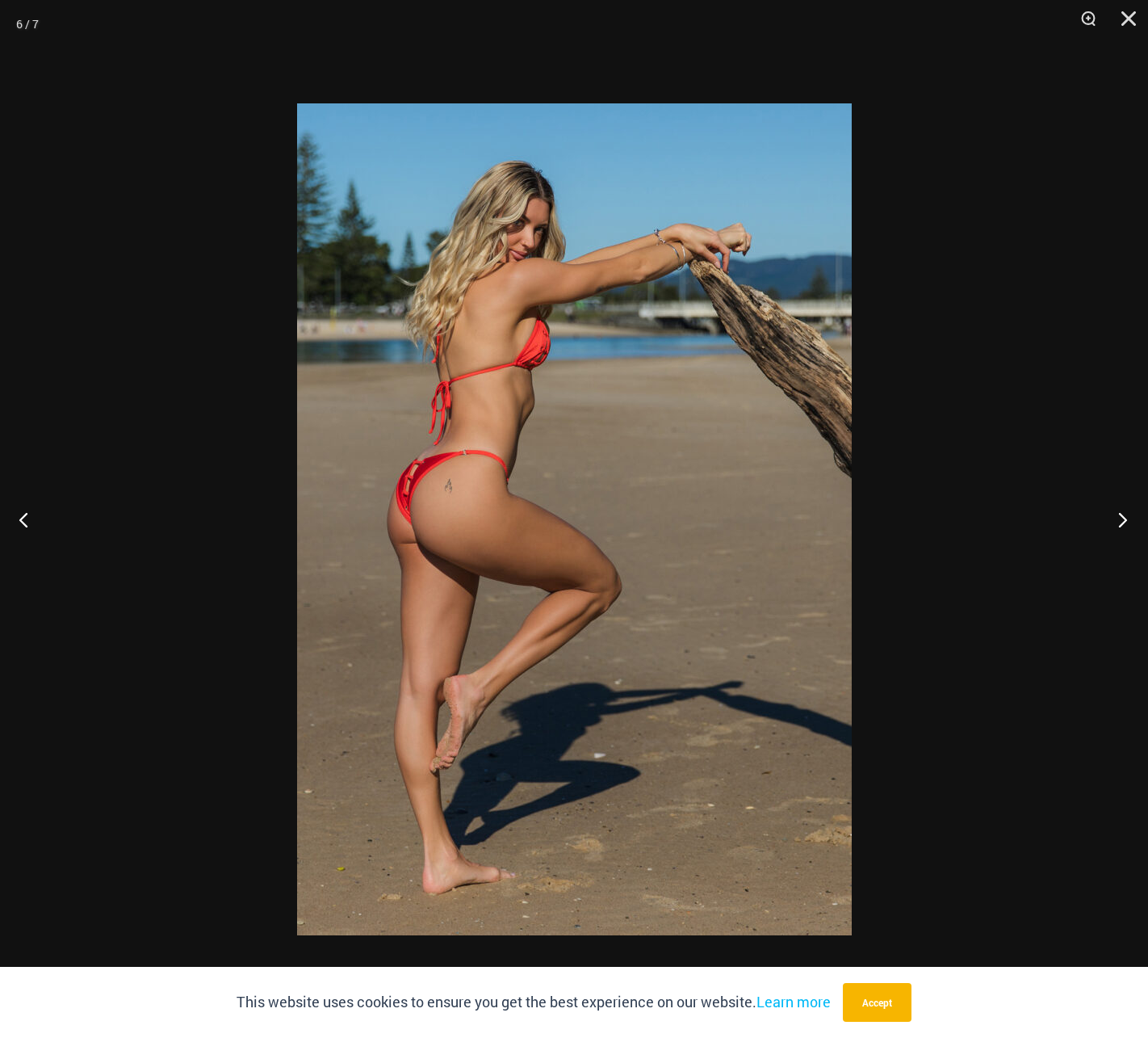
click at [1102, 523] on button "Next" at bounding box center [1118, 519] width 61 height 81
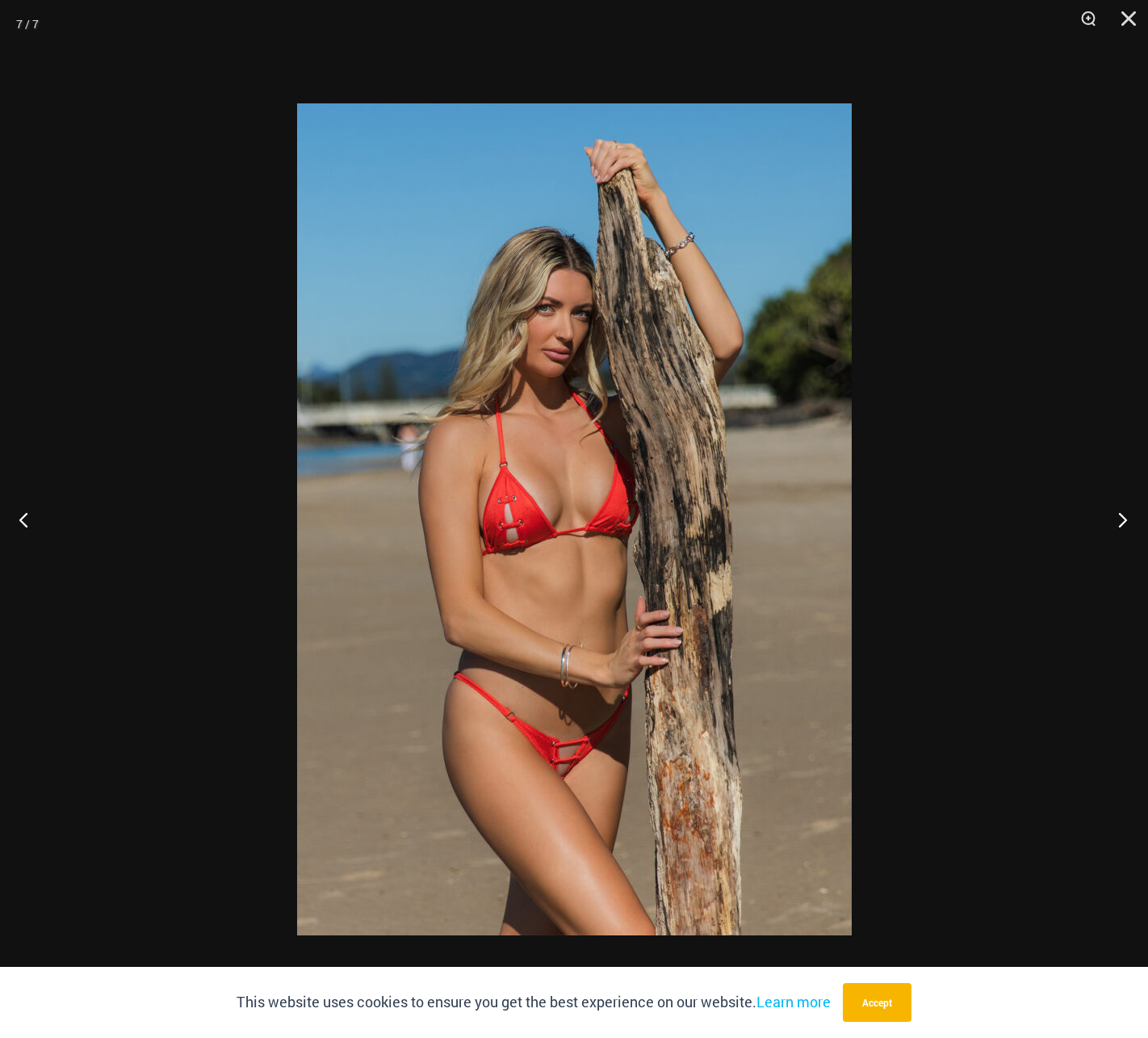
click at [1102, 523] on button "Next" at bounding box center [1118, 519] width 61 height 81
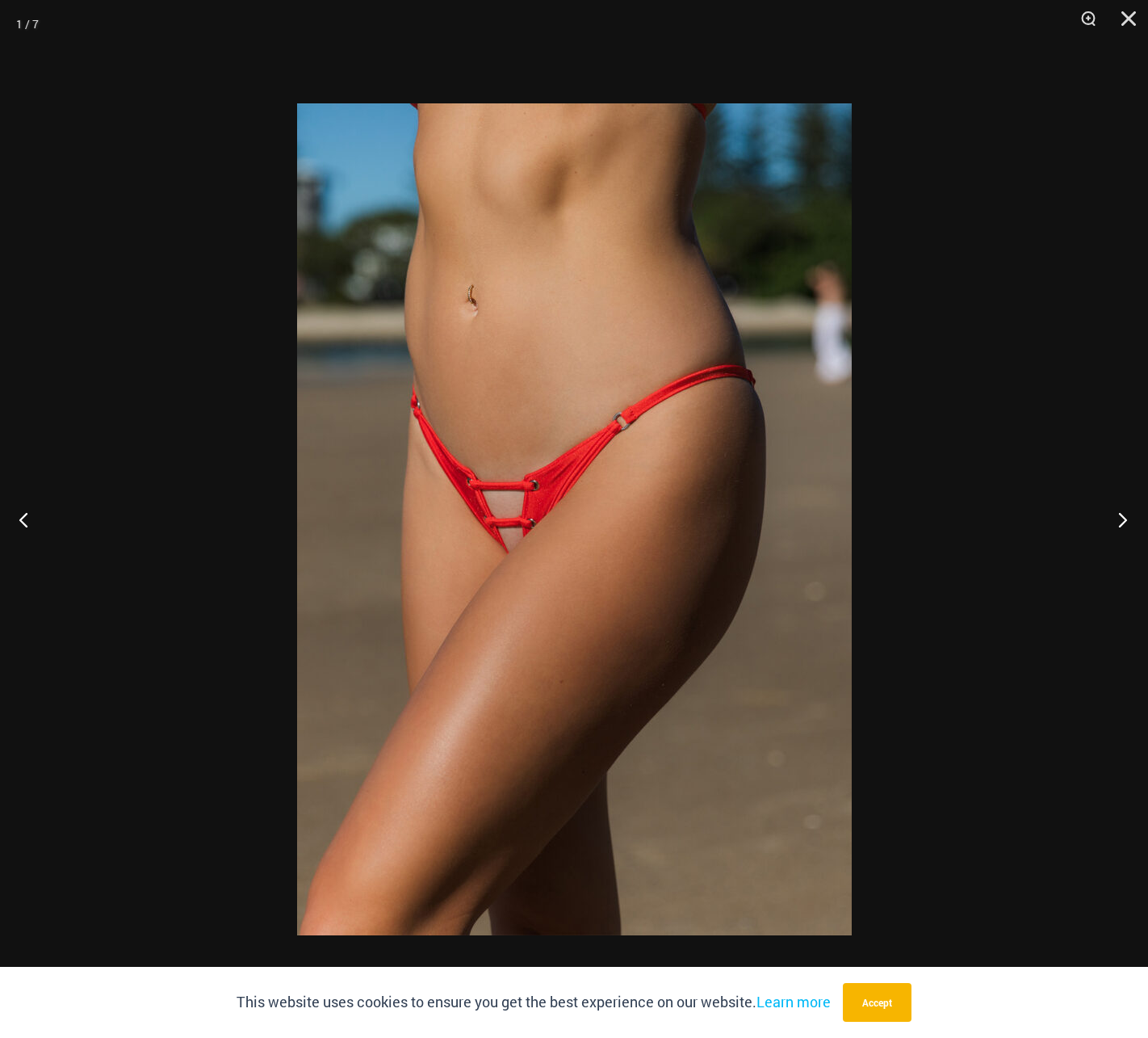
click at [1102, 523] on button "Next" at bounding box center [1118, 519] width 61 height 81
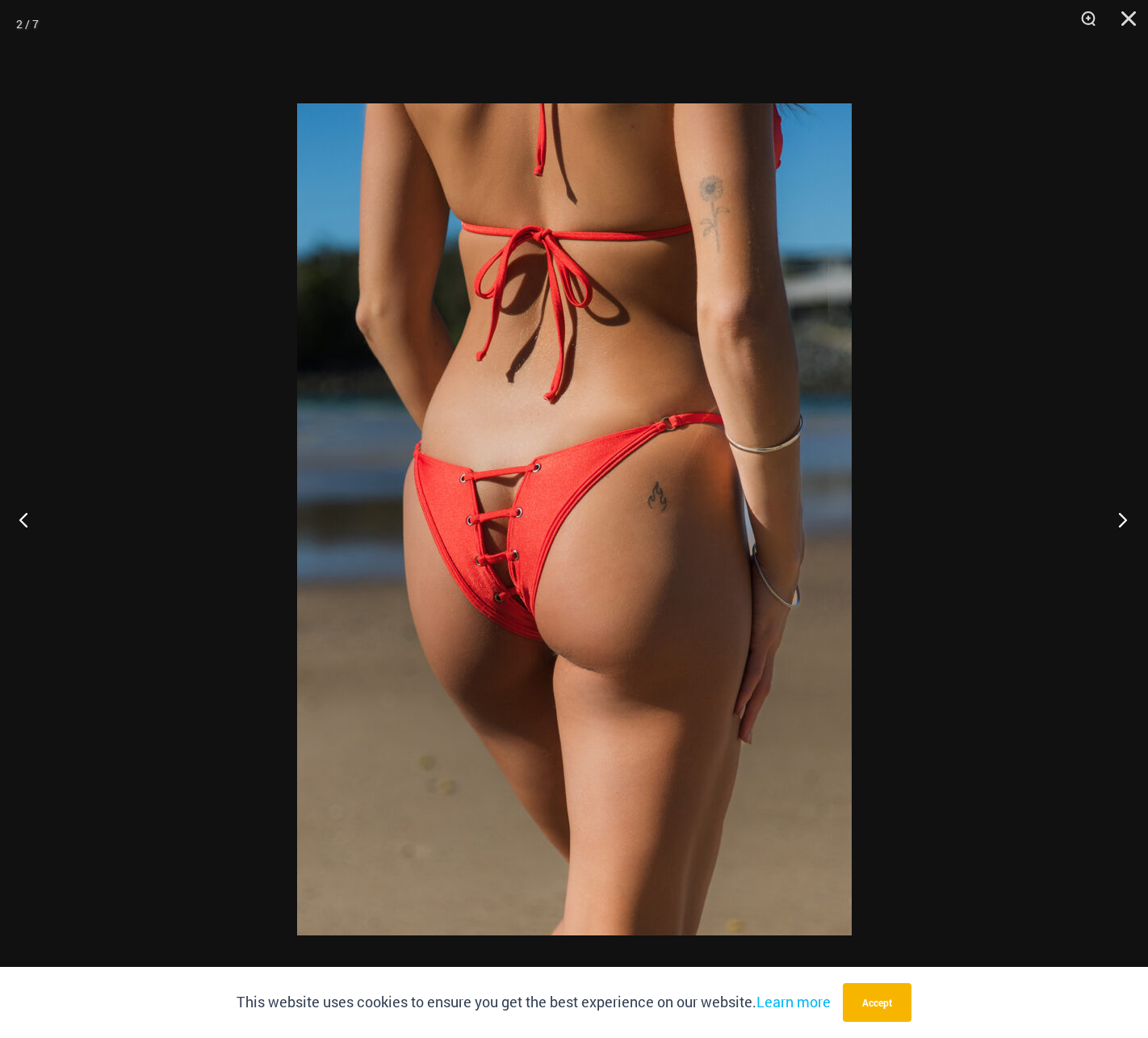
click at [1102, 523] on button "Next" at bounding box center [1118, 519] width 61 height 81
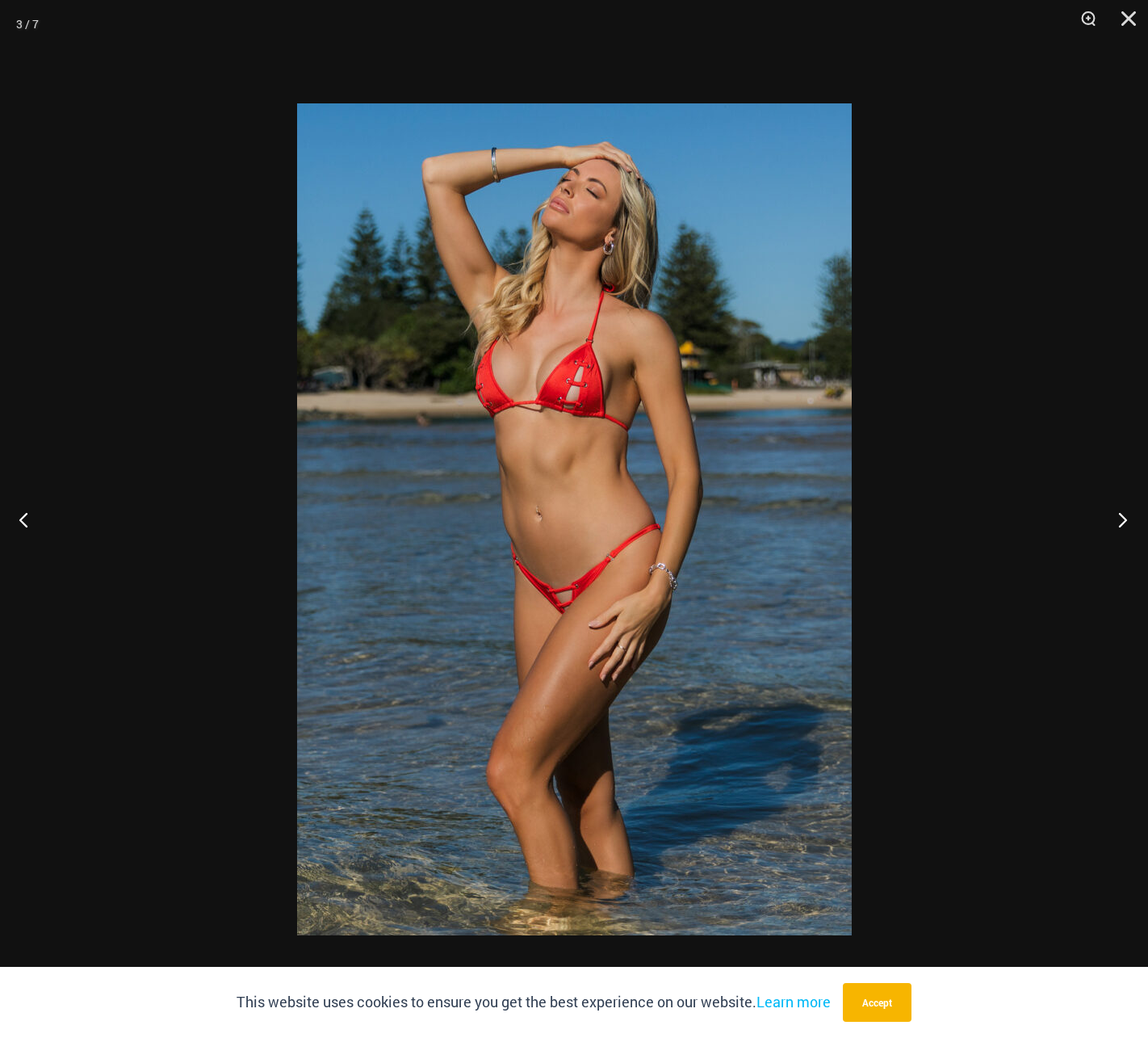
click at [1102, 523] on button "Next" at bounding box center [1118, 519] width 61 height 81
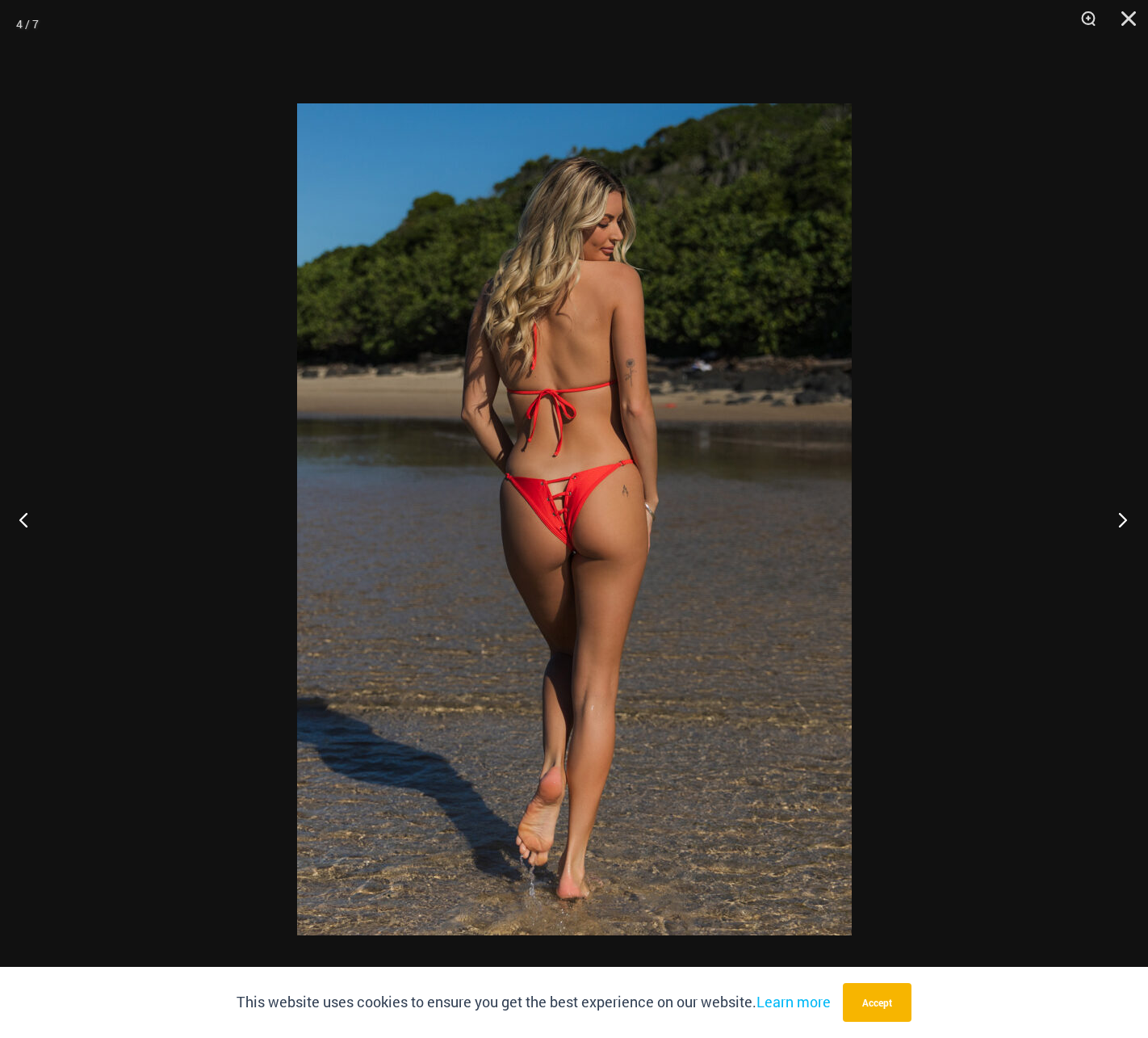
click at [1102, 523] on button "Next" at bounding box center [1118, 519] width 61 height 81
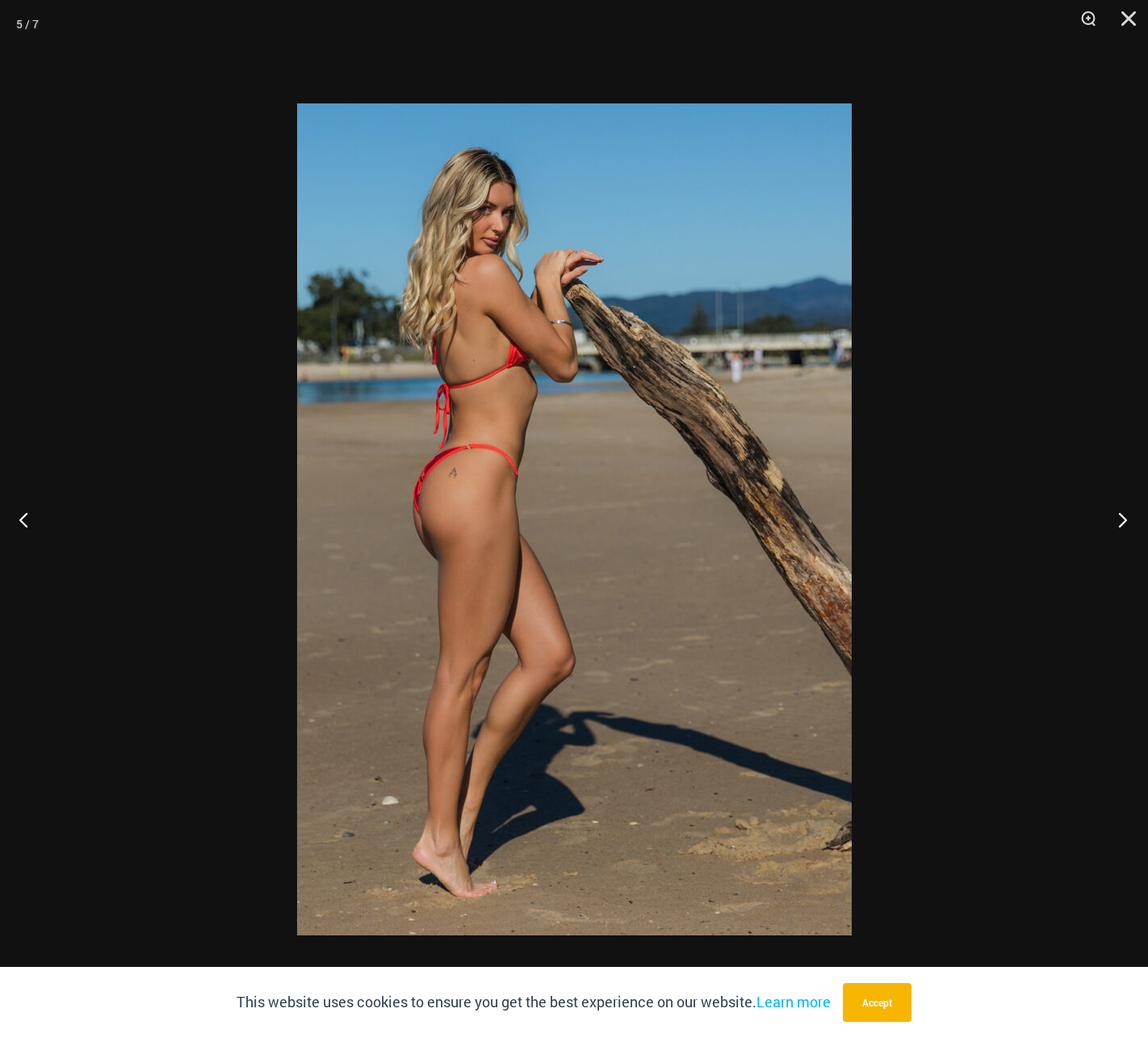
click at [1102, 523] on button "Next" at bounding box center [1118, 519] width 61 height 81
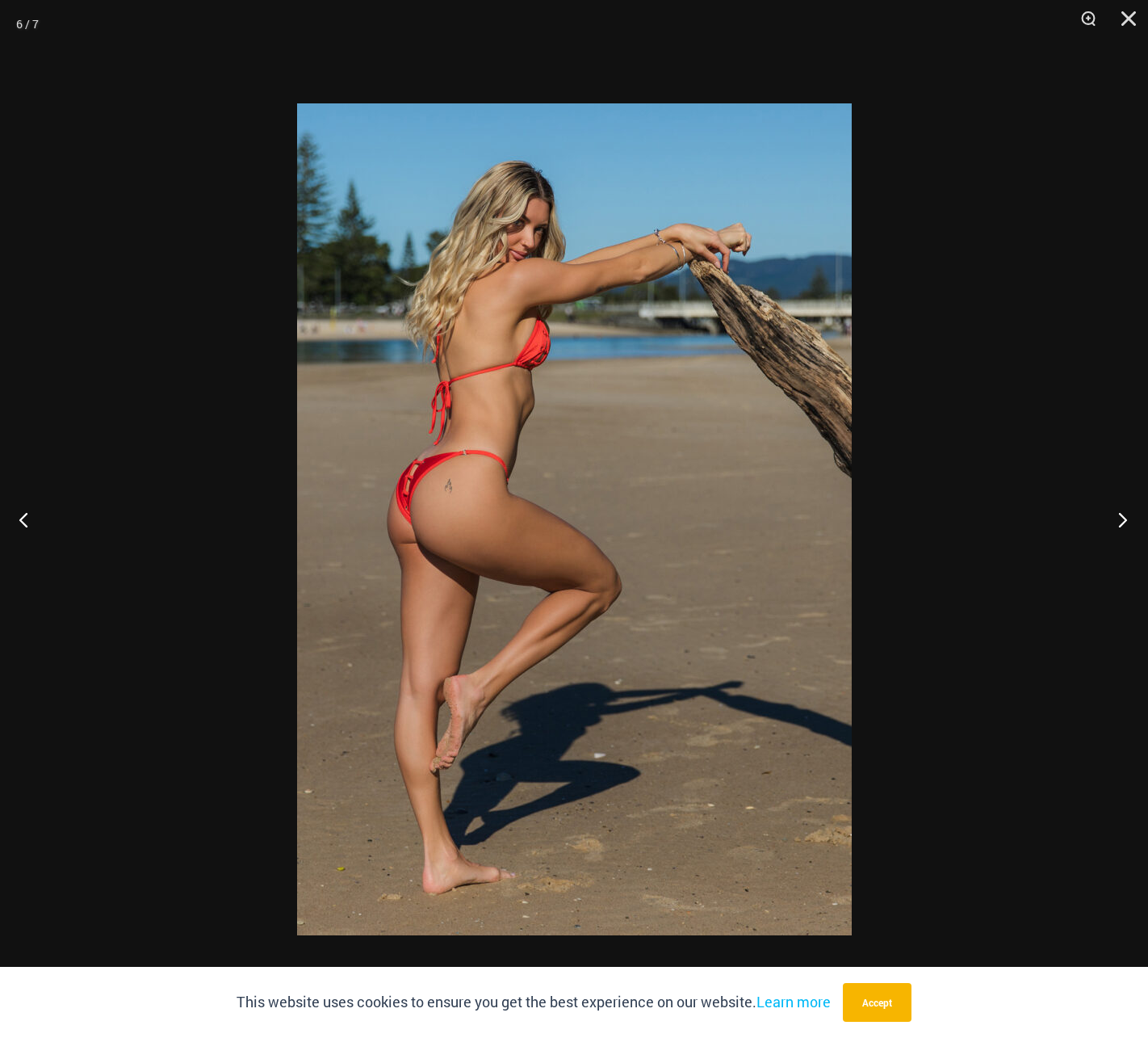
click at [1102, 523] on button "Next" at bounding box center [1118, 519] width 61 height 81
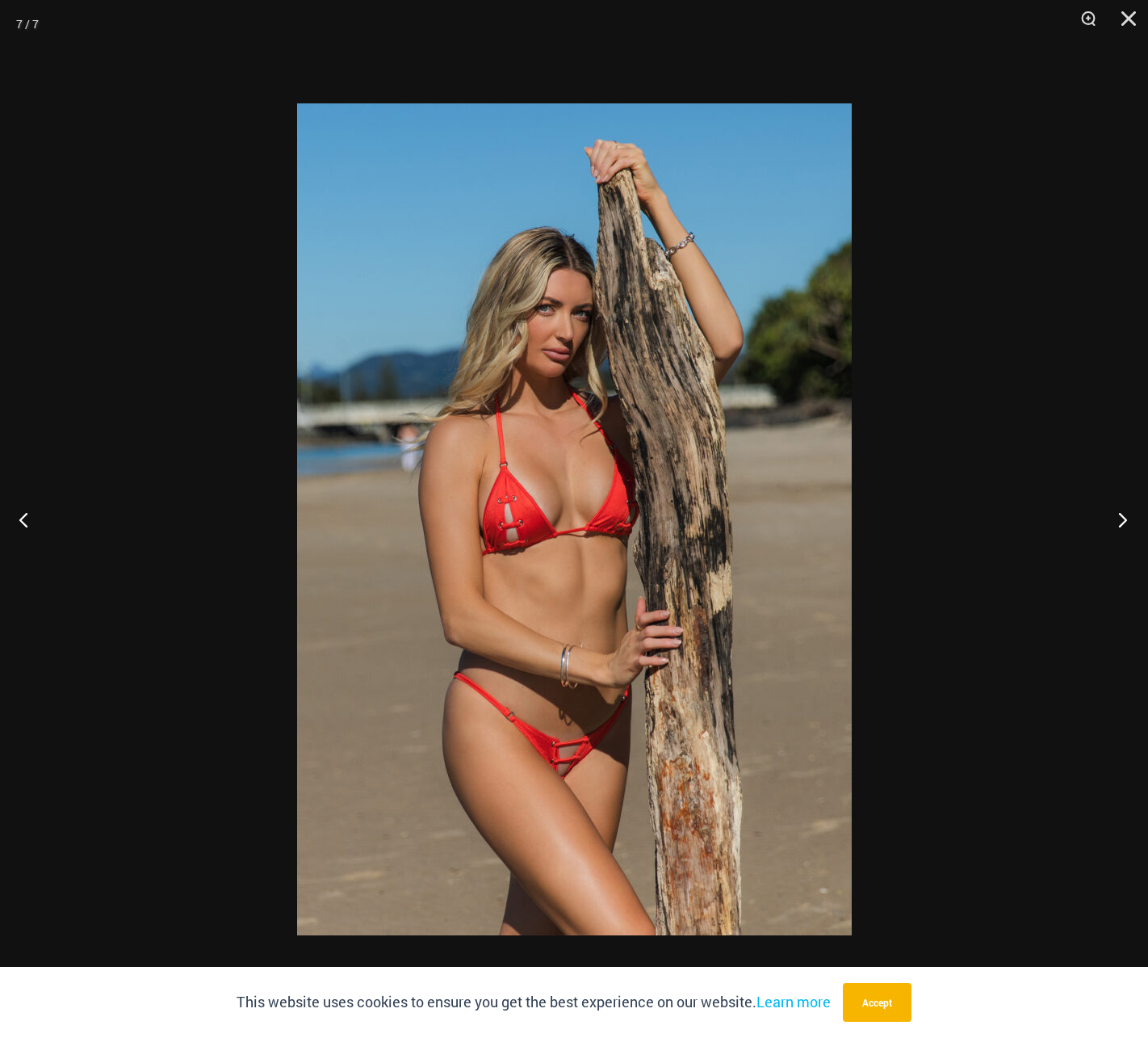
click at [1102, 523] on button "Next" at bounding box center [1118, 519] width 61 height 81
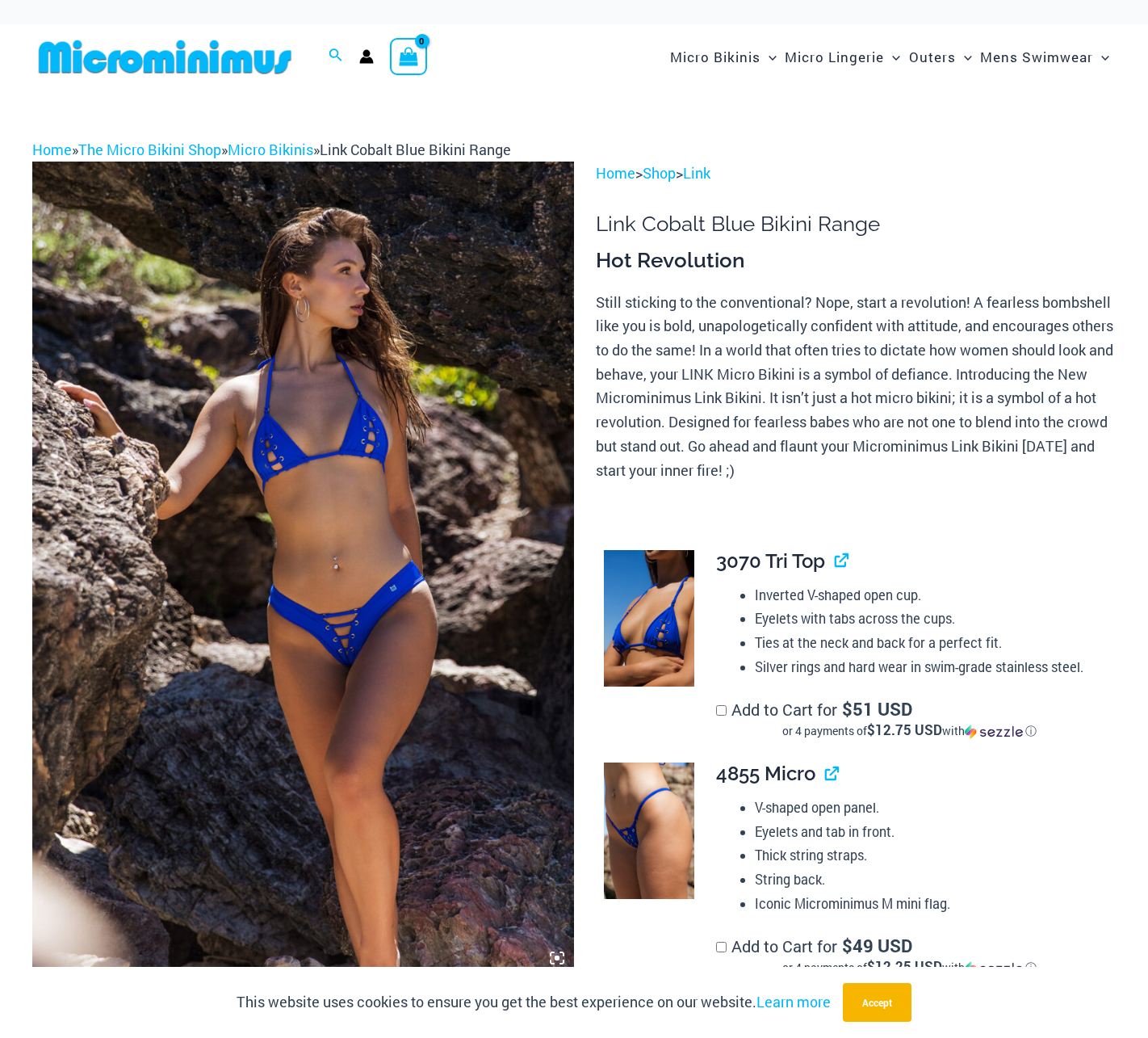
click at [339, 550] on img at bounding box center [303, 569] width 542 height 813
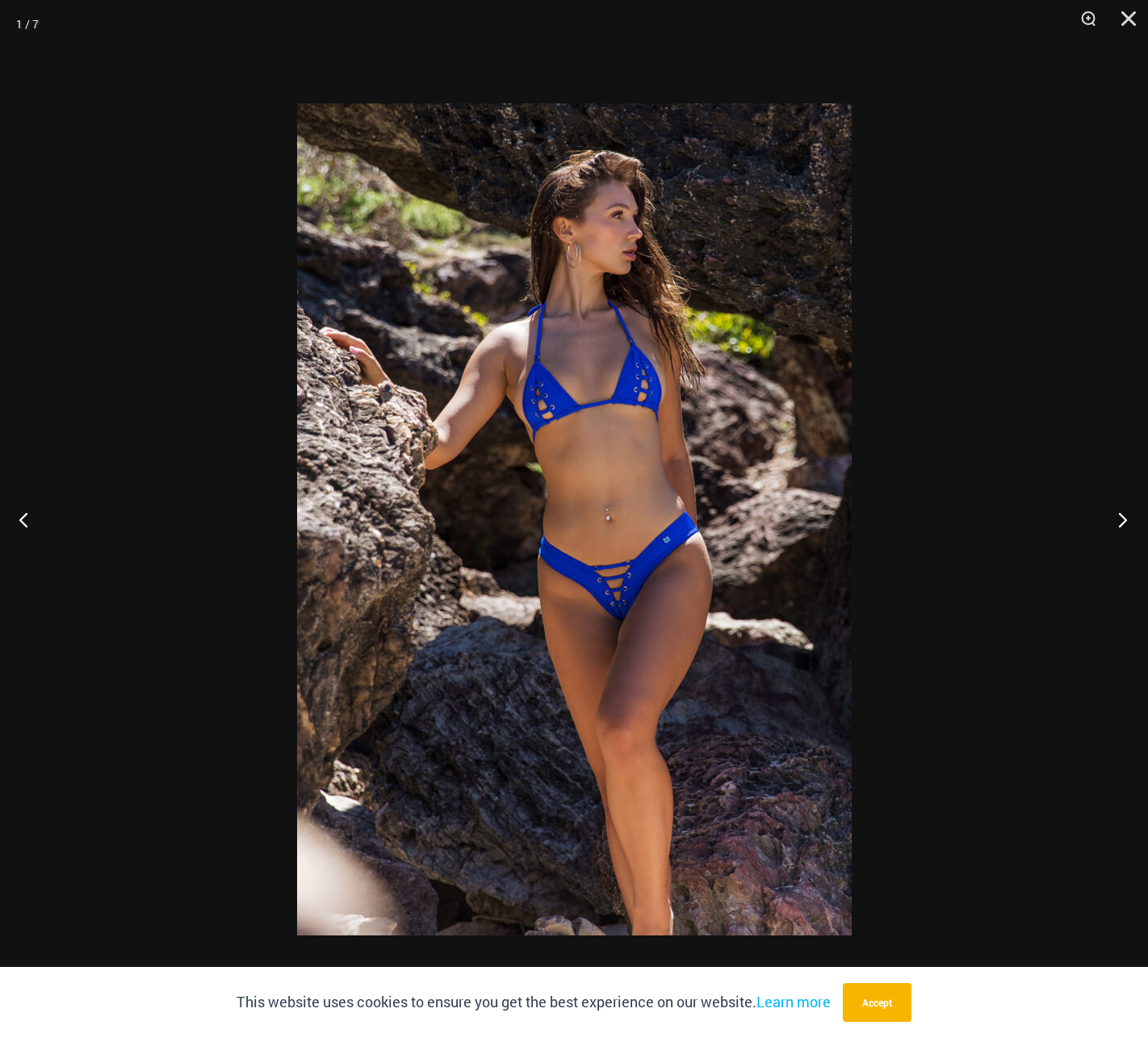
click at [1118, 526] on button "Next" at bounding box center [1118, 519] width 61 height 81
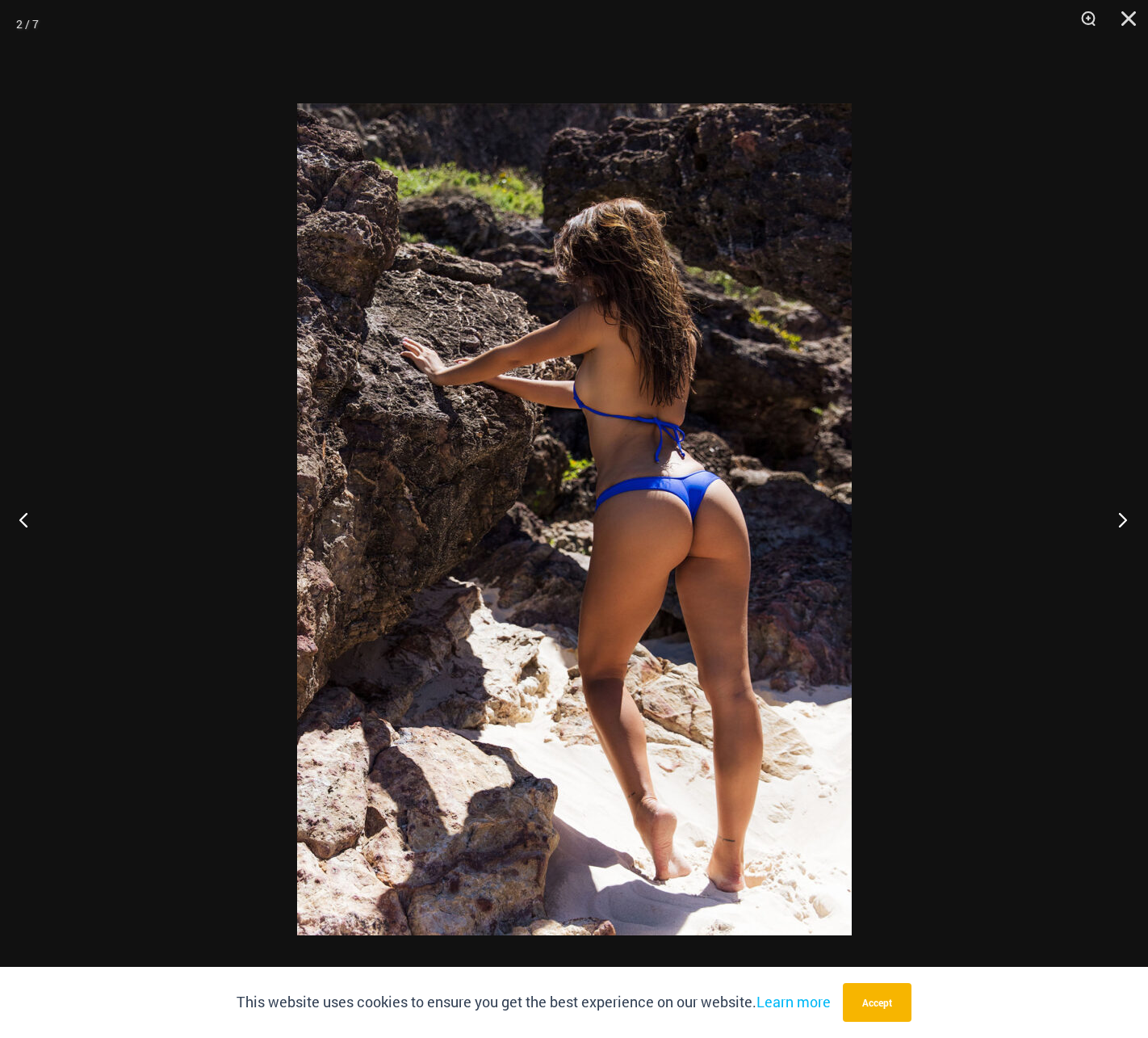
click at [1118, 526] on button "Next" at bounding box center [1118, 519] width 61 height 81
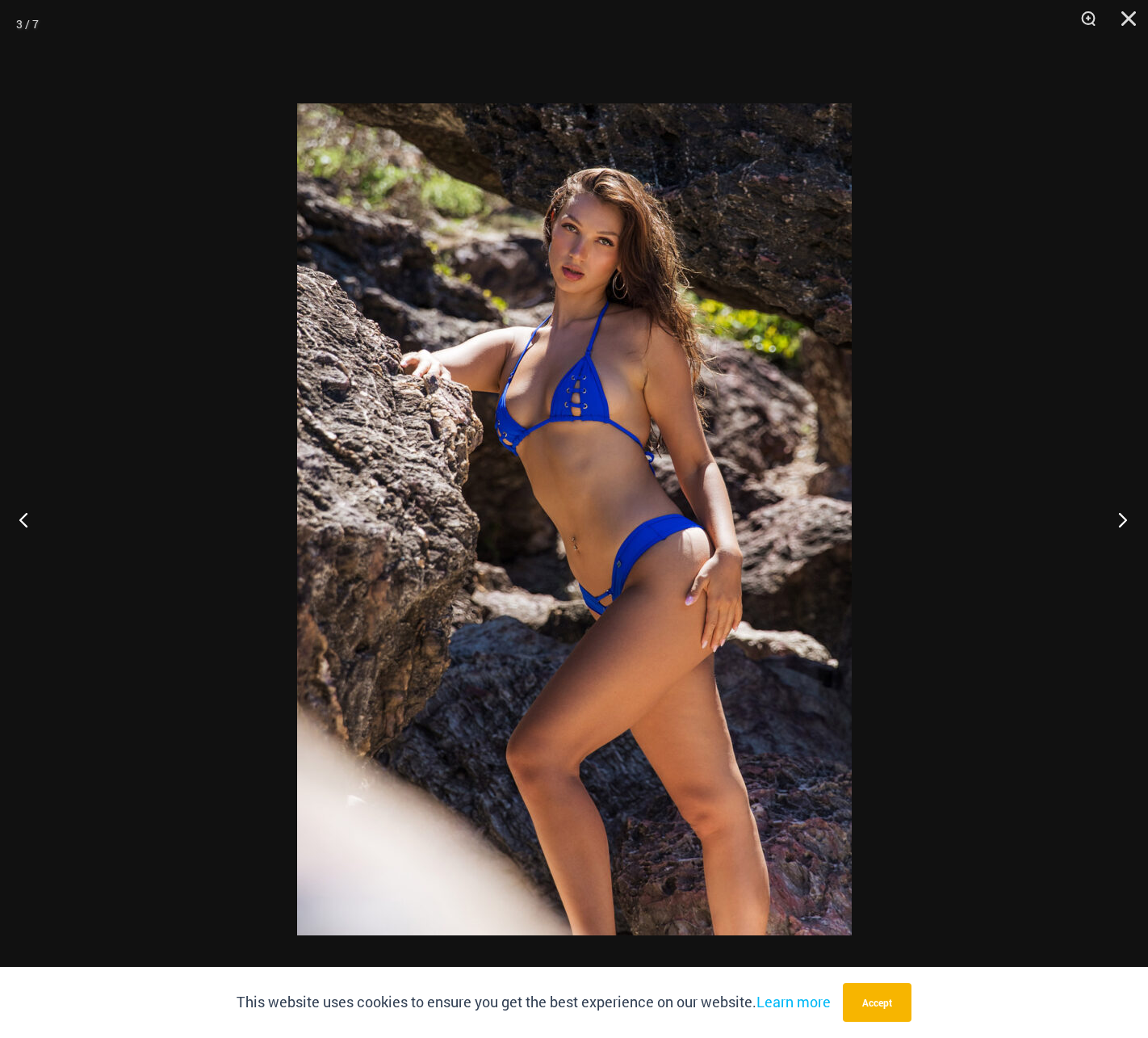
click at [1118, 526] on button "Next" at bounding box center [1118, 519] width 61 height 81
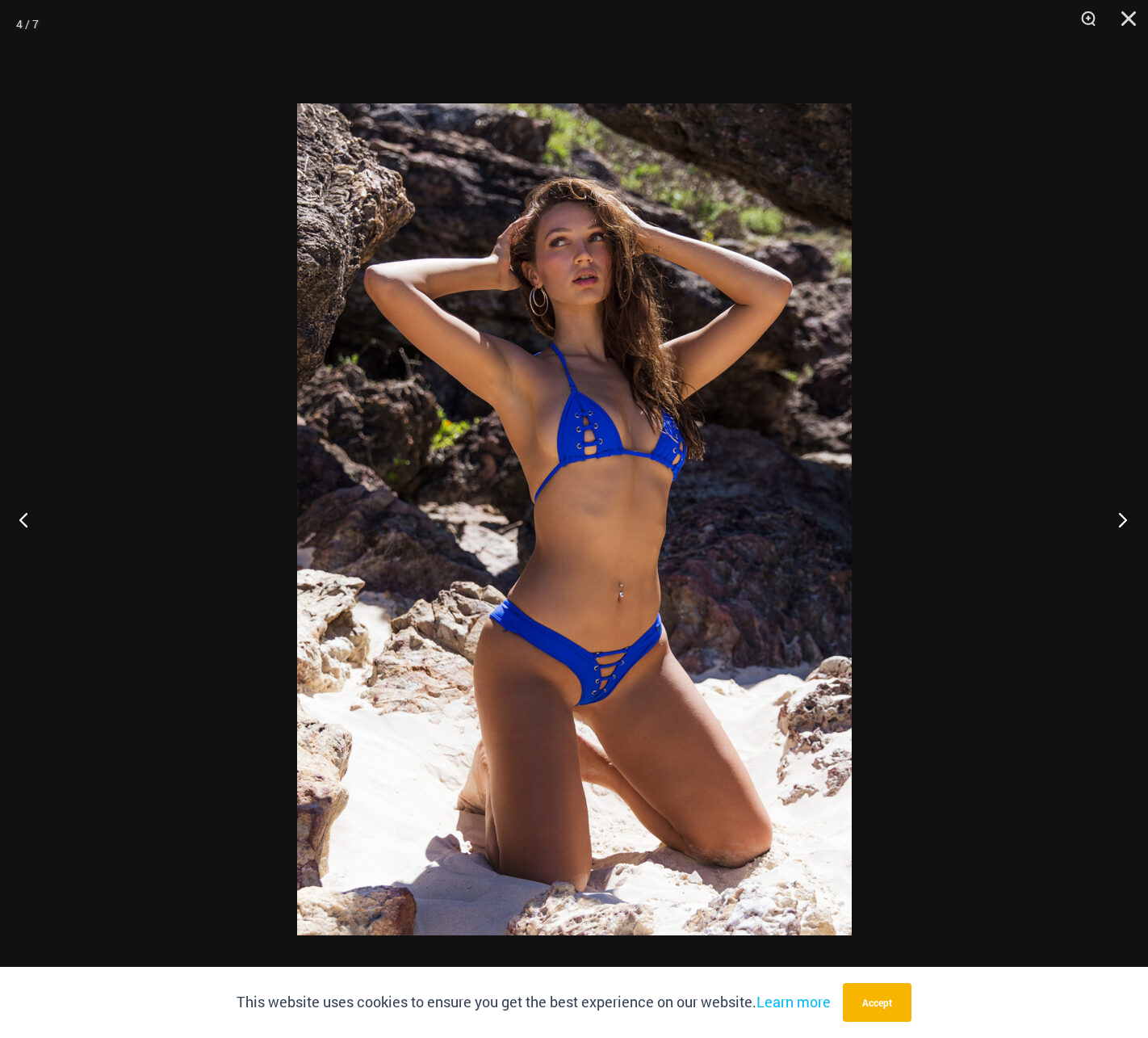
click at [1118, 526] on button "Next" at bounding box center [1118, 519] width 61 height 81
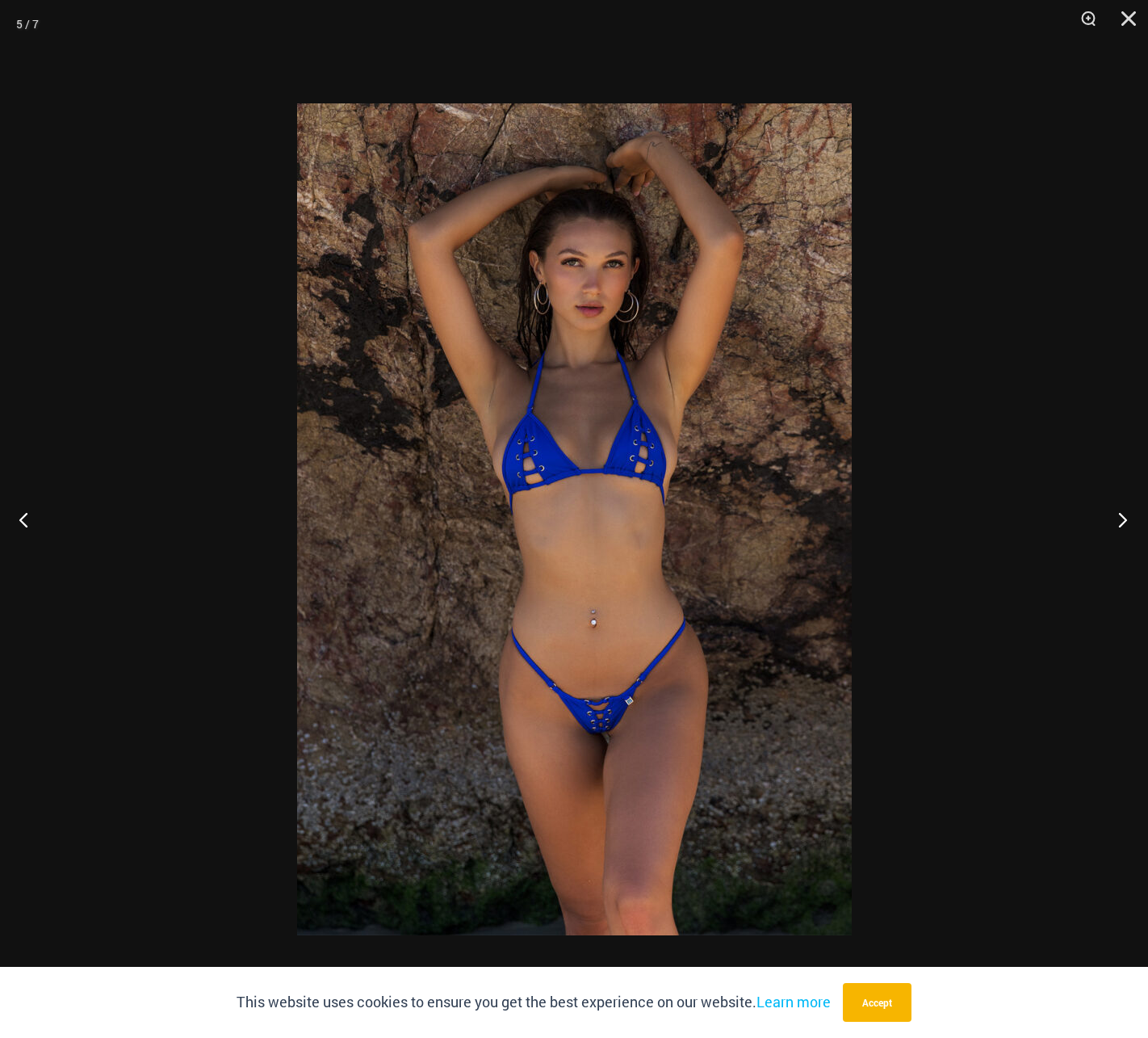
click at [1118, 526] on button "Next" at bounding box center [1118, 519] width 61 height 81
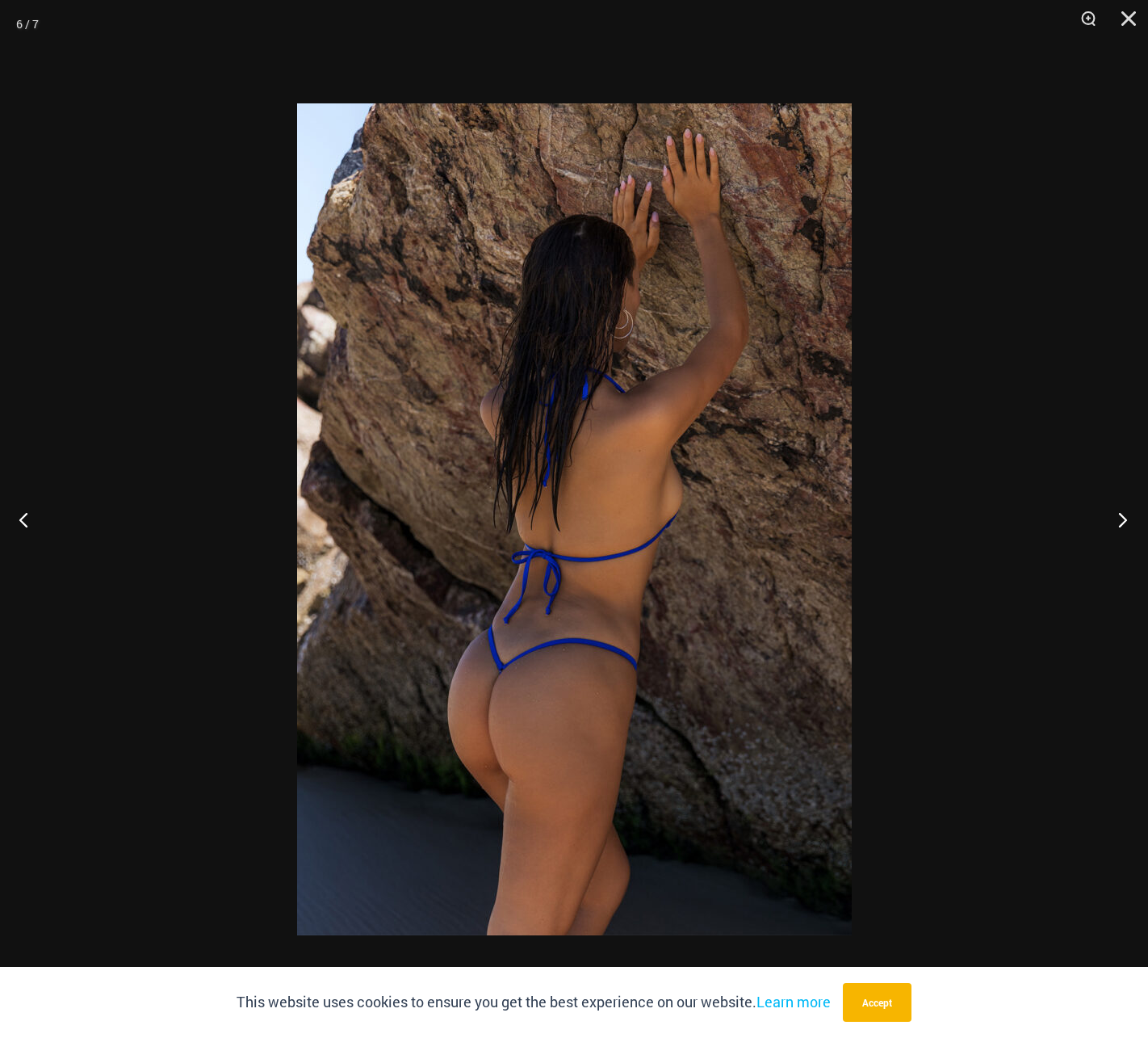
click at [1118, 526] on button "Next" at bounding box center [1118, 519] width 61 height 81
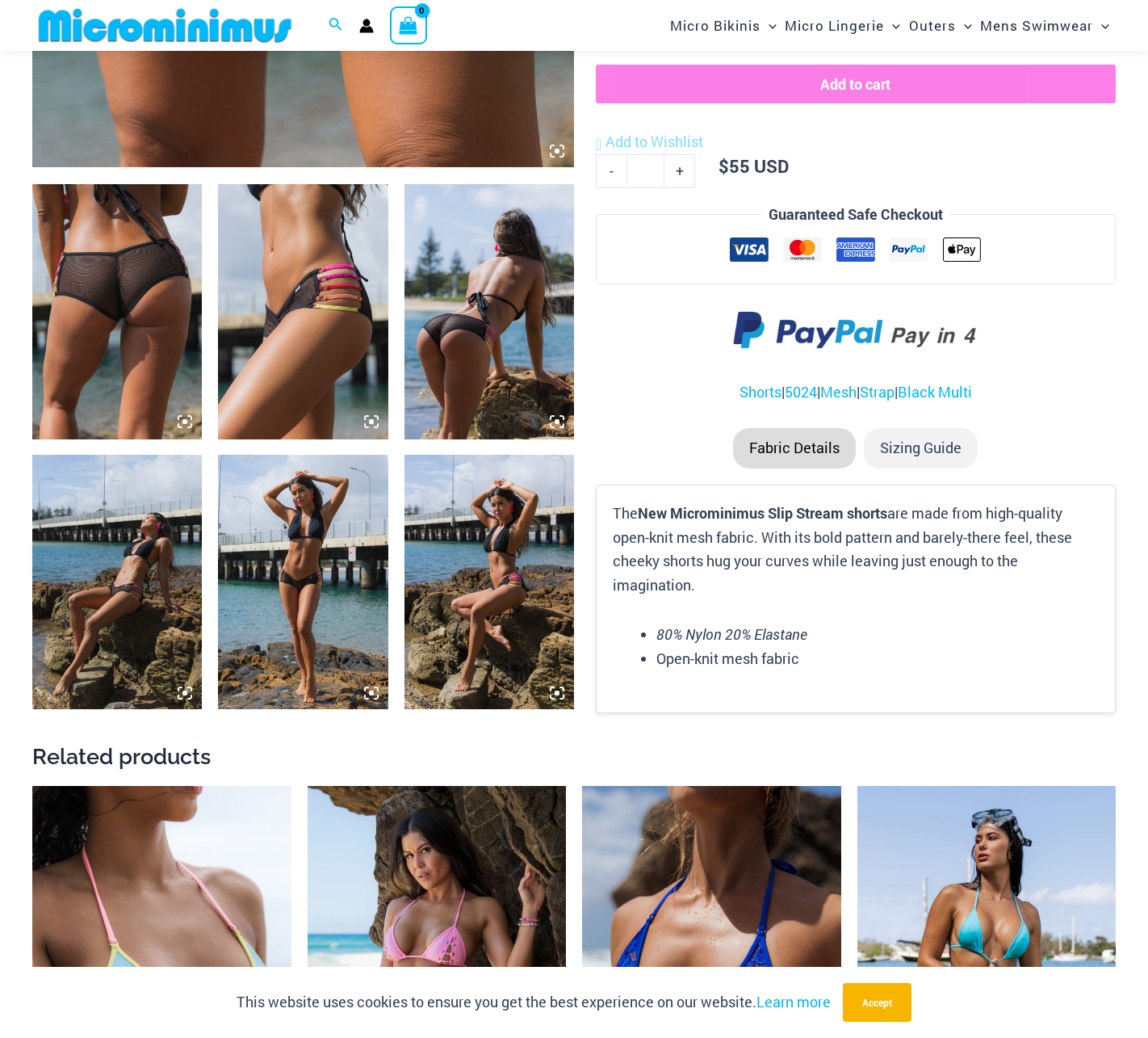
scroll to position [795, 0]
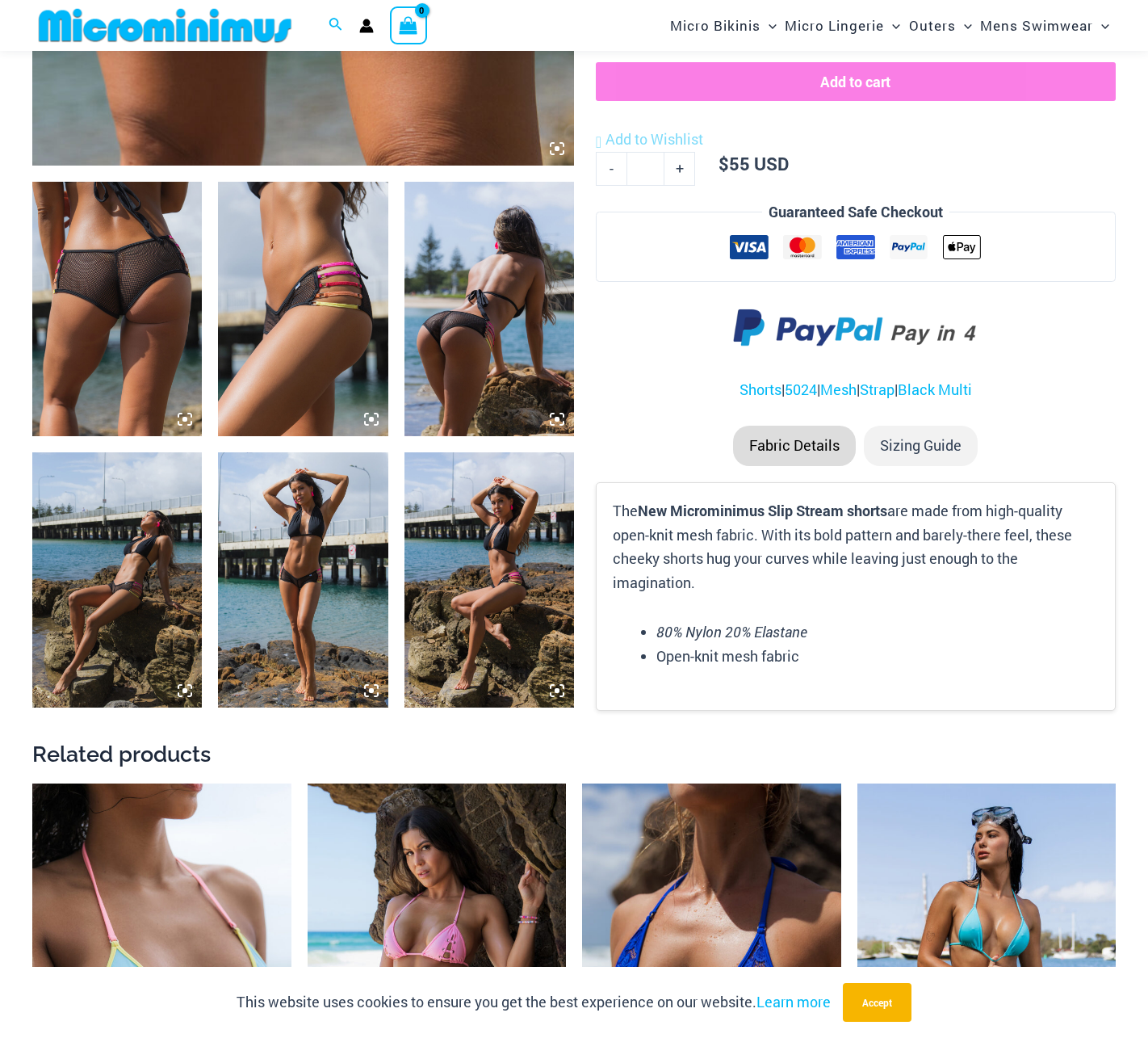
click at [313, 639] on img at bounding box center [303, 579] width 169 height 254
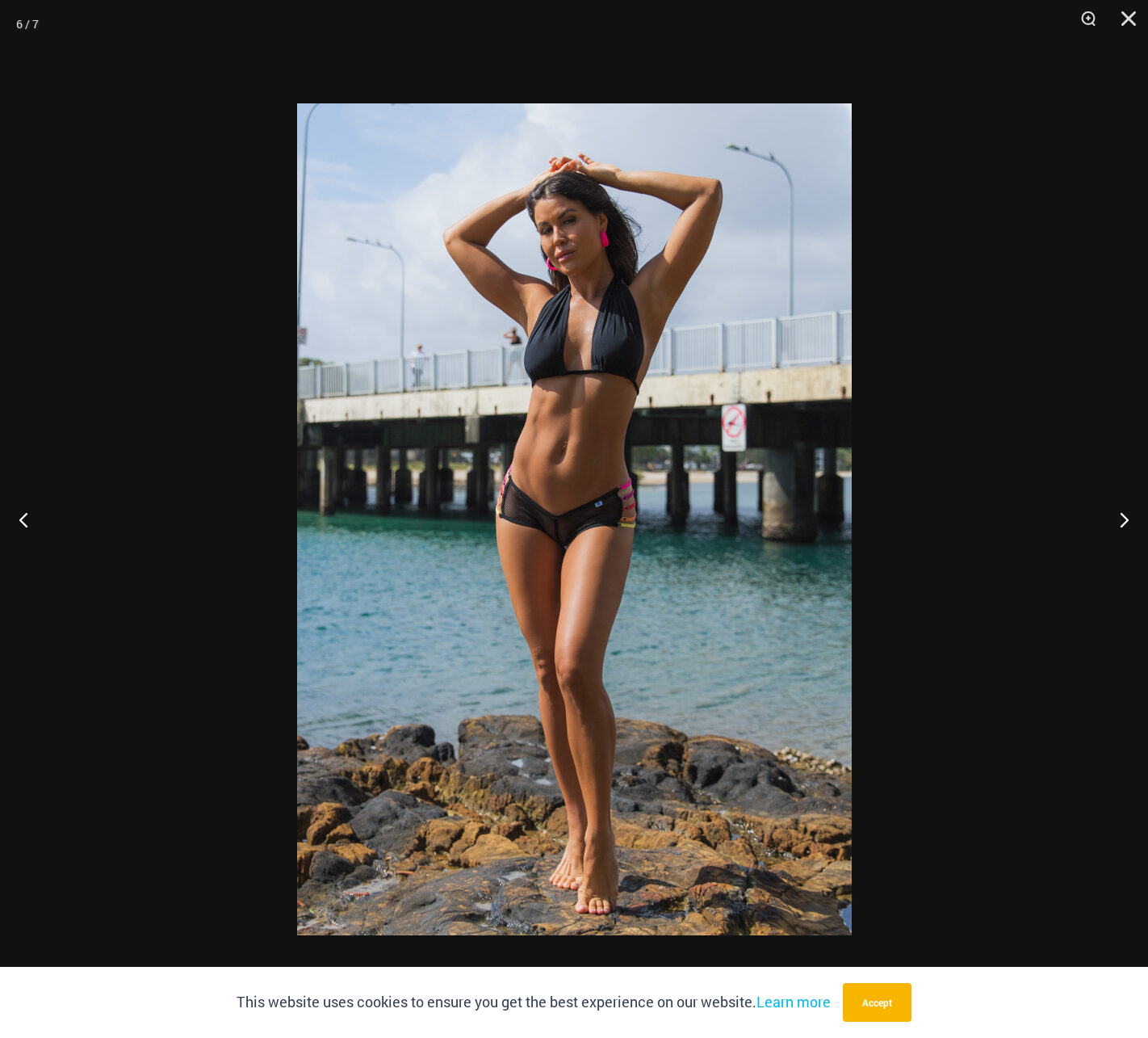
click at [1009, 136] on div at bounding box center [574, 519] width 1148 height 1038
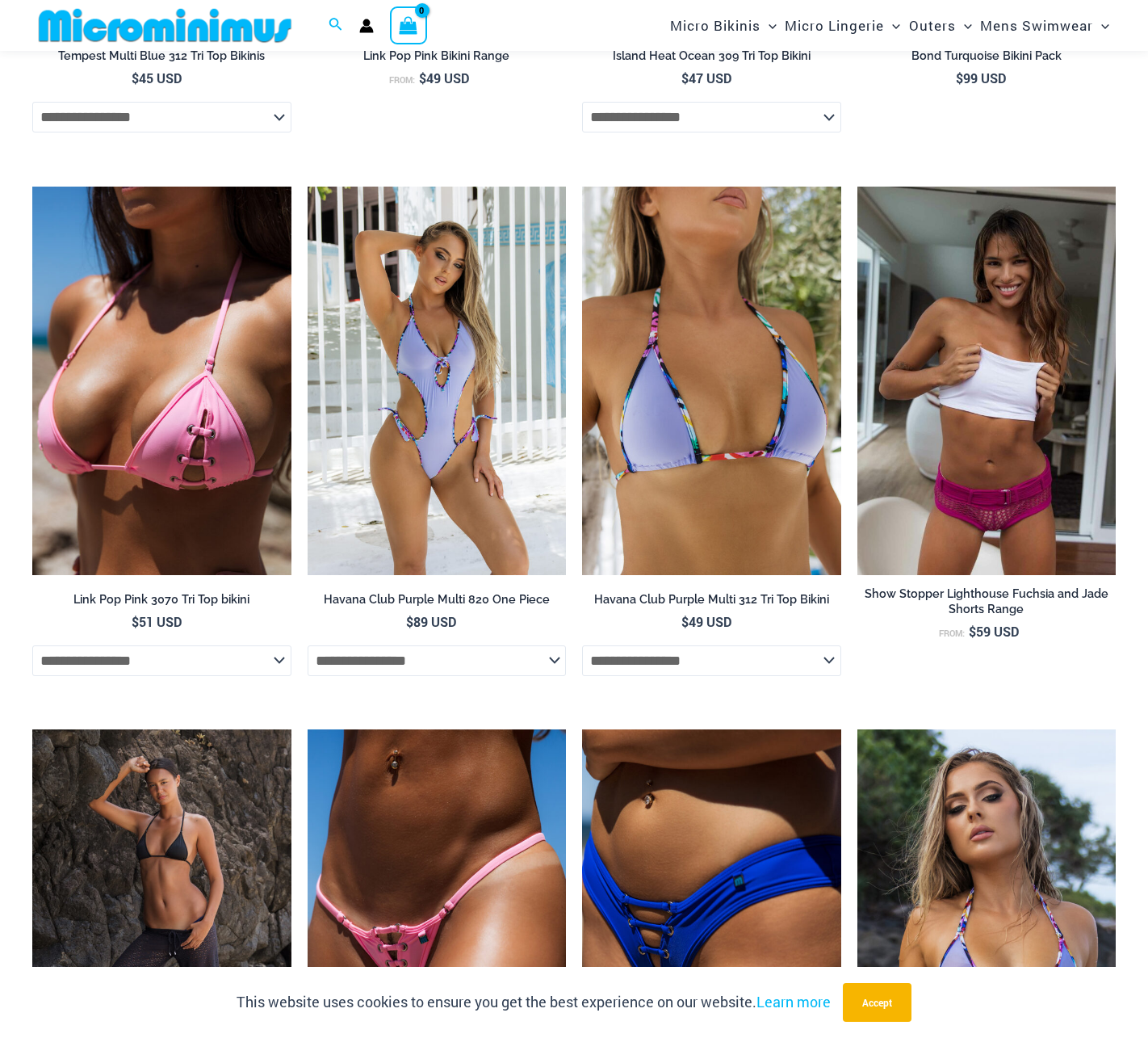
scroll to position [2167, 0]
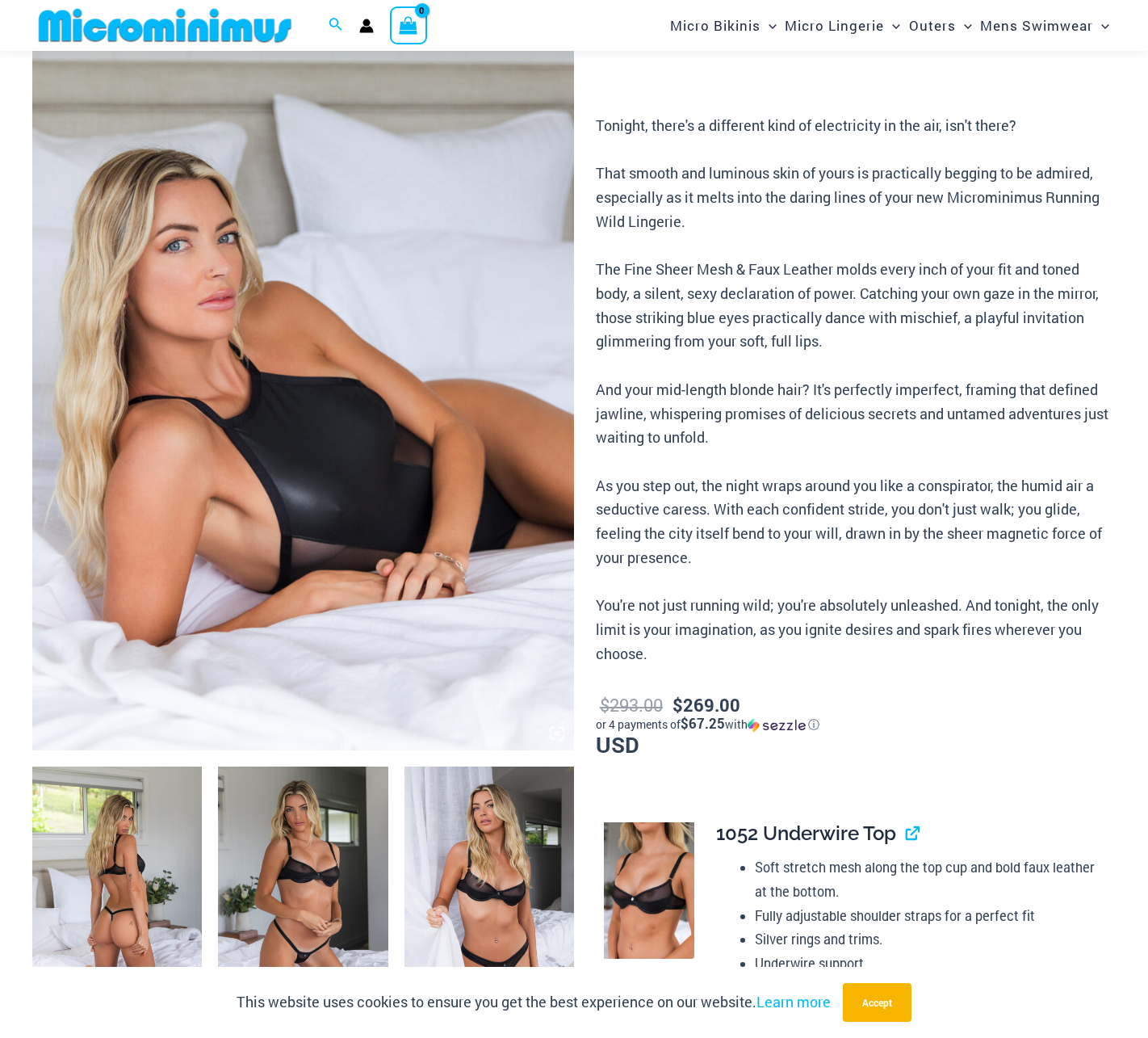
scroll to position [228, 0]
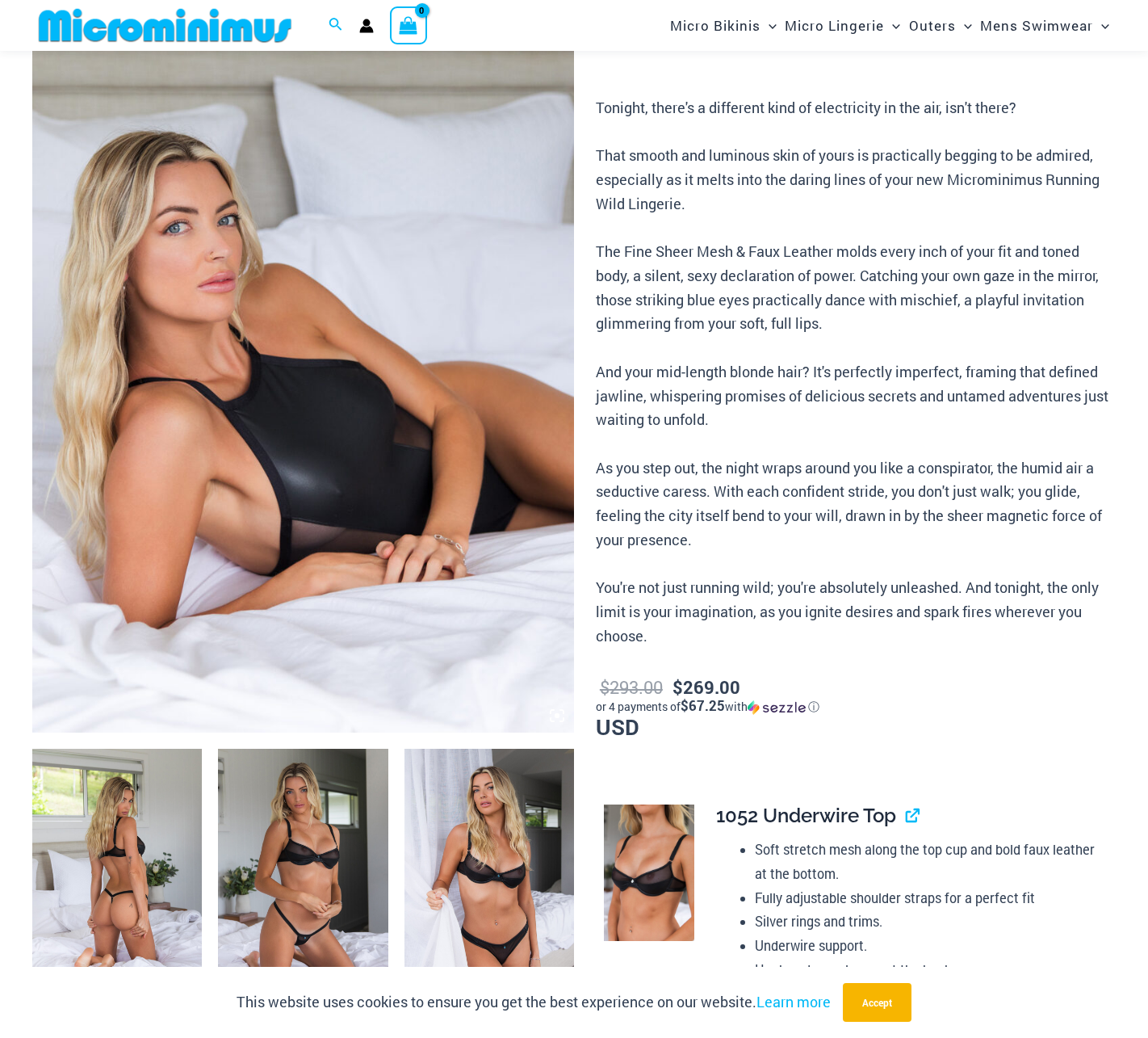
click at [162, 871] on img at bounding box center [117, 875] width 169 height 254
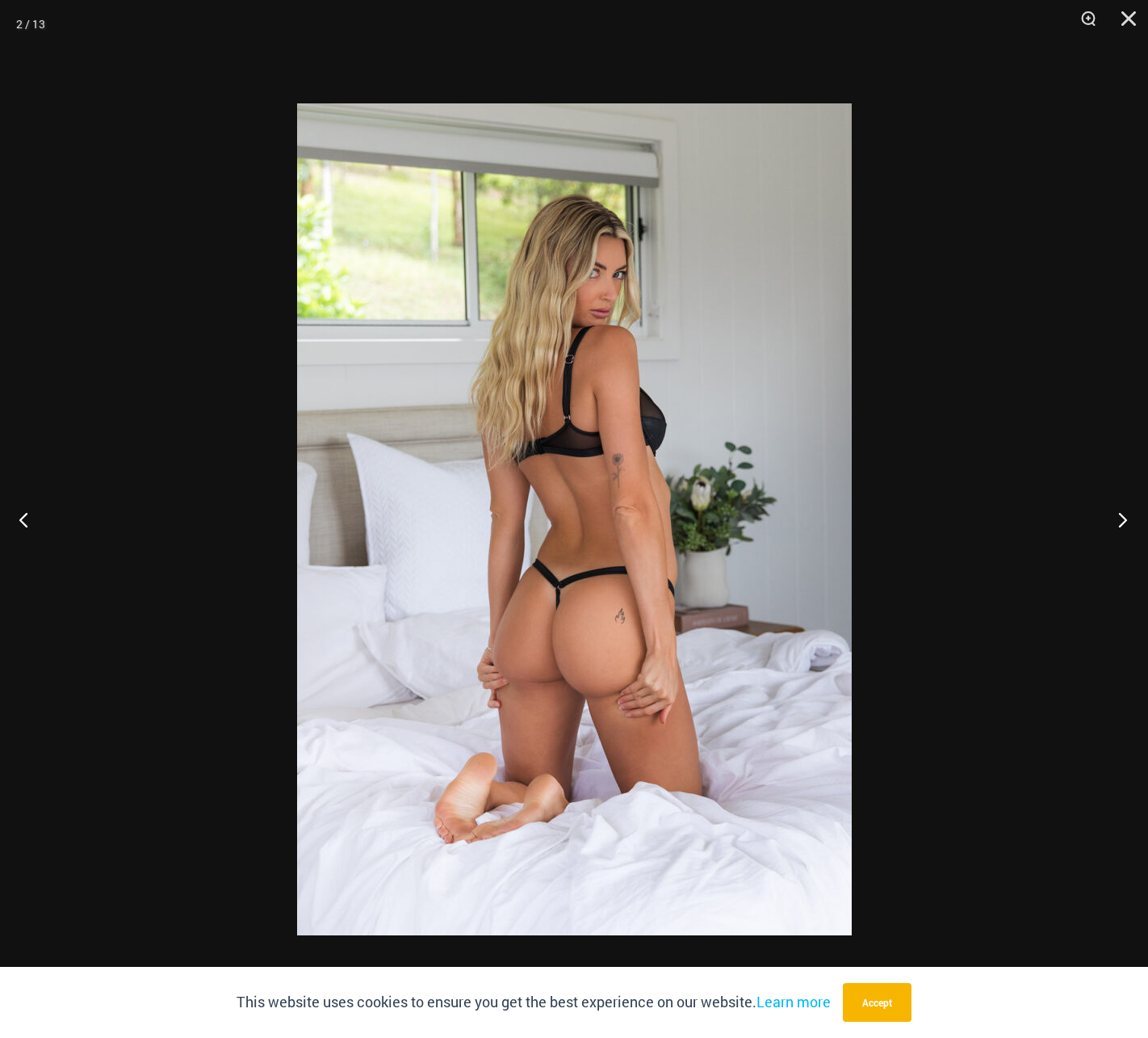
click at [1111, 531] on button "Next" at bounding box center [1118, 519] width 61 height 81
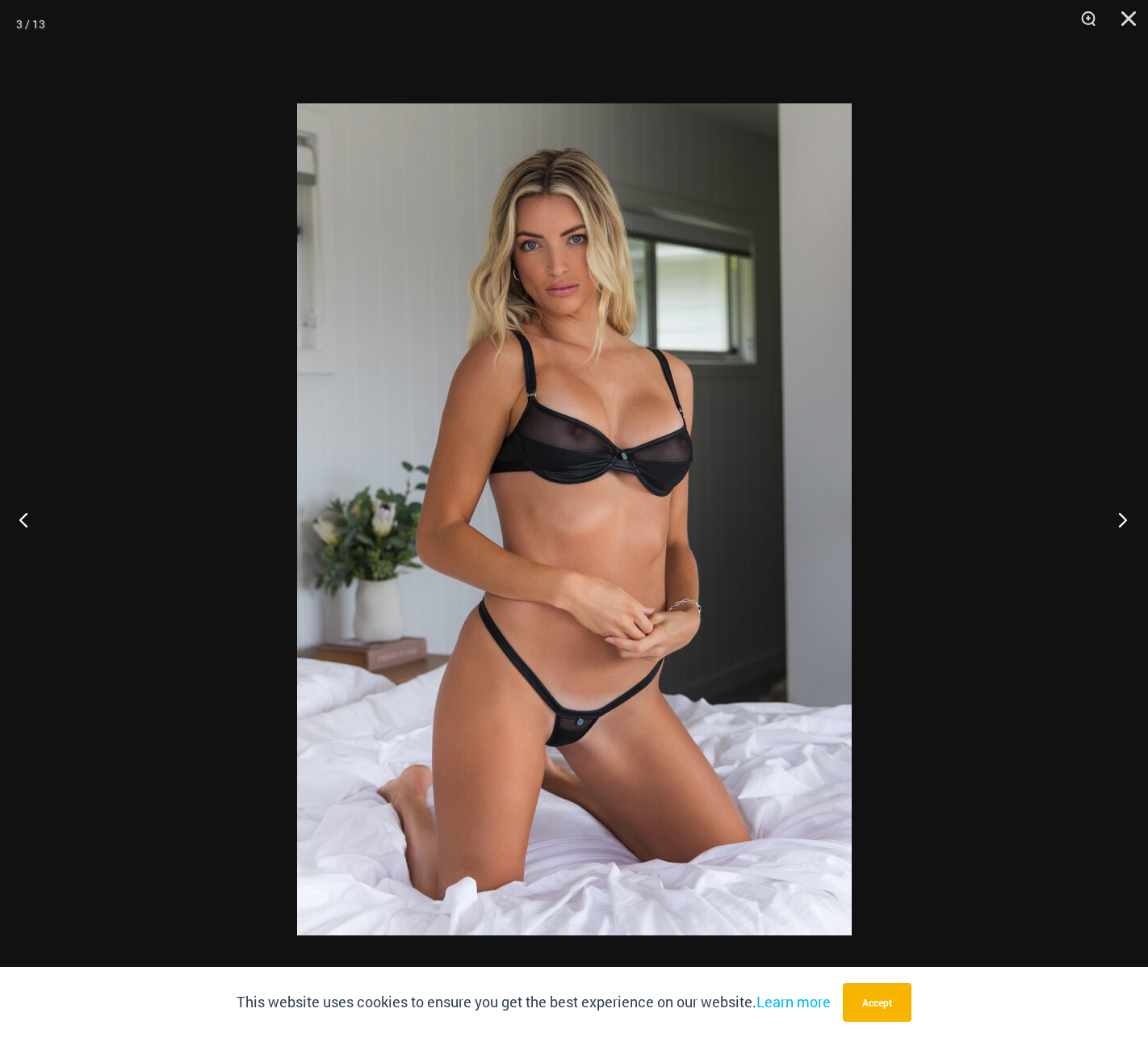
click at [1111, 531] on button "Next" at bounding box center [1118, 519] width 61 height 81
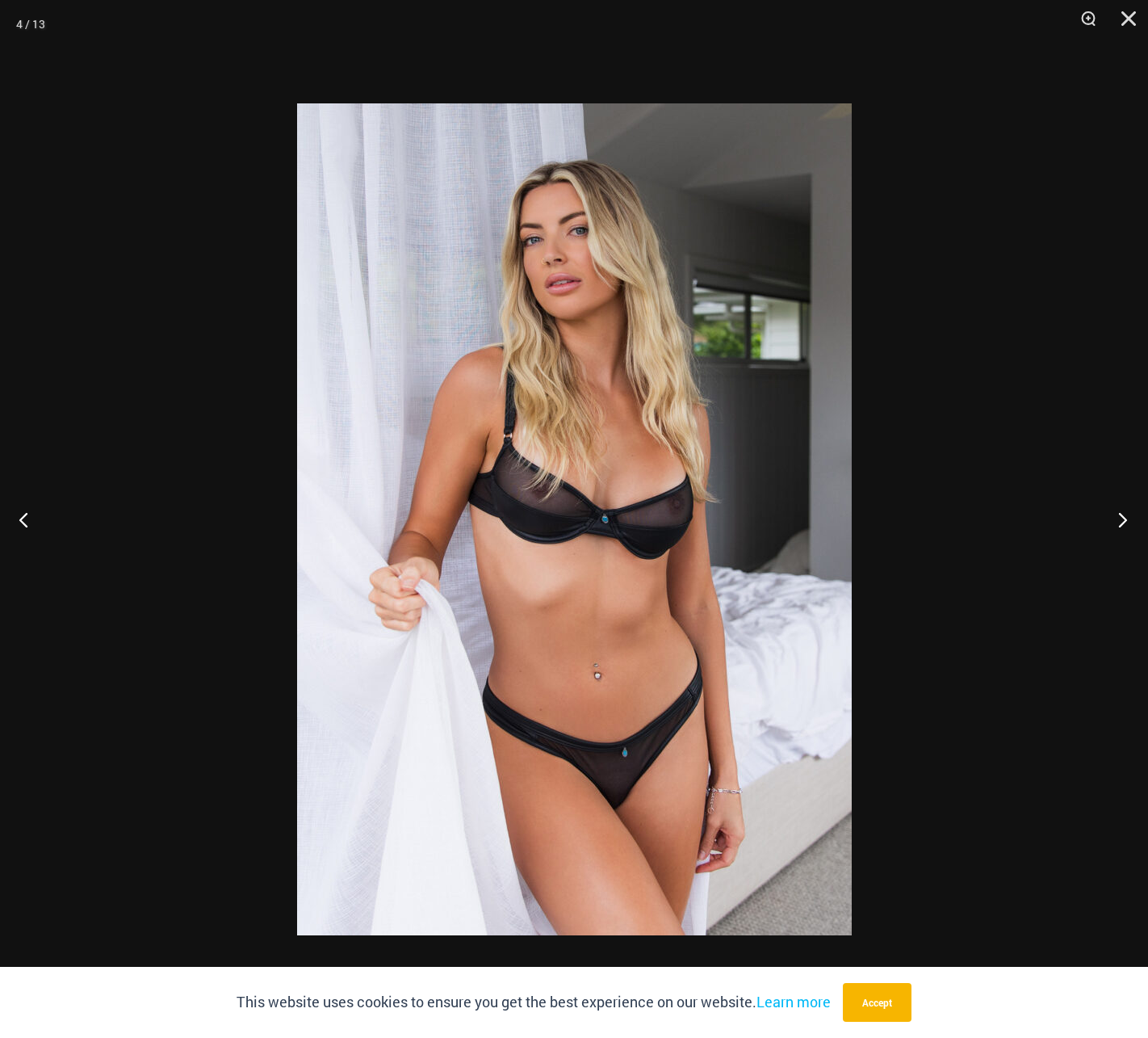
click at [1111, 531] on button "Next" at bounding box center [1118, 519] width 61 height 81
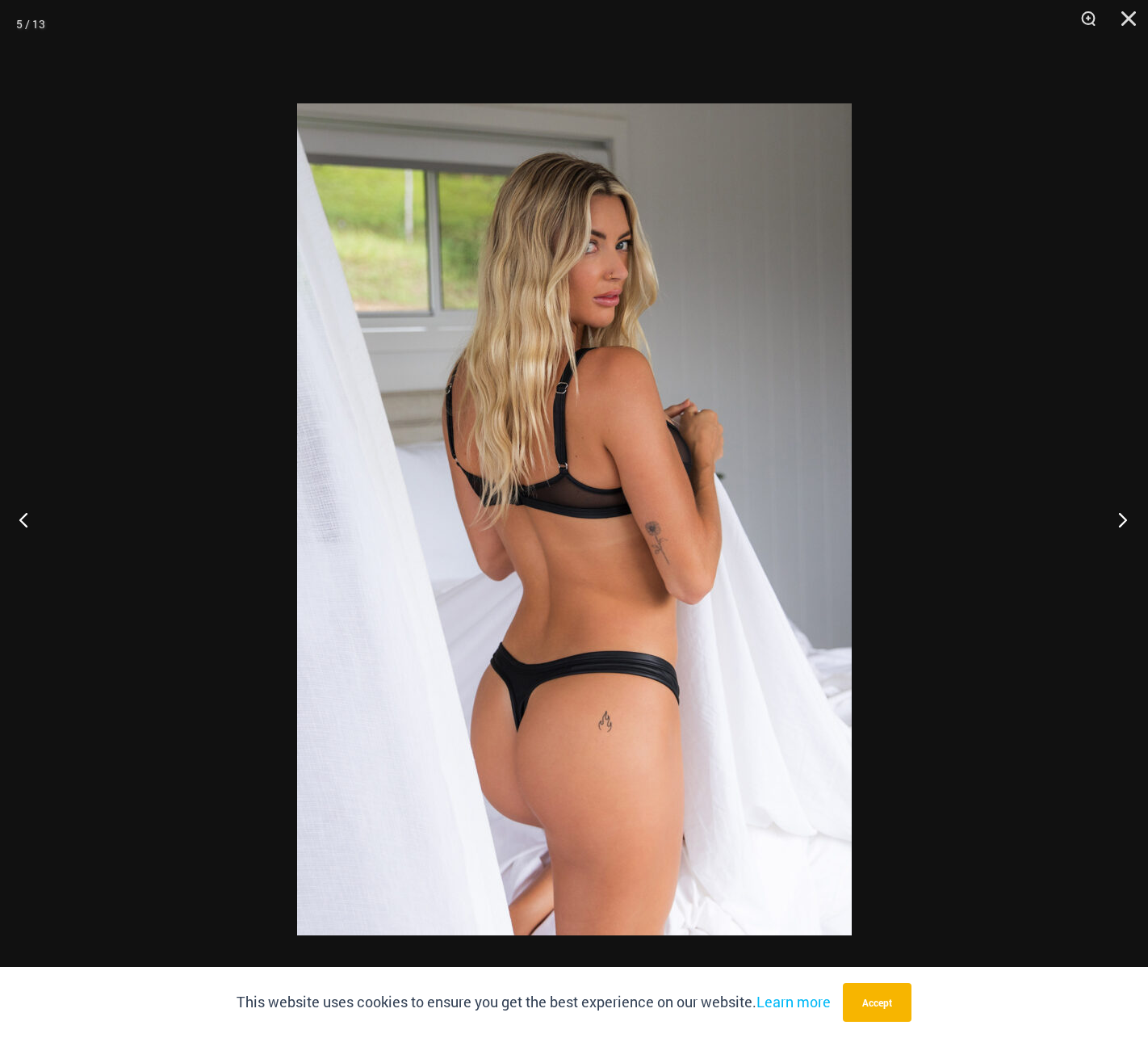
click at [1111, 531] on button "Next" at bounding box center [1118, 519] width 61 height 81
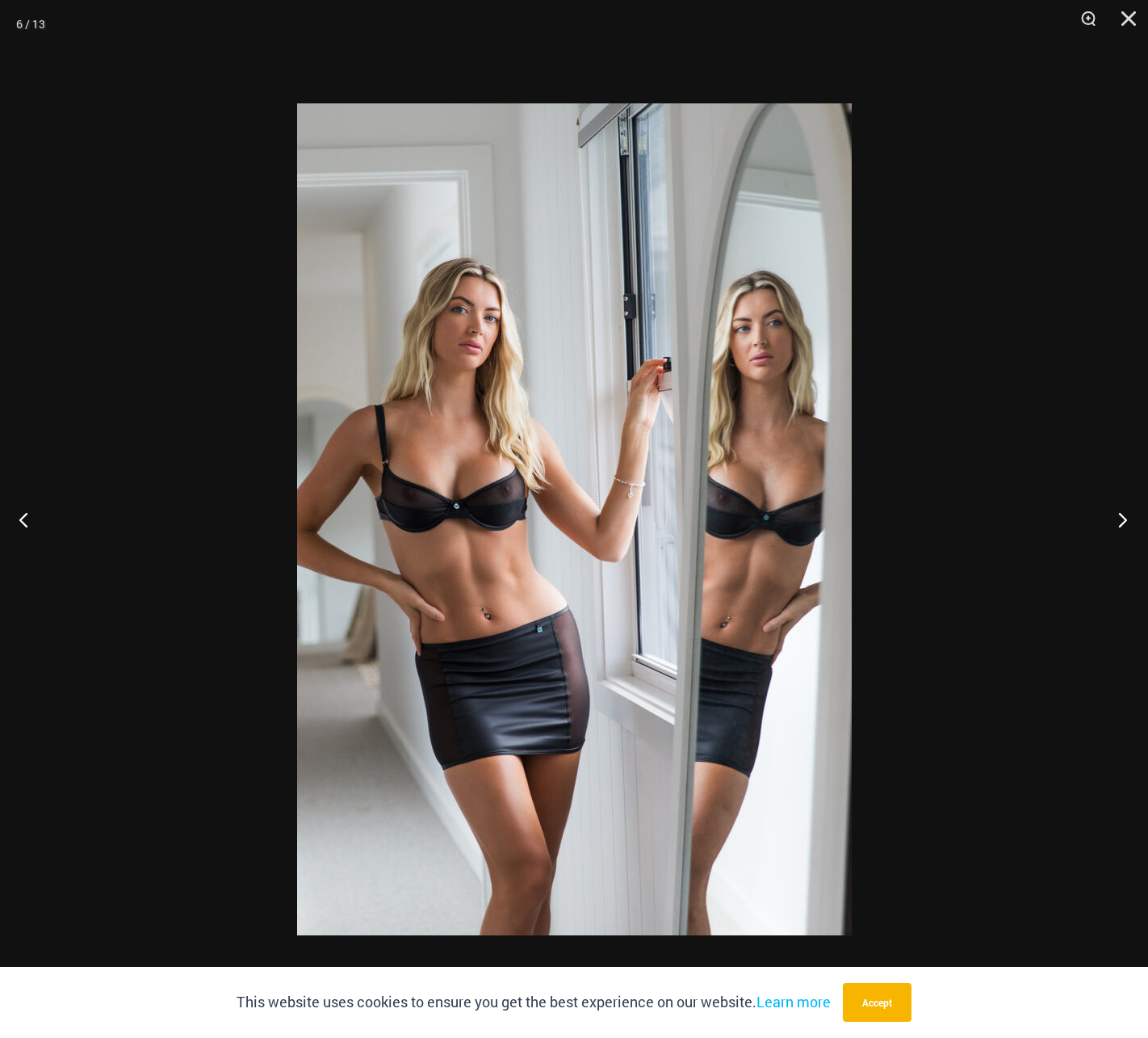
click at [1111, 531] on button "Next" at bounding box center [1118, 519] width 61 height 81
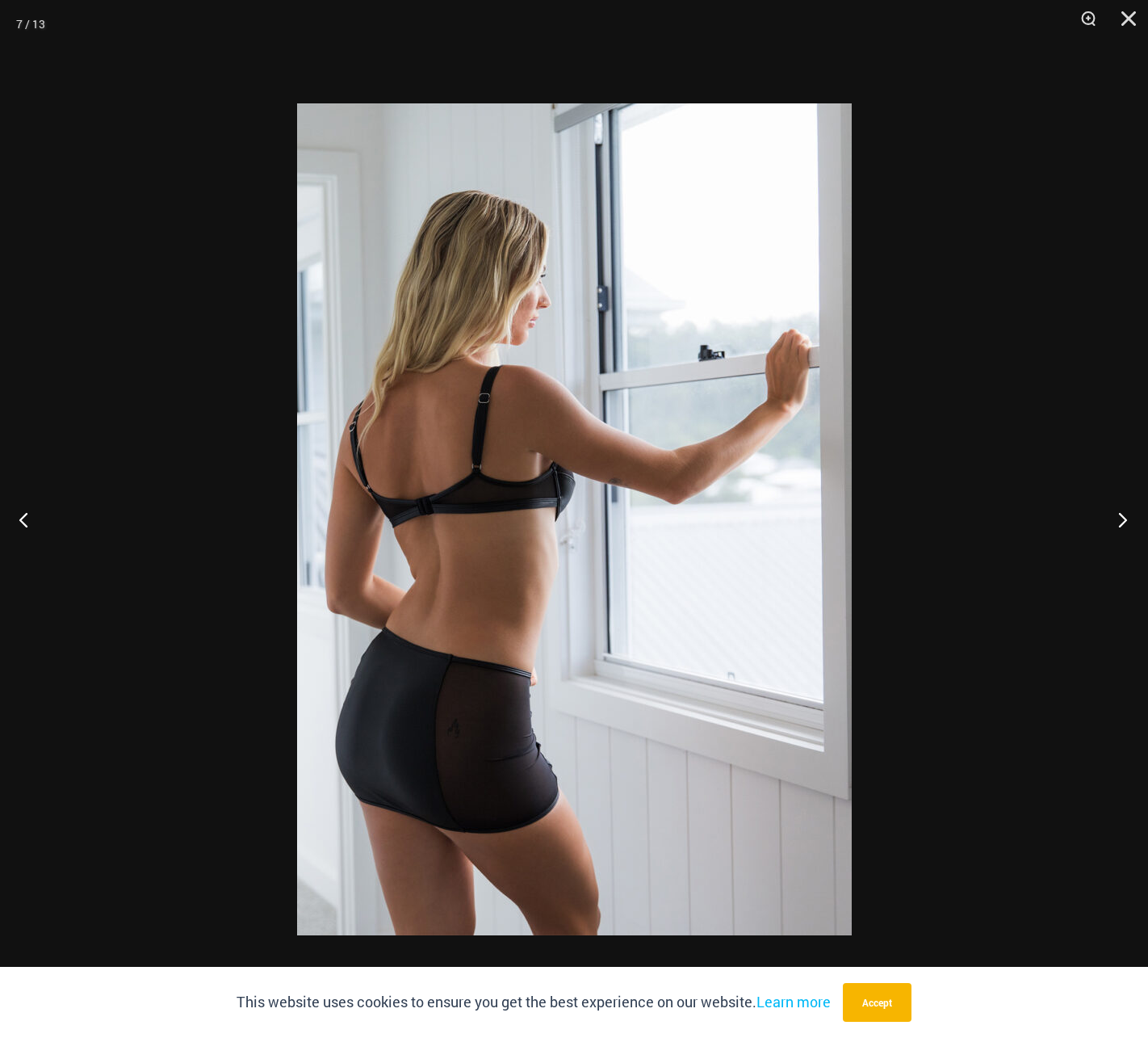
click at [1111, 531] on button "Next" at bounding box center [1118, 519] width 61 height 81
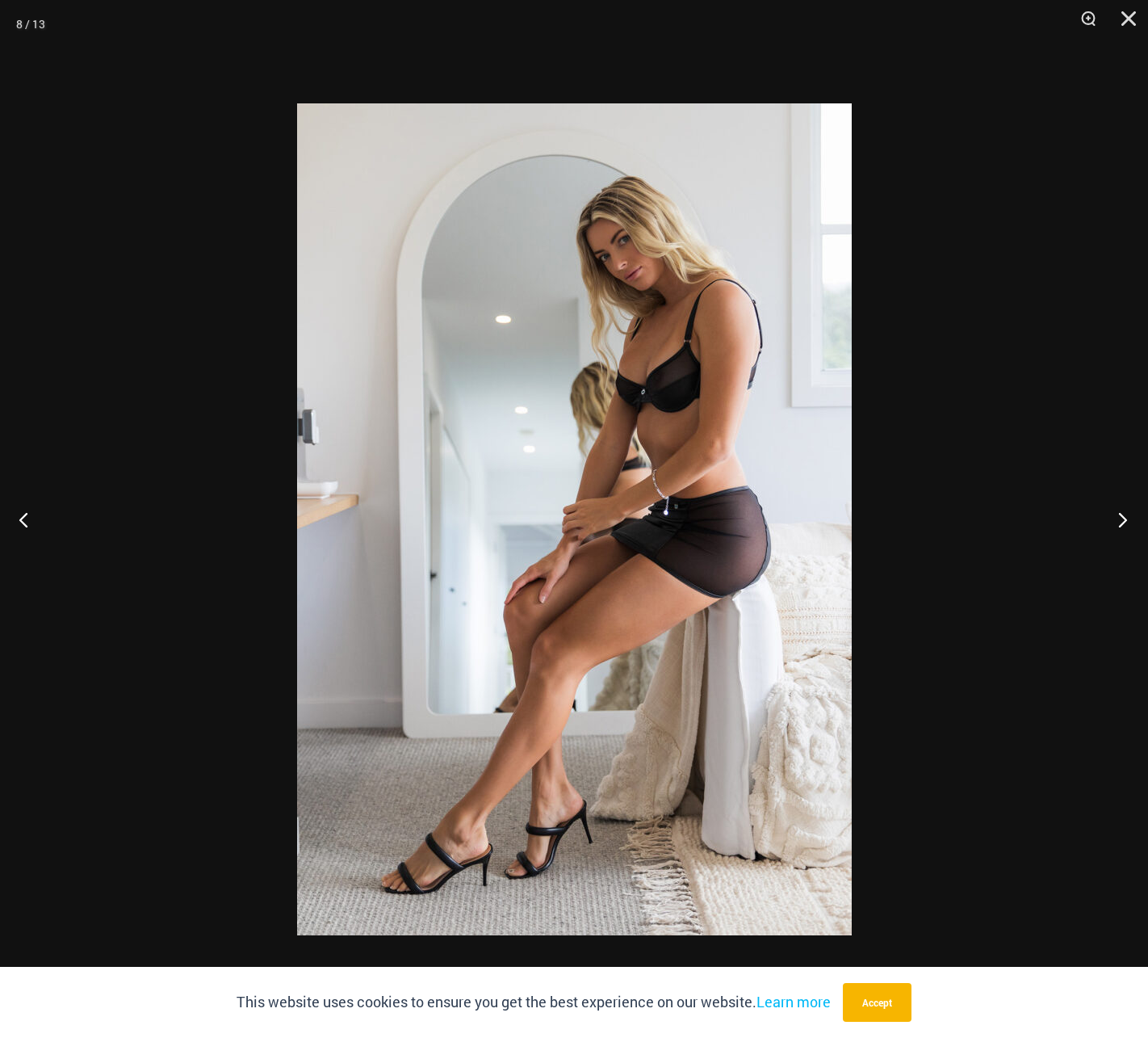
click at [1111, 531] on button "Next" at bounding box center [1118, 519] width 61 height 81
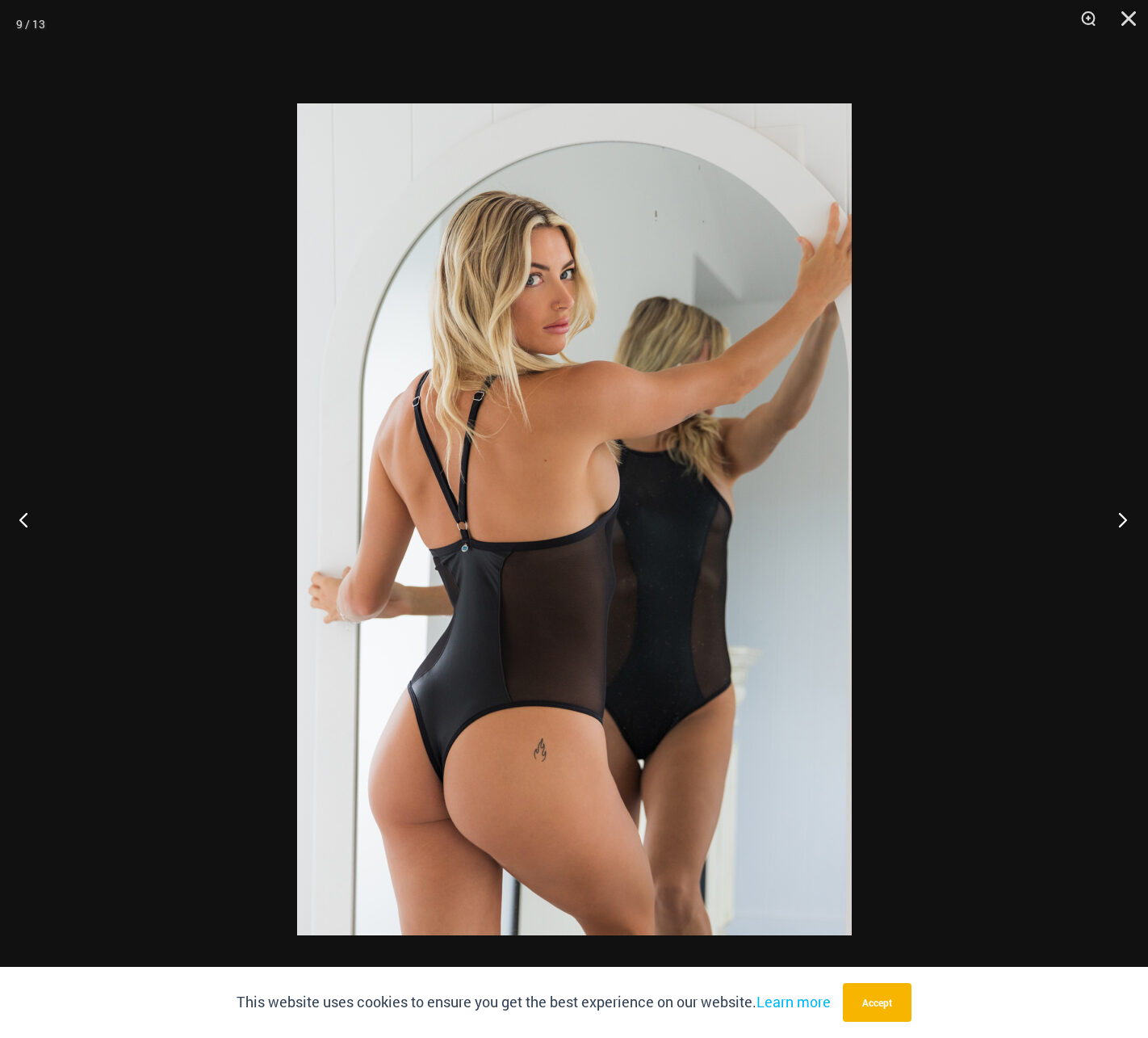
click at [1111, 531] on button "Next" at bounding box center [1118, 519] width 61 height 81
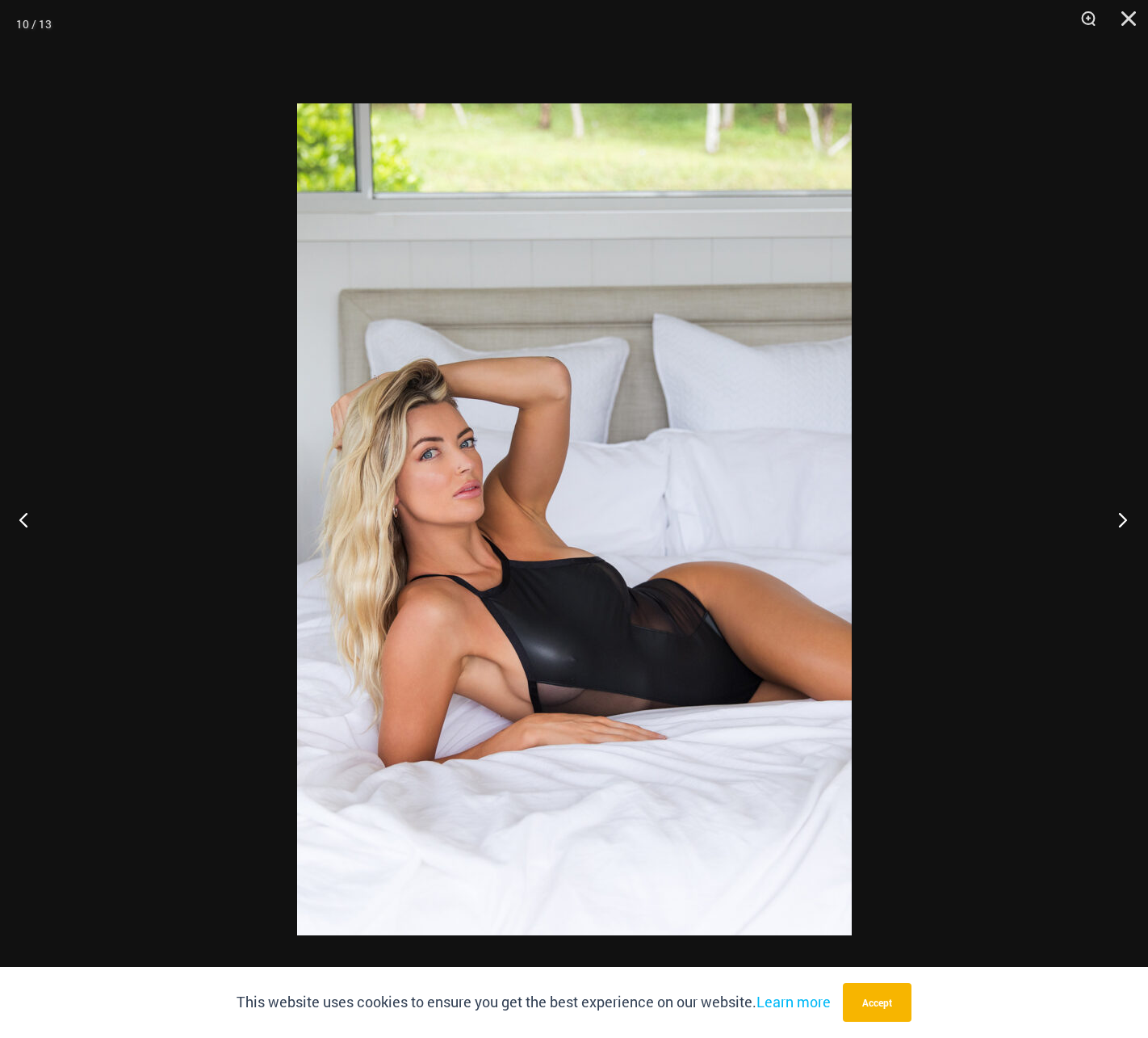
click at [1111, 531] on button "Next" at bounding box center [1118, 519] width 61 height 81
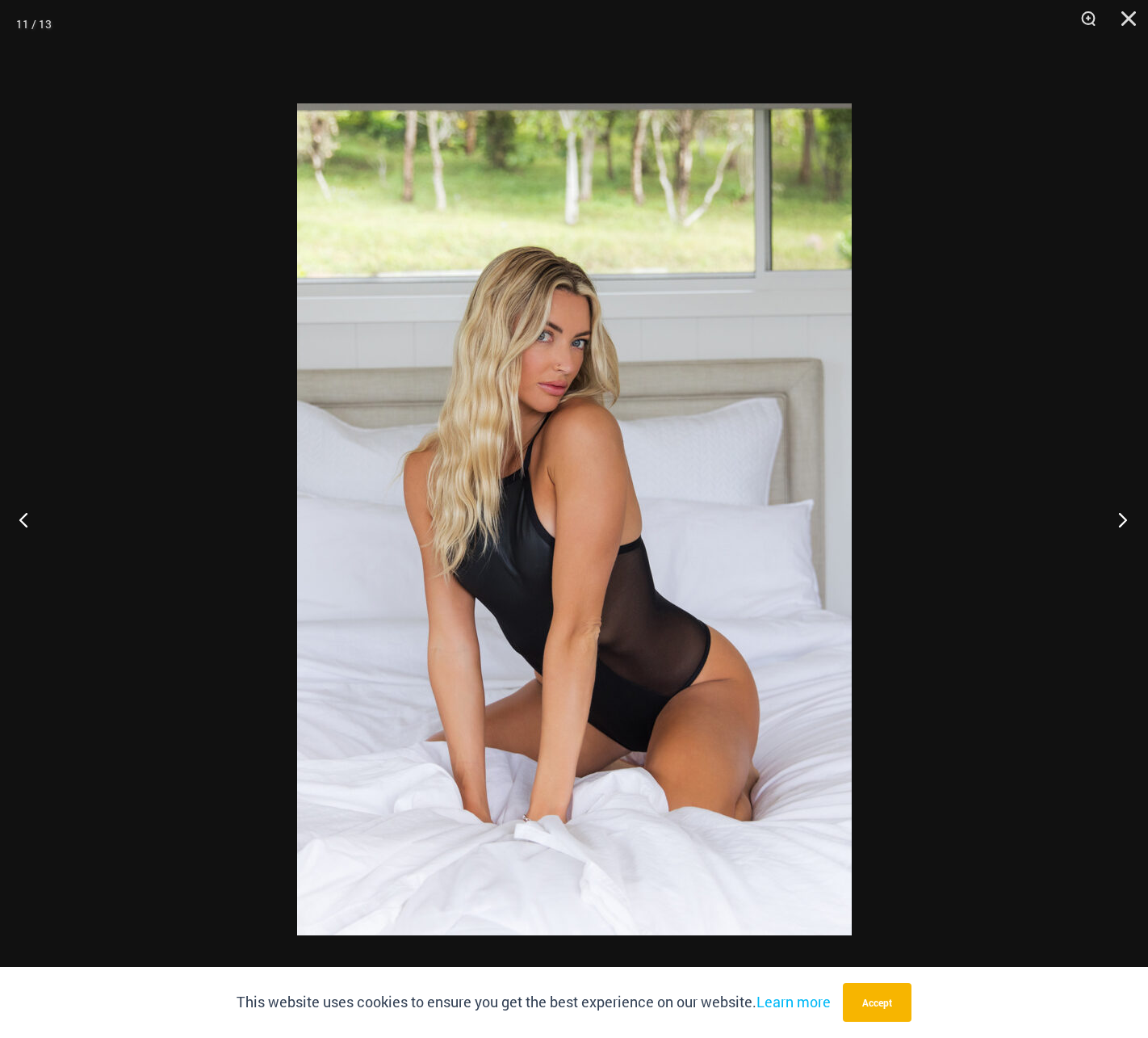
click at [1111, 531] on button "Next" at bounding box center [1118, 519] width 61 height 81
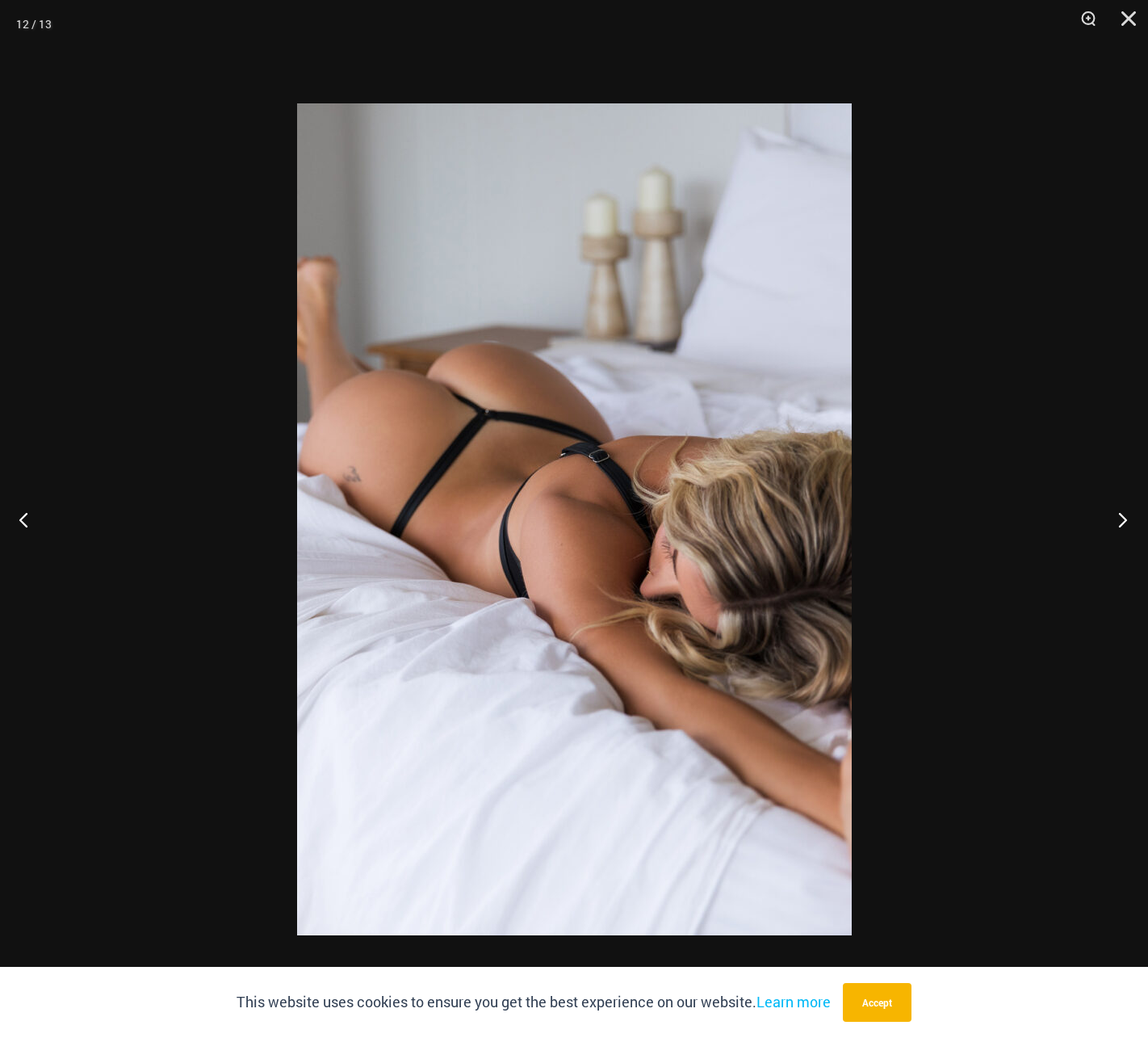
click at [1111, 531] on button "Next" at bounding box center [1118, 519] width 61 height 81
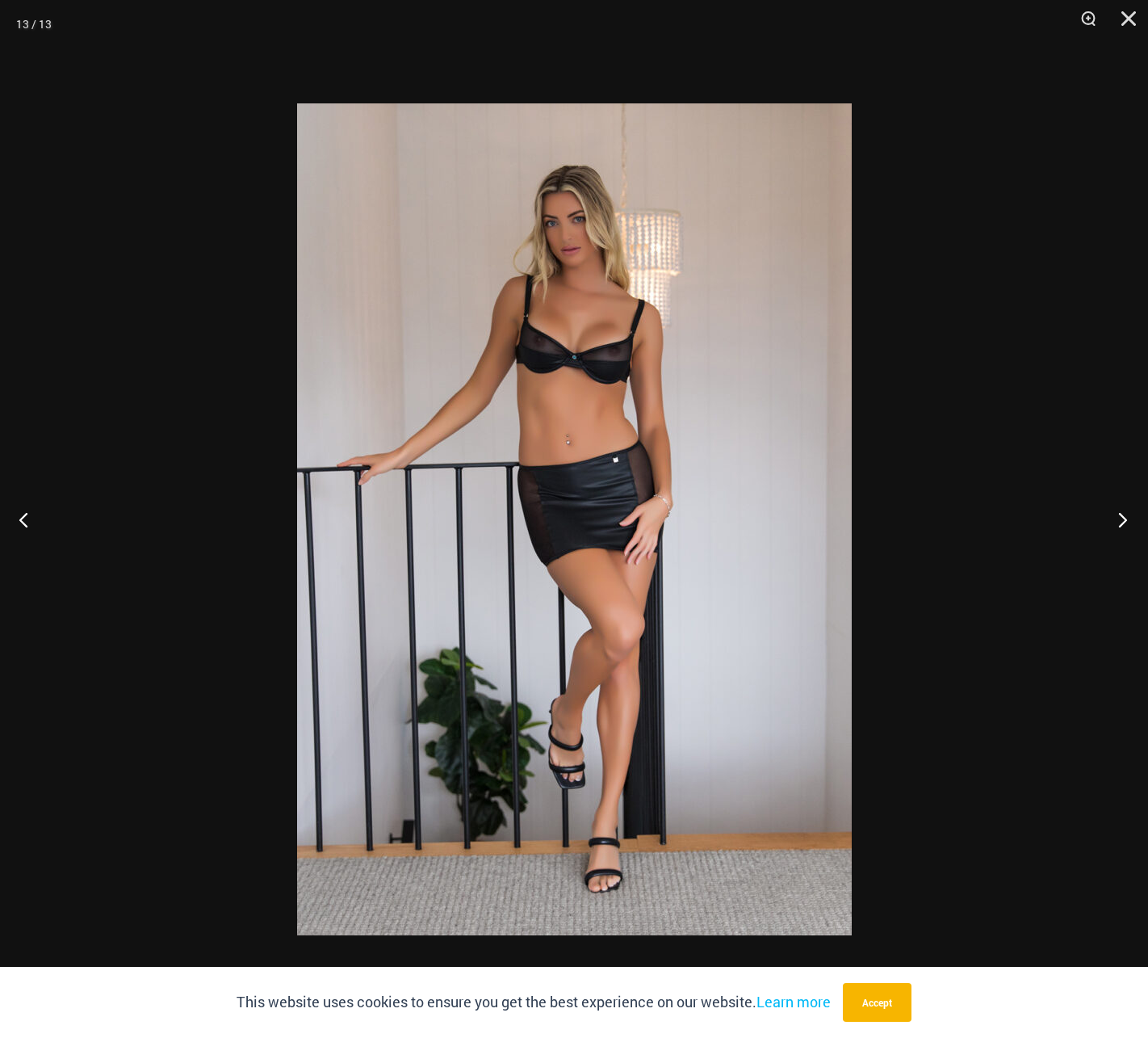
click at [1111, 531] on button "Next" at bounding box center [1118, 519] width 61 height 81
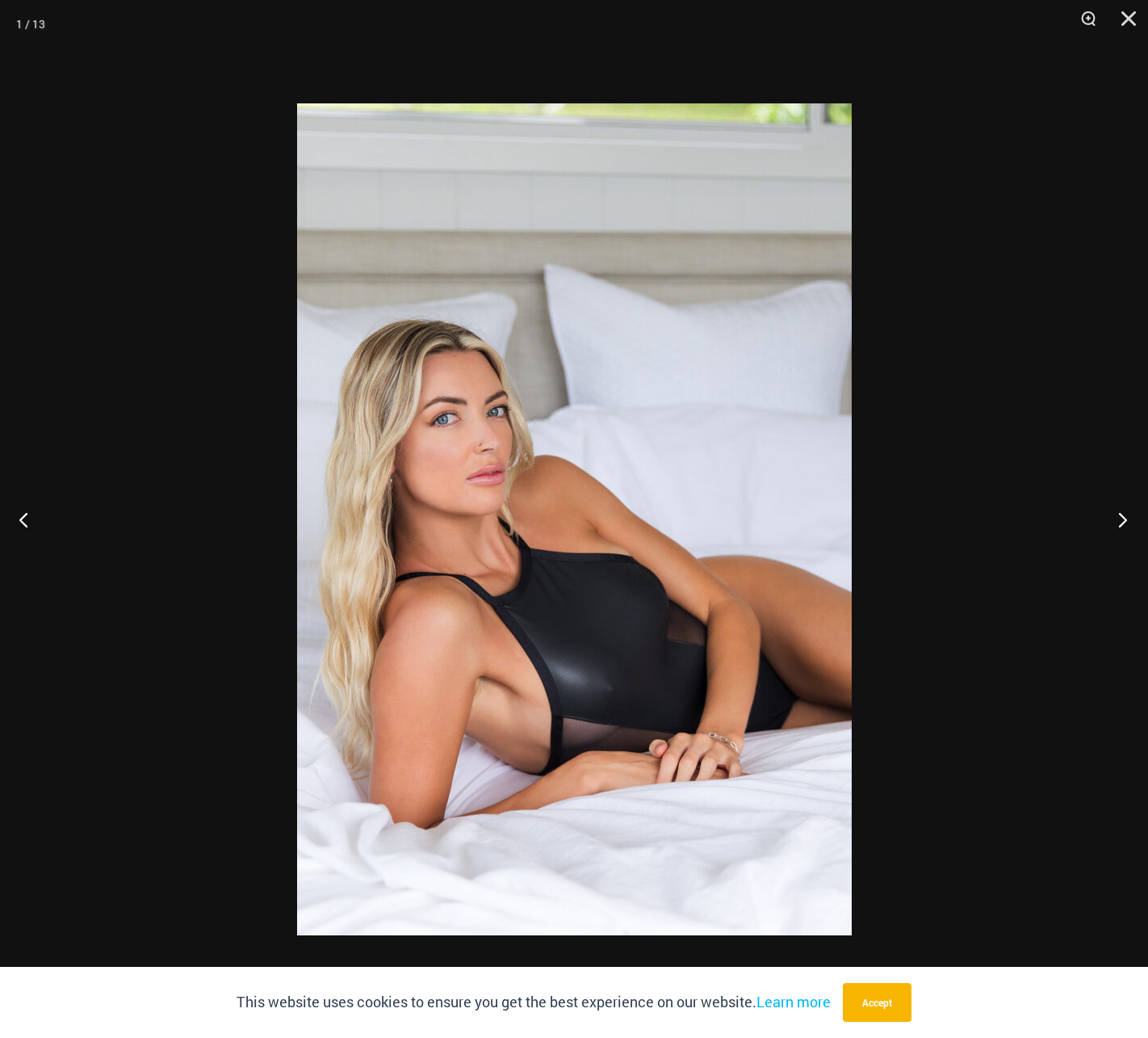
click at [1111, 531] on button "Next" at bounding box center [1118, 519] width 61 height 81
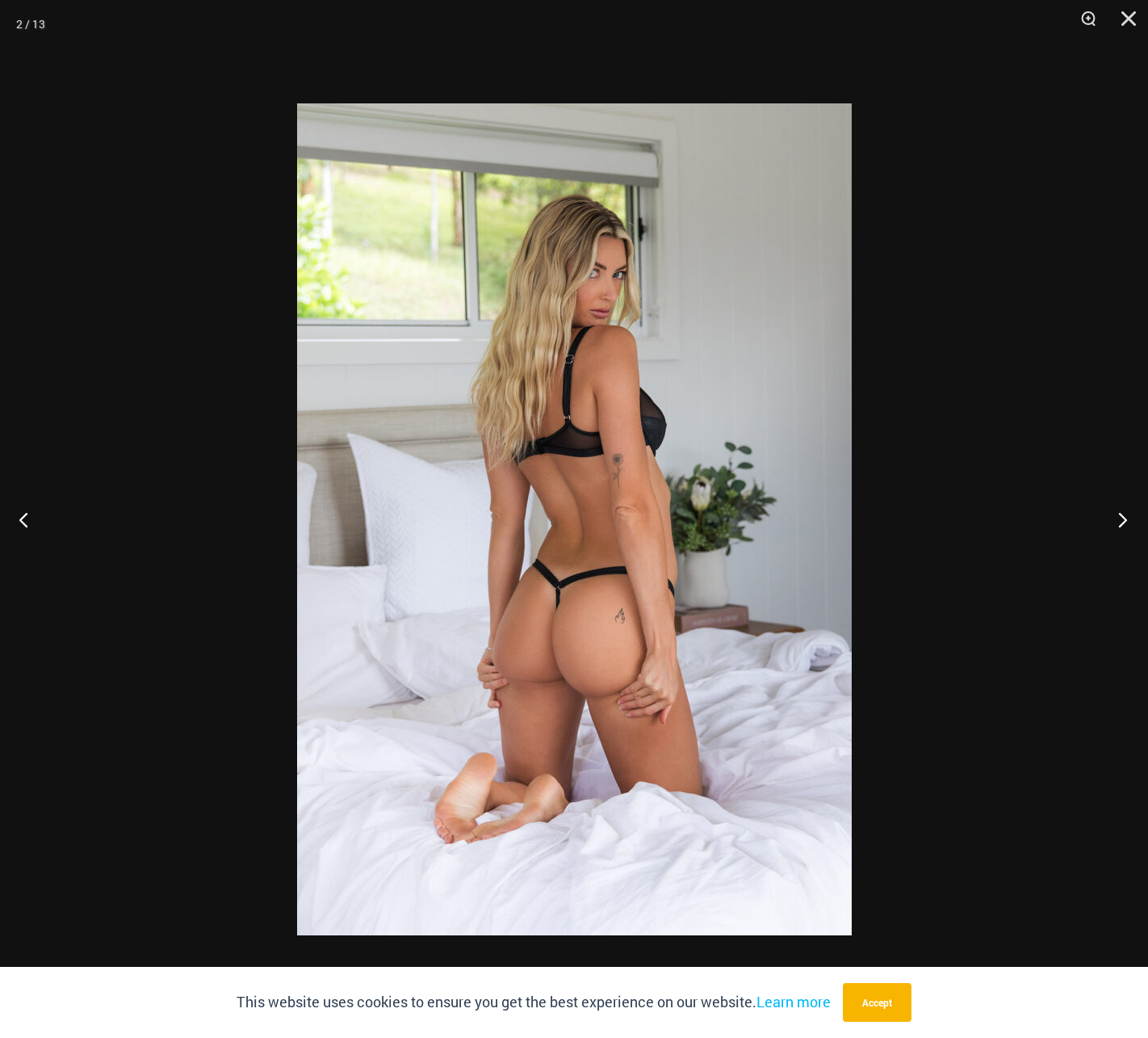
click at [1111, 531] on button "Next" at bounding box center [1118, 519] width 61 height 81
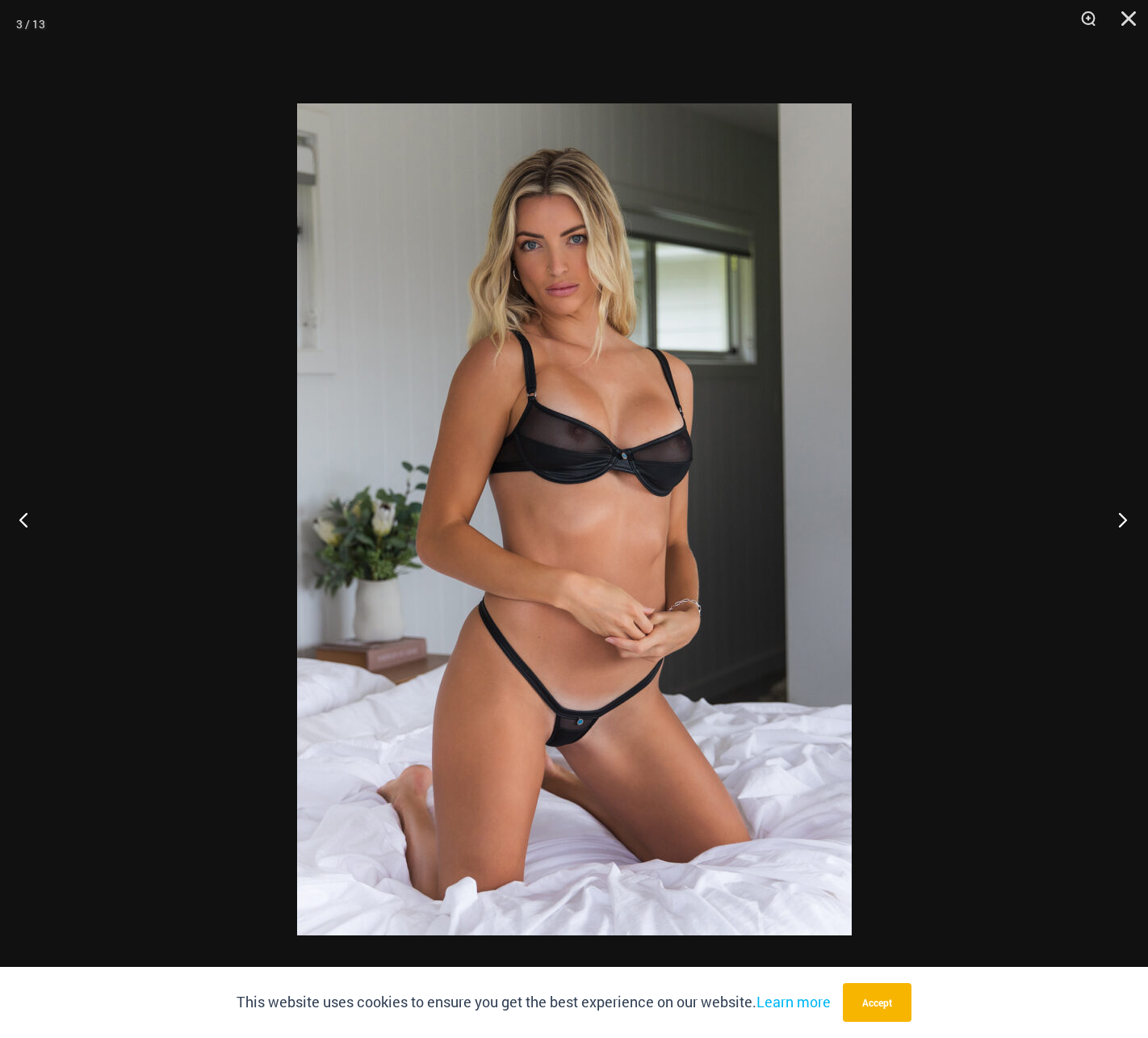
click at [1111, 531] on button "Next" at bounding box center [1118, 519] width 61 height 81
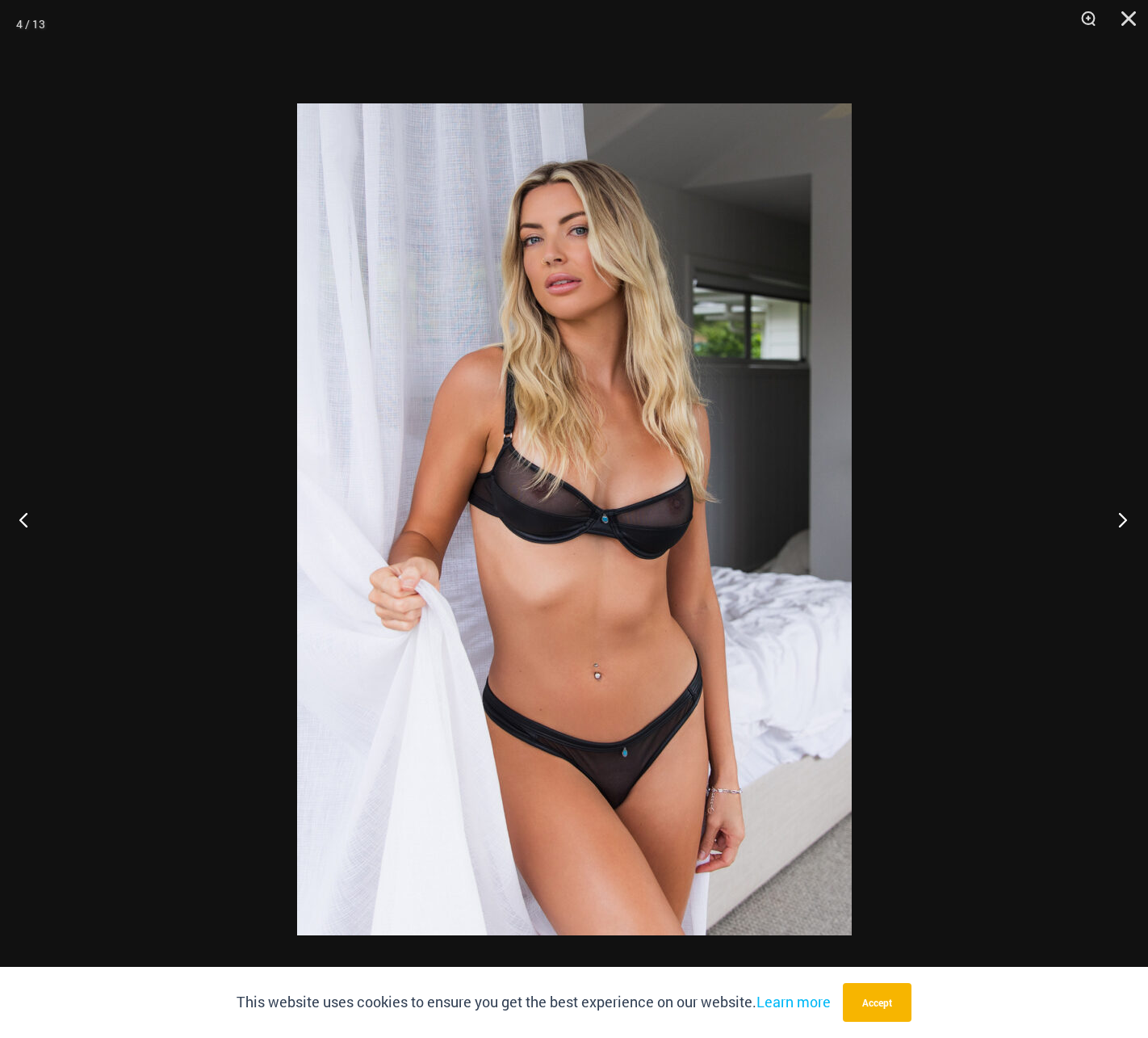
click at [1111, 531] on button "Next" at bounding box center [1118, 519] width 61 height 81
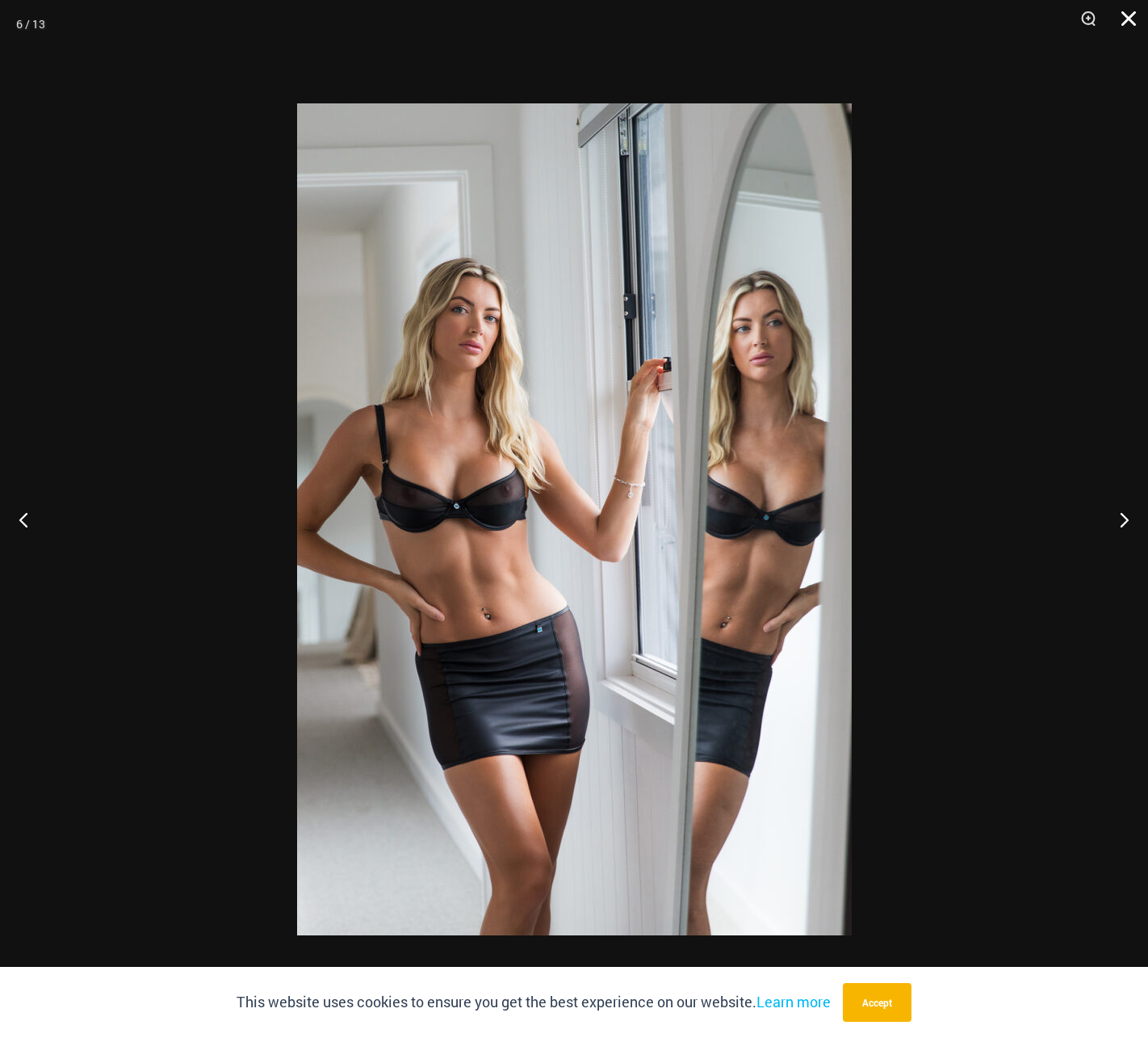
click at [1126, 28] on button "Close" at bounding box center [1122, 24] width 40 height 49
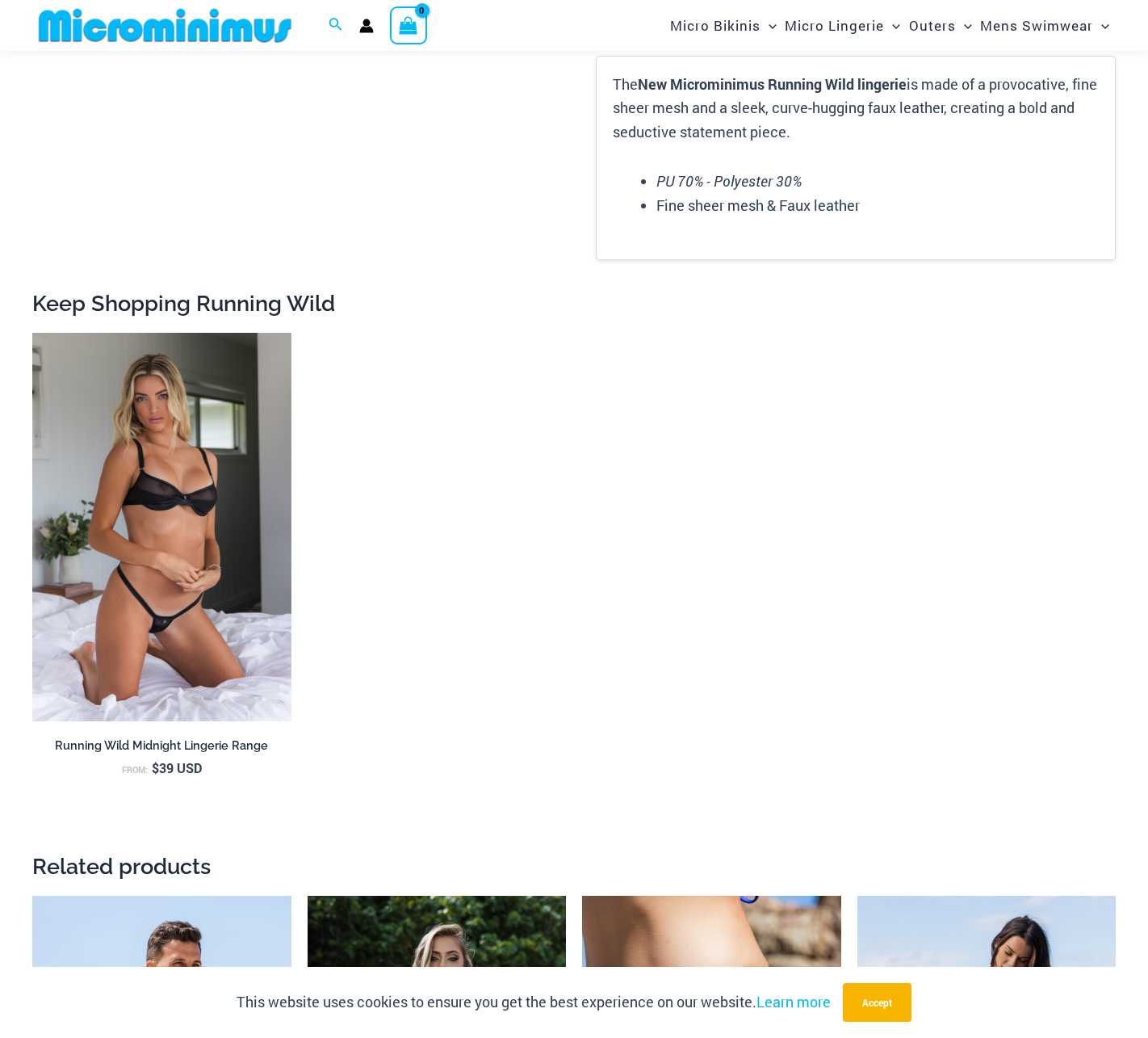
scroll to position [3539, 0]
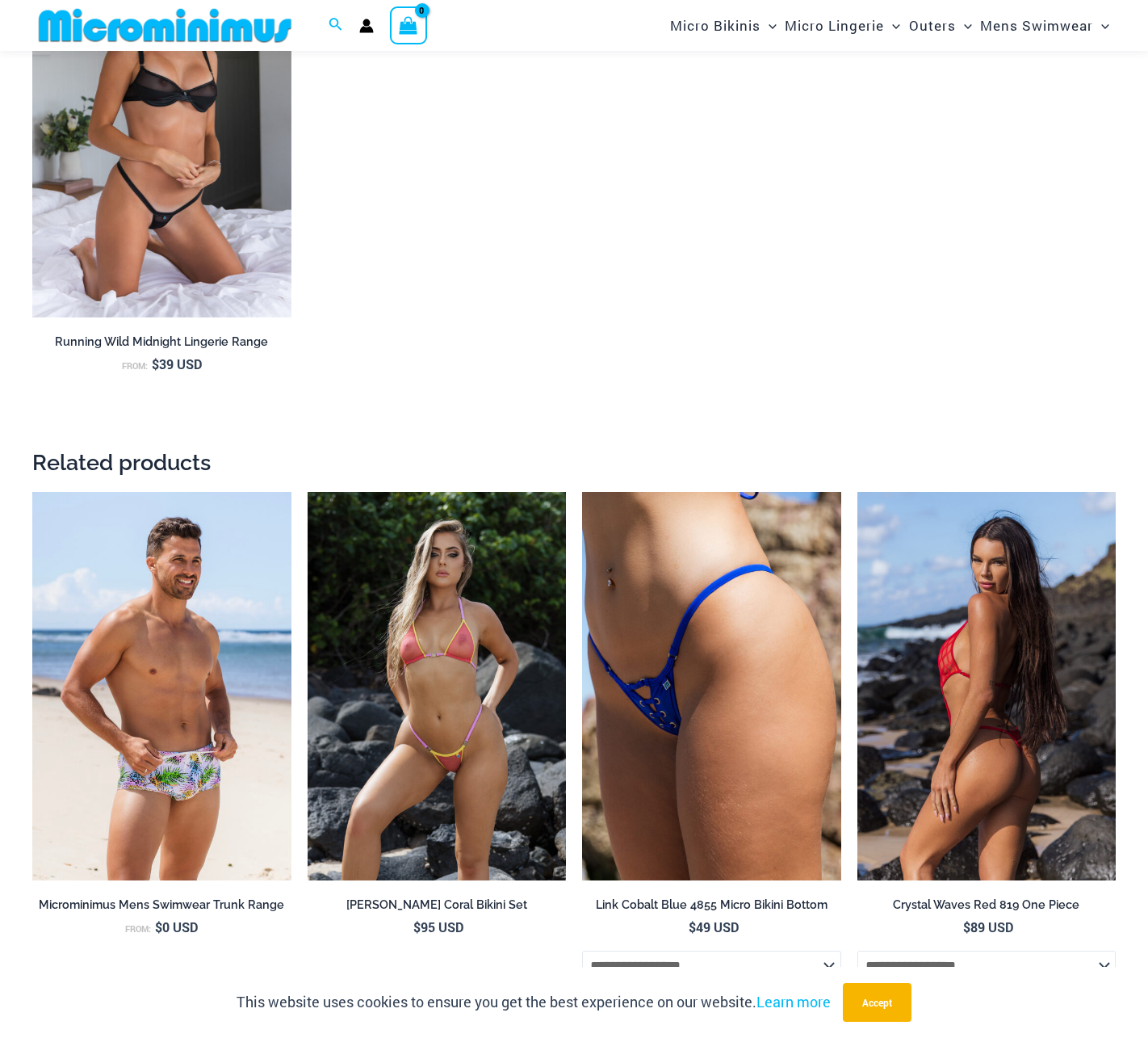
click at [986, 584] on img at bounding box center [987, 686] width 259 height 389
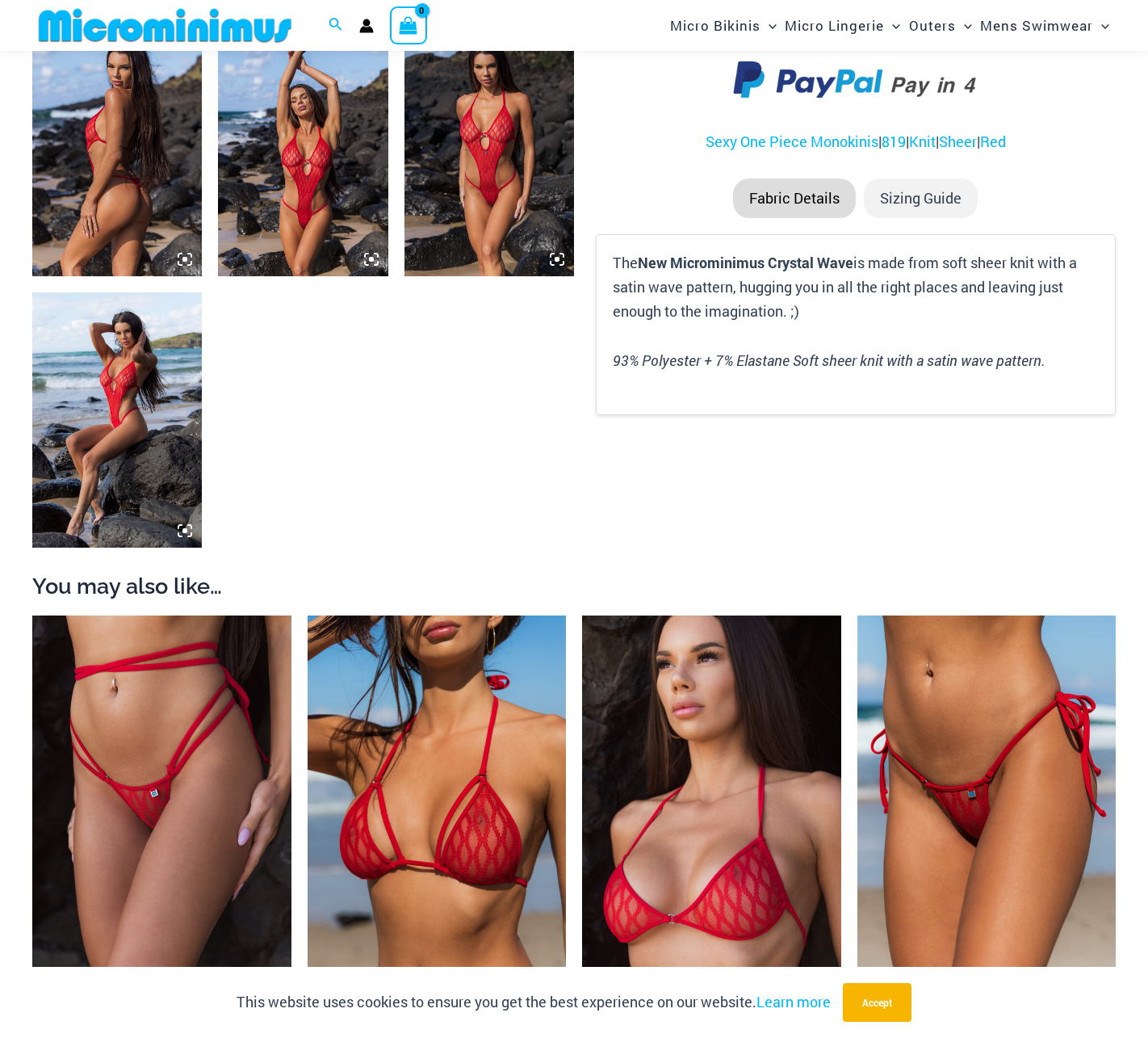
scroll to position [1358, 0]
